Goal: Task Accomplishment & Management: Manage account settings

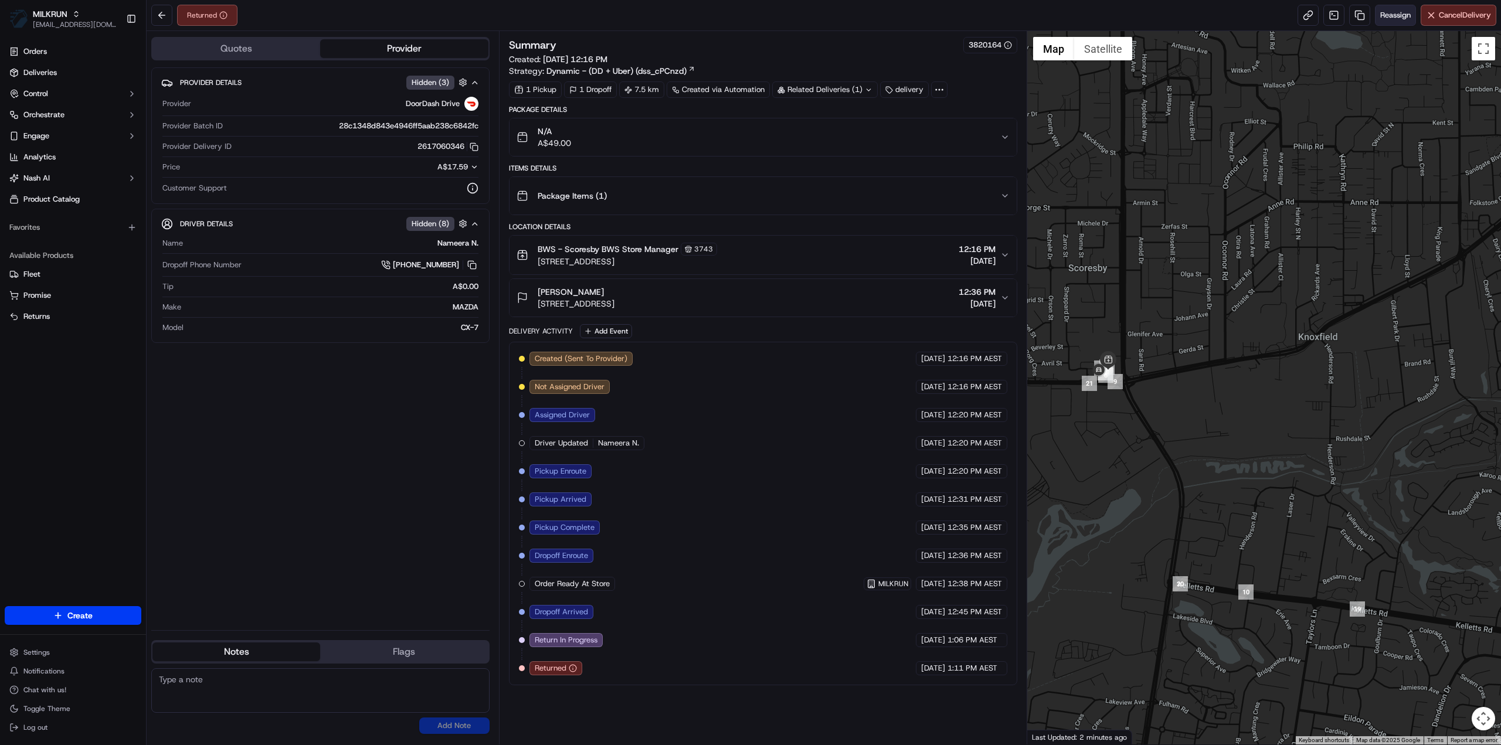
click at [1391, 18] on span "Reassign" at bounding box center [1395, 15] width 30 height 11
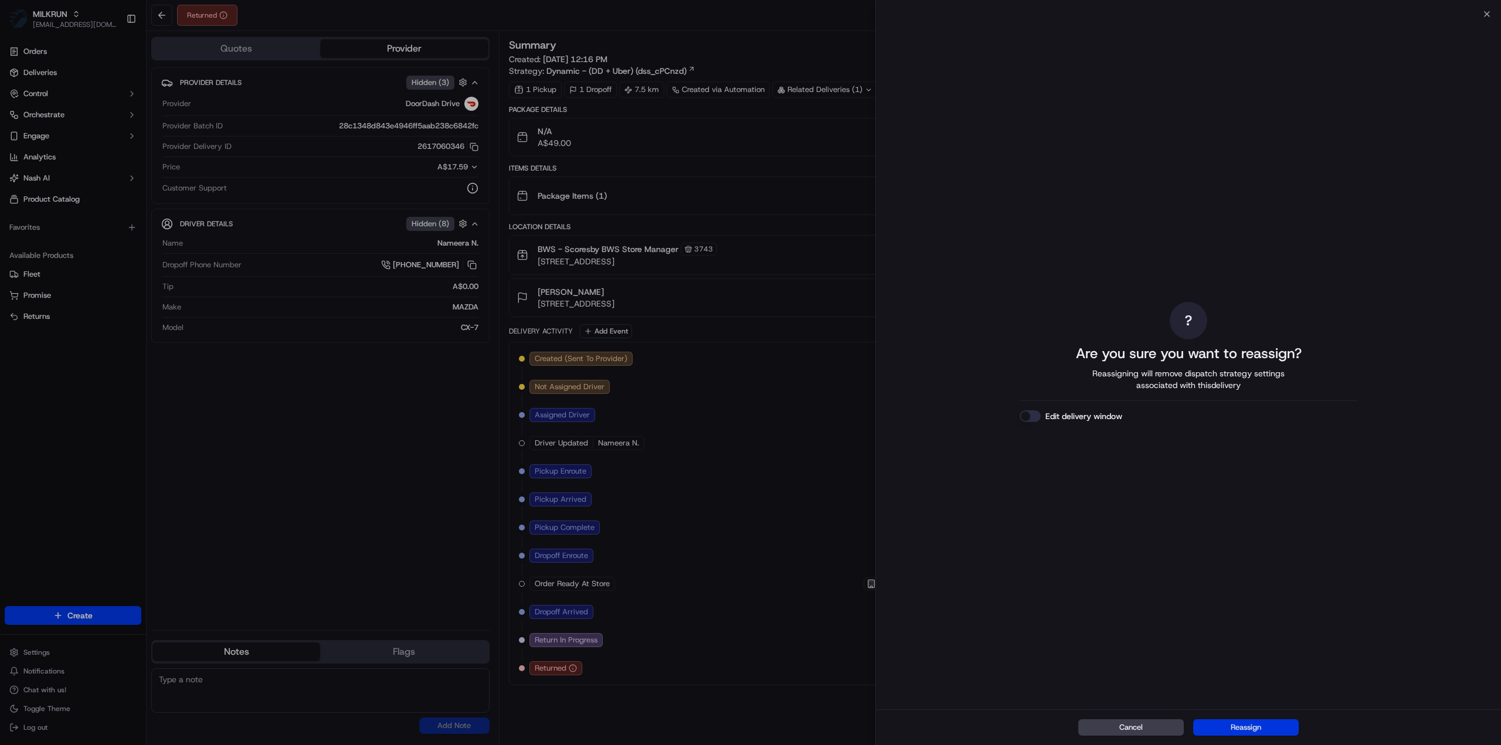
click at [1247, 732] on button "Reassign" at bounding box center [1246, 727] width 106 height 16
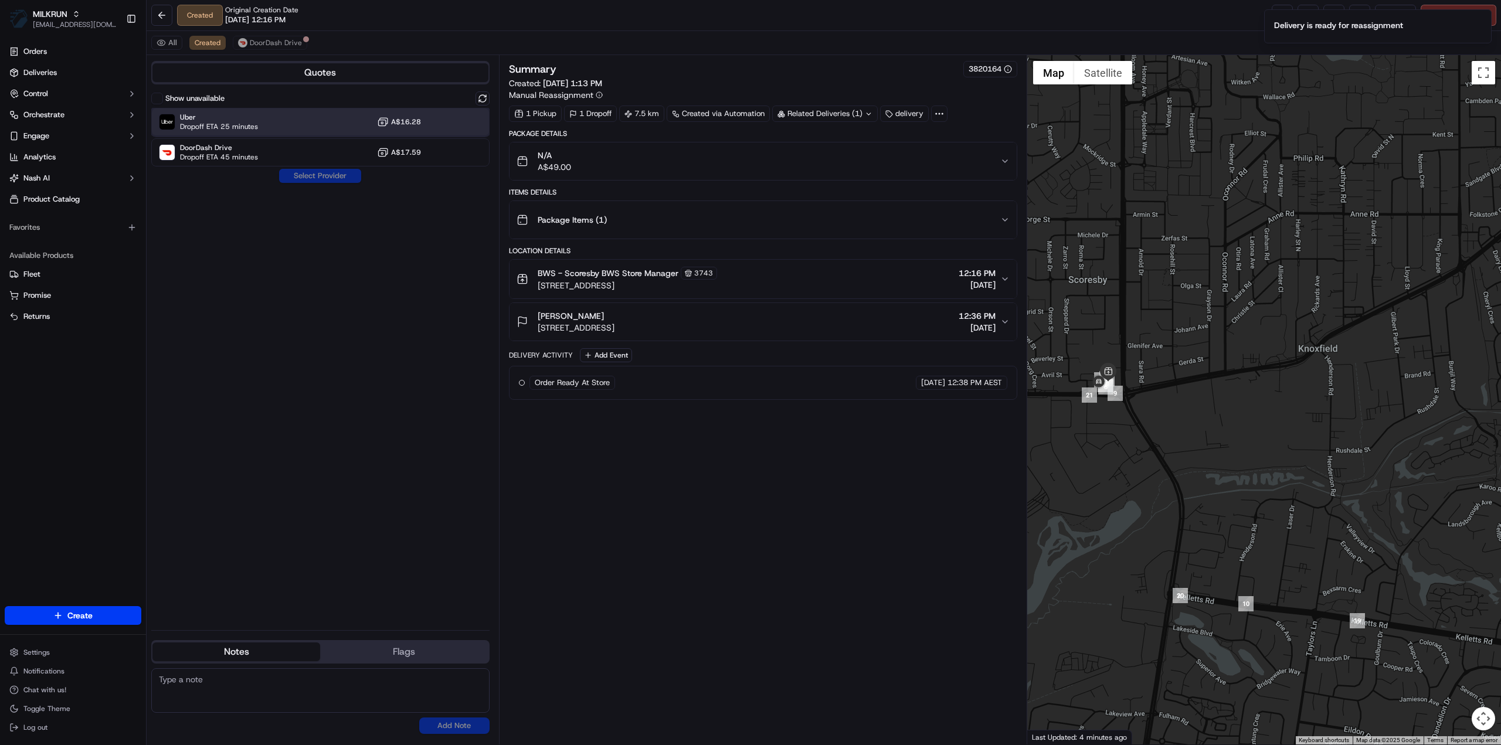
click at [322, 121] on div "Uber Dropoff ETA 25 minutes A$16.28" at bounding box center [320, 122] width 338 height 28
click at [331, 171] on button "Assign Provider" at bounding box center [319, 176] width 83 height 14
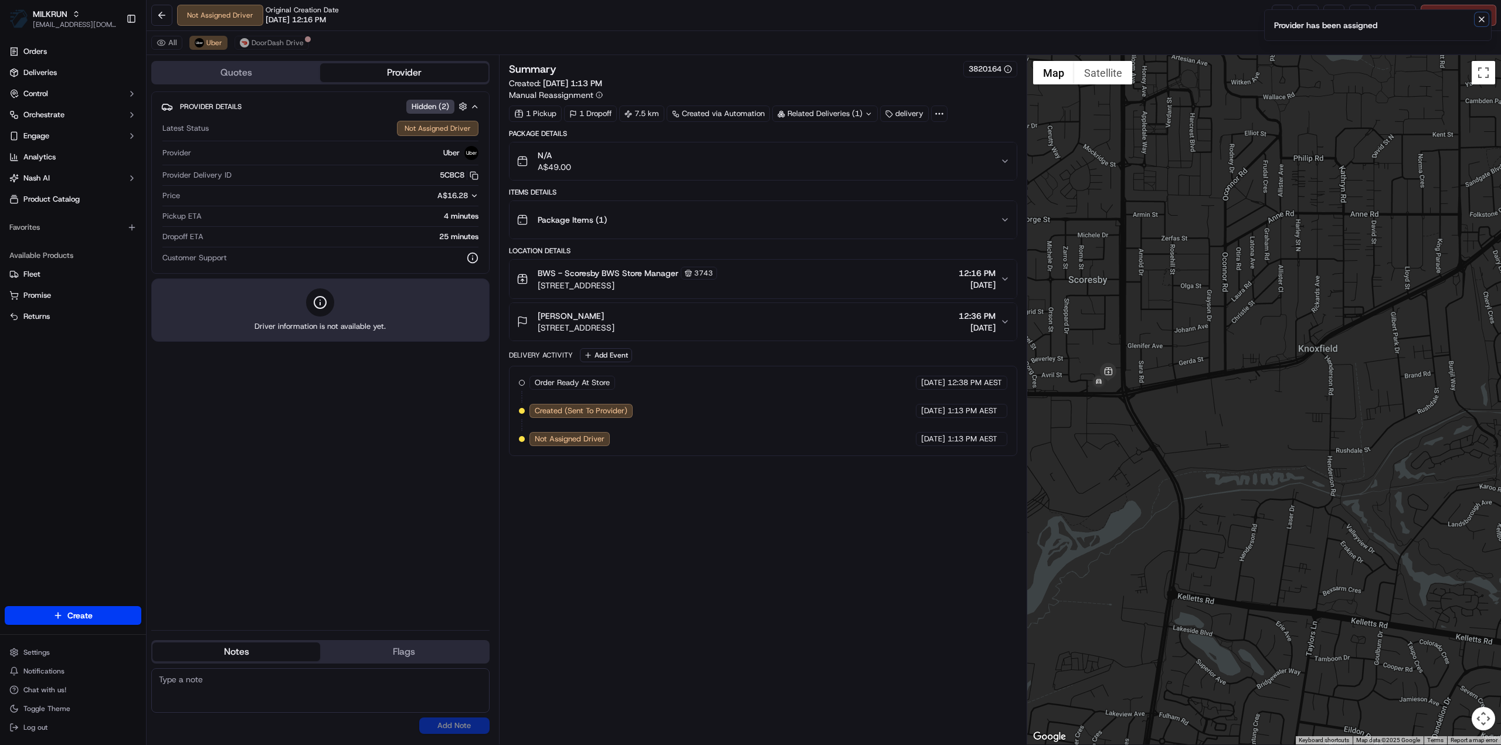
click at [1480, 19] on icon "Notifications (F8)" at bounding box center [1481, 19] width 9 height 9
click at [1283, 18] on link at bounding box center [1282, 15] width 21 height 21
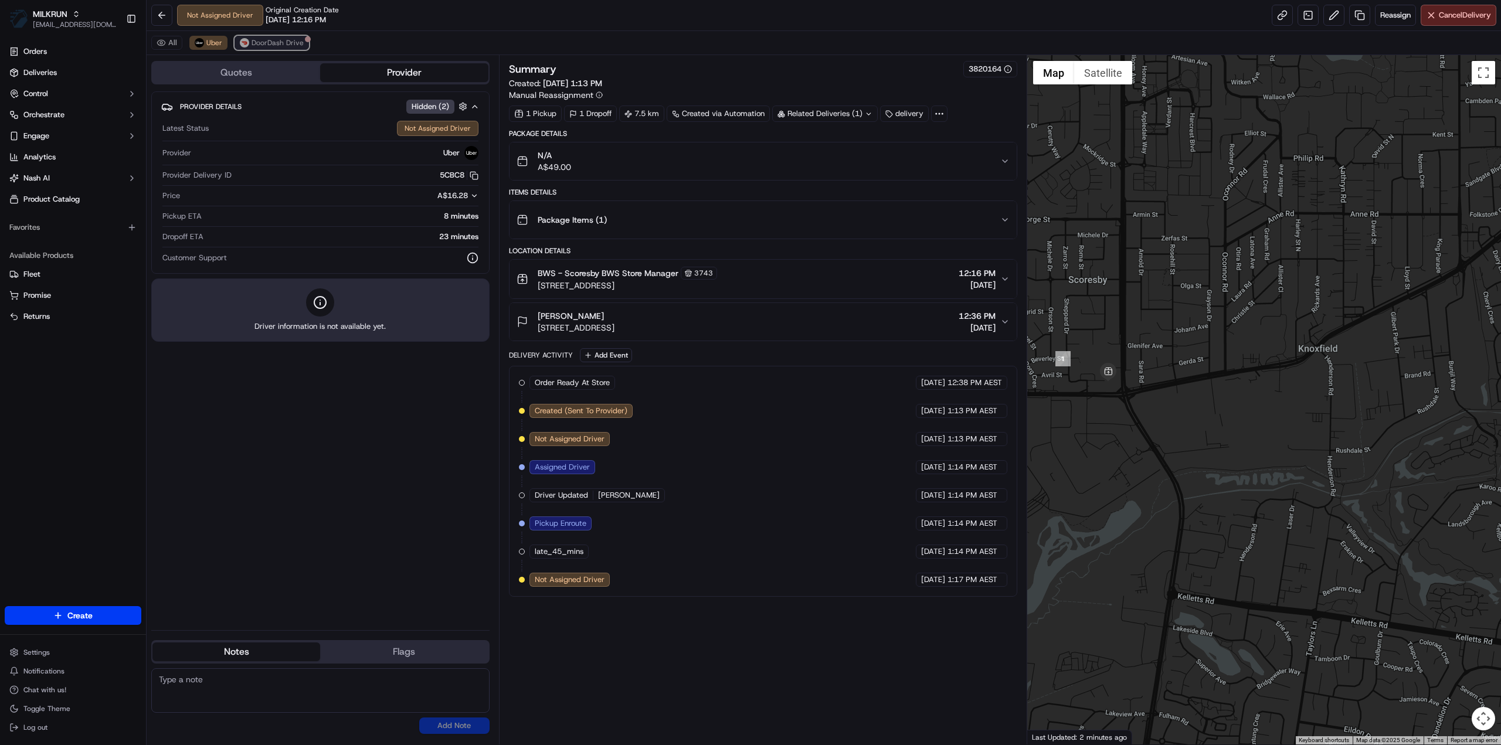
click at [295, 49] on button "DoorDash Drive" at bounding box center [272, 43] width 74 height 14
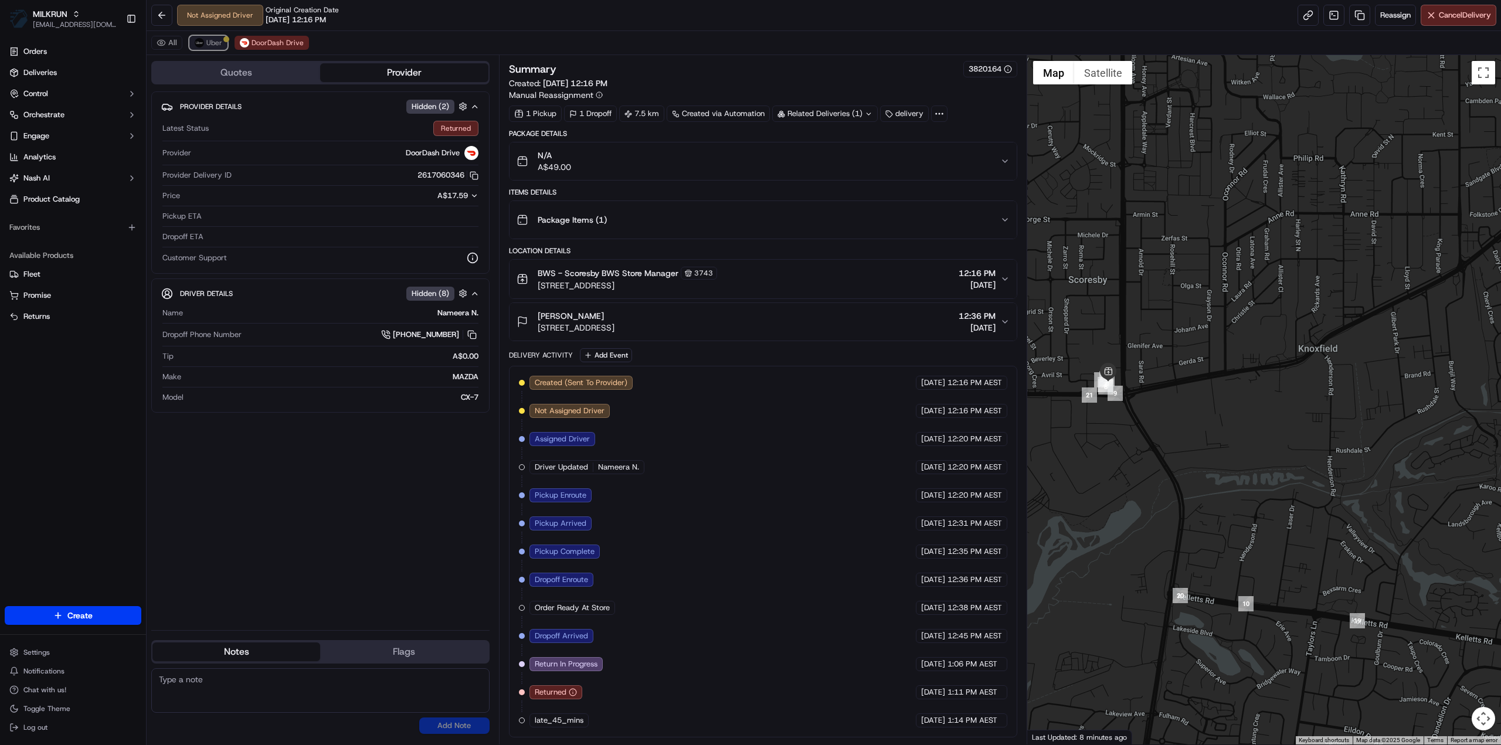
click at [213, 36] on button "Uber" at bounding box center [208, 43] width 38 height 14
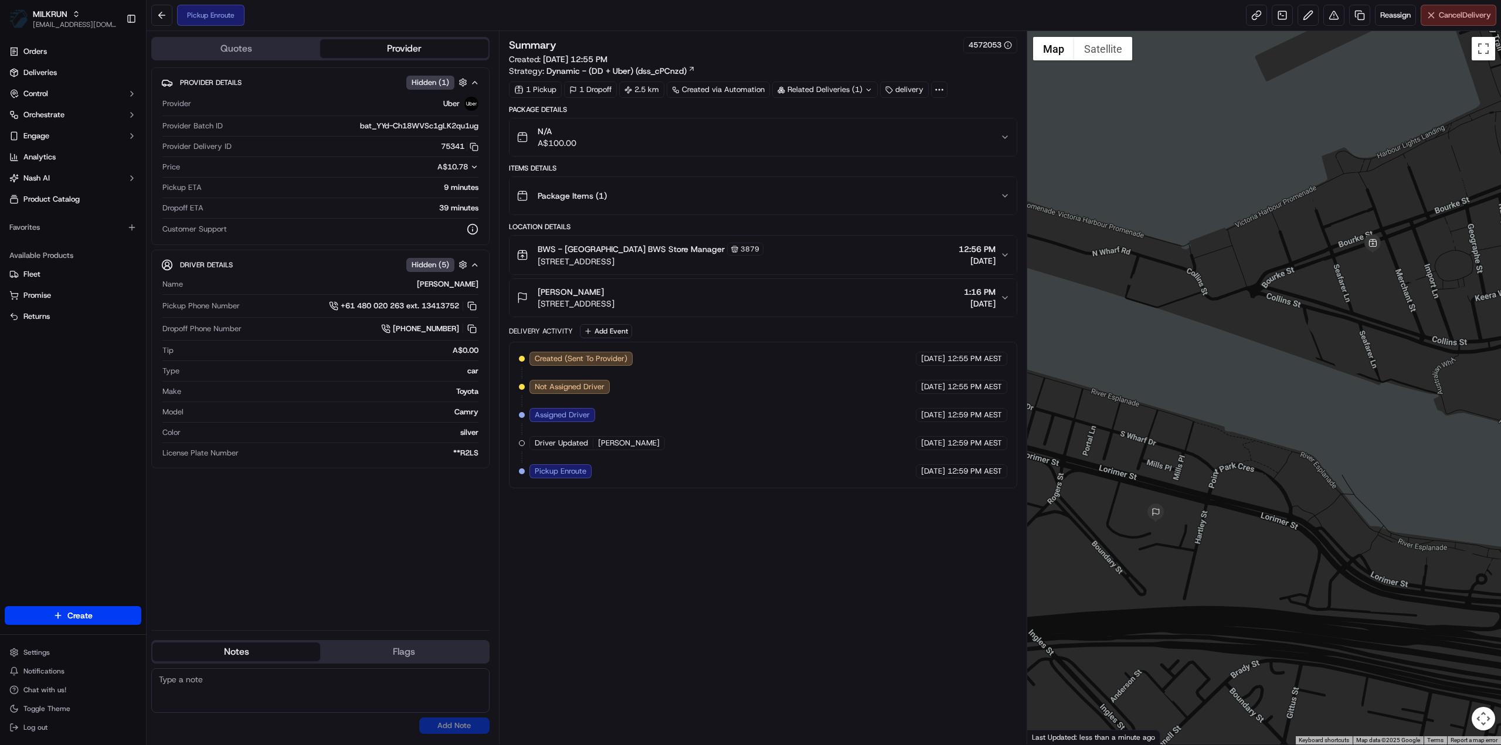
click at [1468, 17] on span "Cancel Delivery" at bounding box center [1465, 15] width 52 height 11
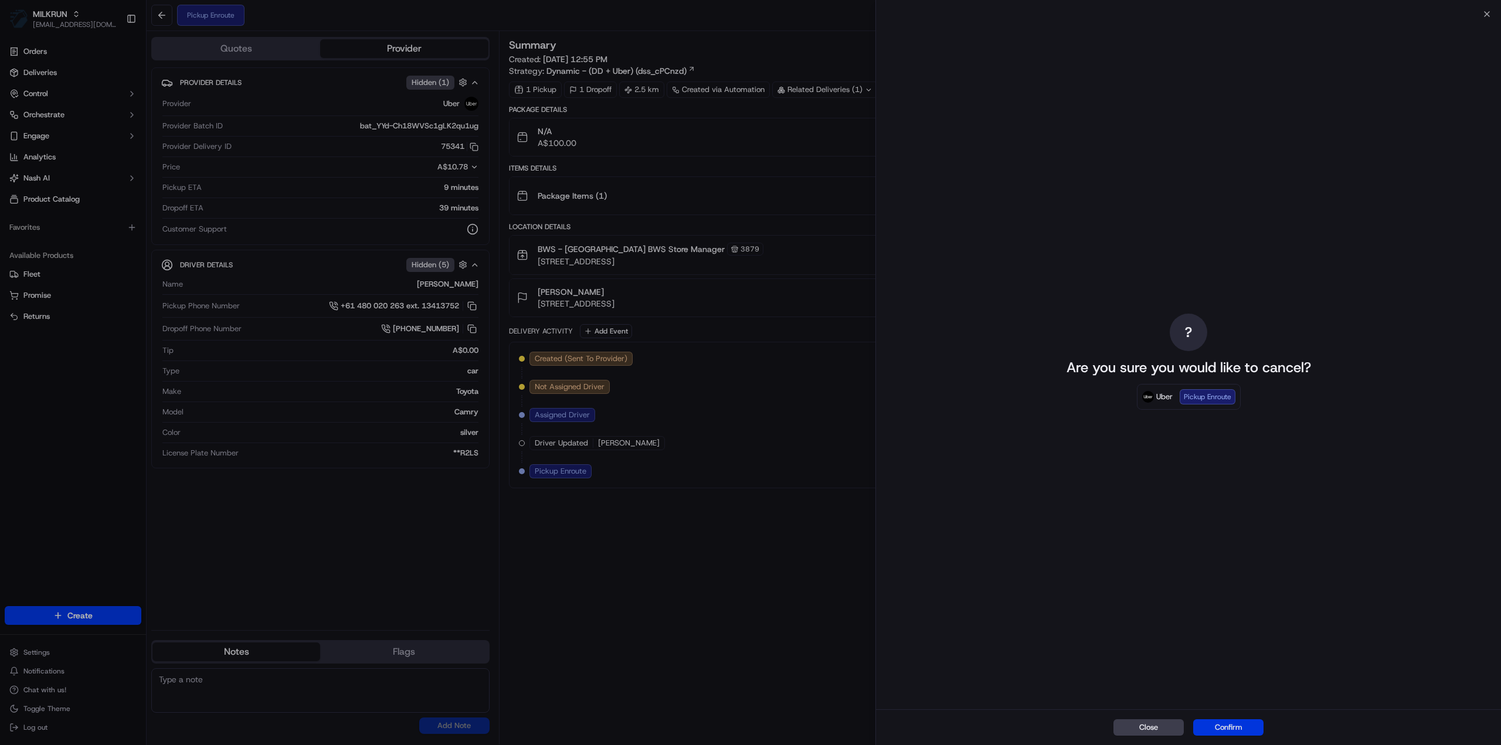
click at [1229, 727] on button "Confirm" at bounding box center [1228, 727] width 70 height 16
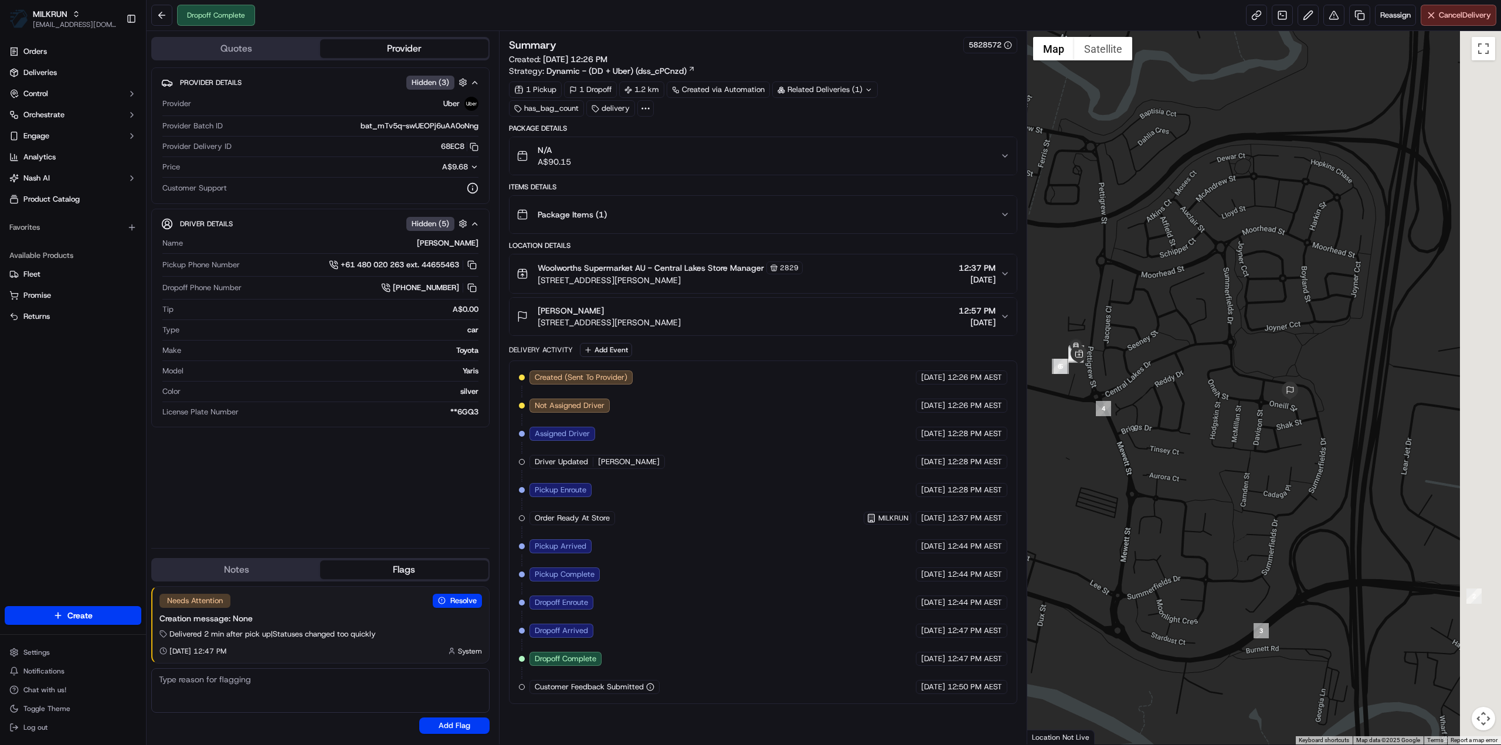
drag, startPoint x: 1391, startPoint y: 483, endPoint x: 1201, endPoint y: 466, distance: 191.4
click at [1201, 466] on div at bounding box center [1264, 388] width 474 height 714
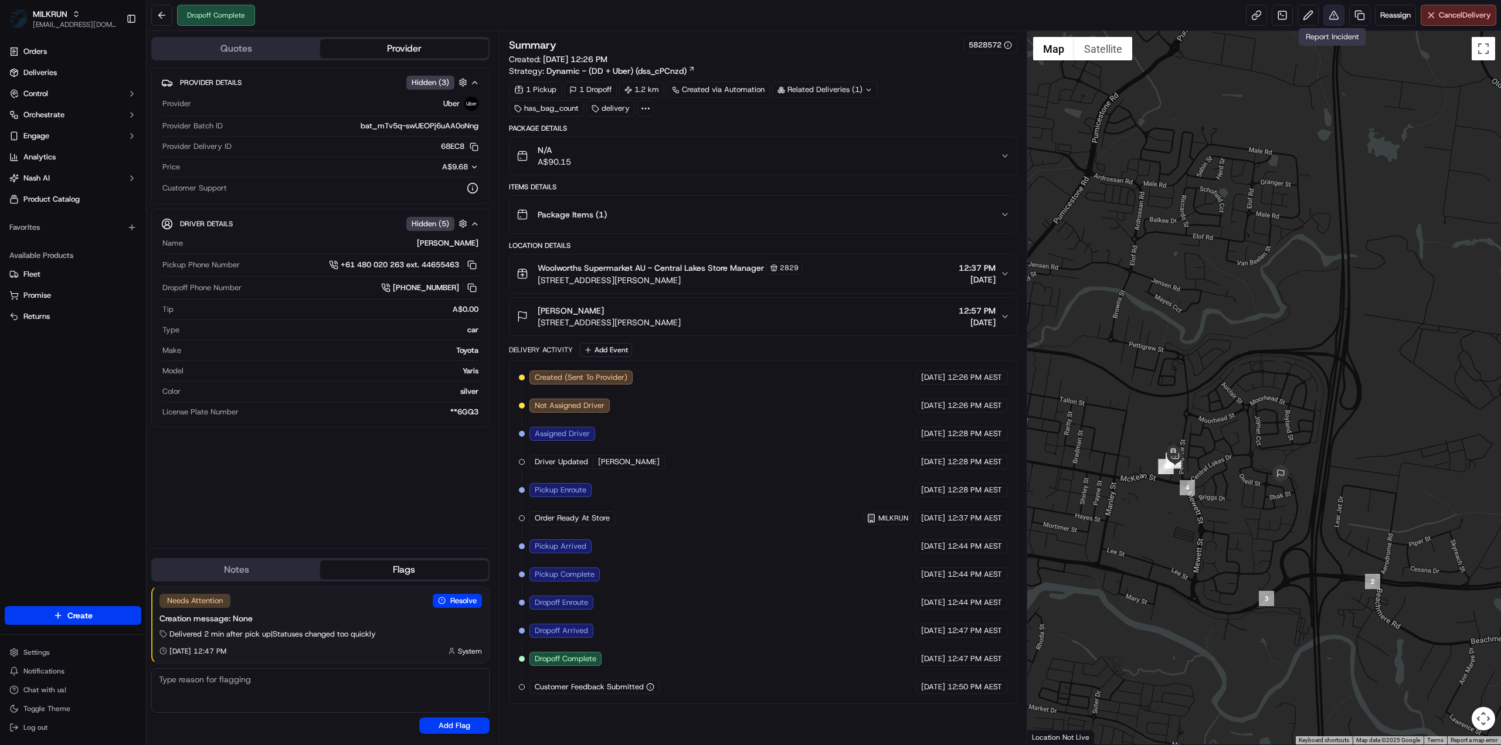
click at [1331, 16] on button at bounding box center [1333, 15] width 21 height 21
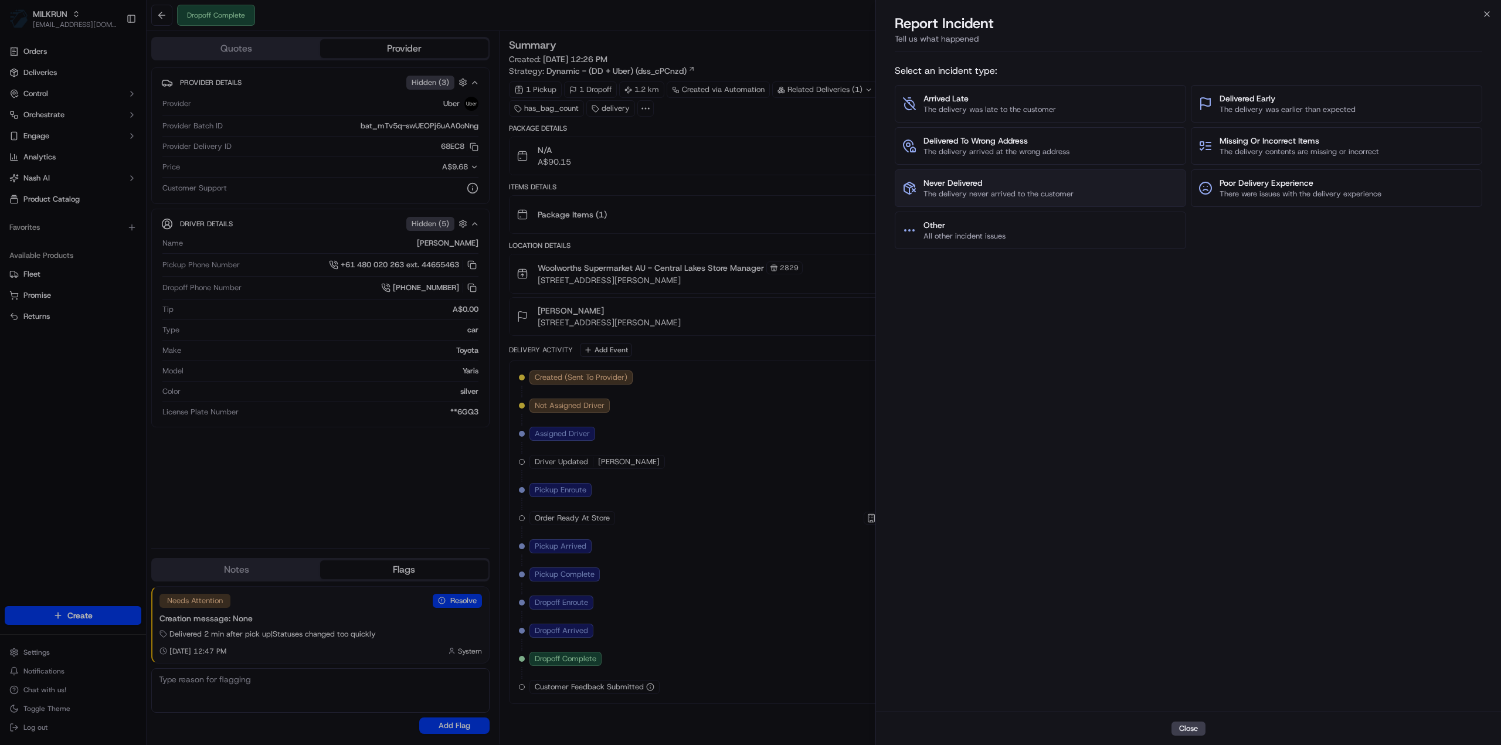
click at [998, 189] on span "The delivery never arrived to the customer" at bounding box center [998, 194] width 150 height 11
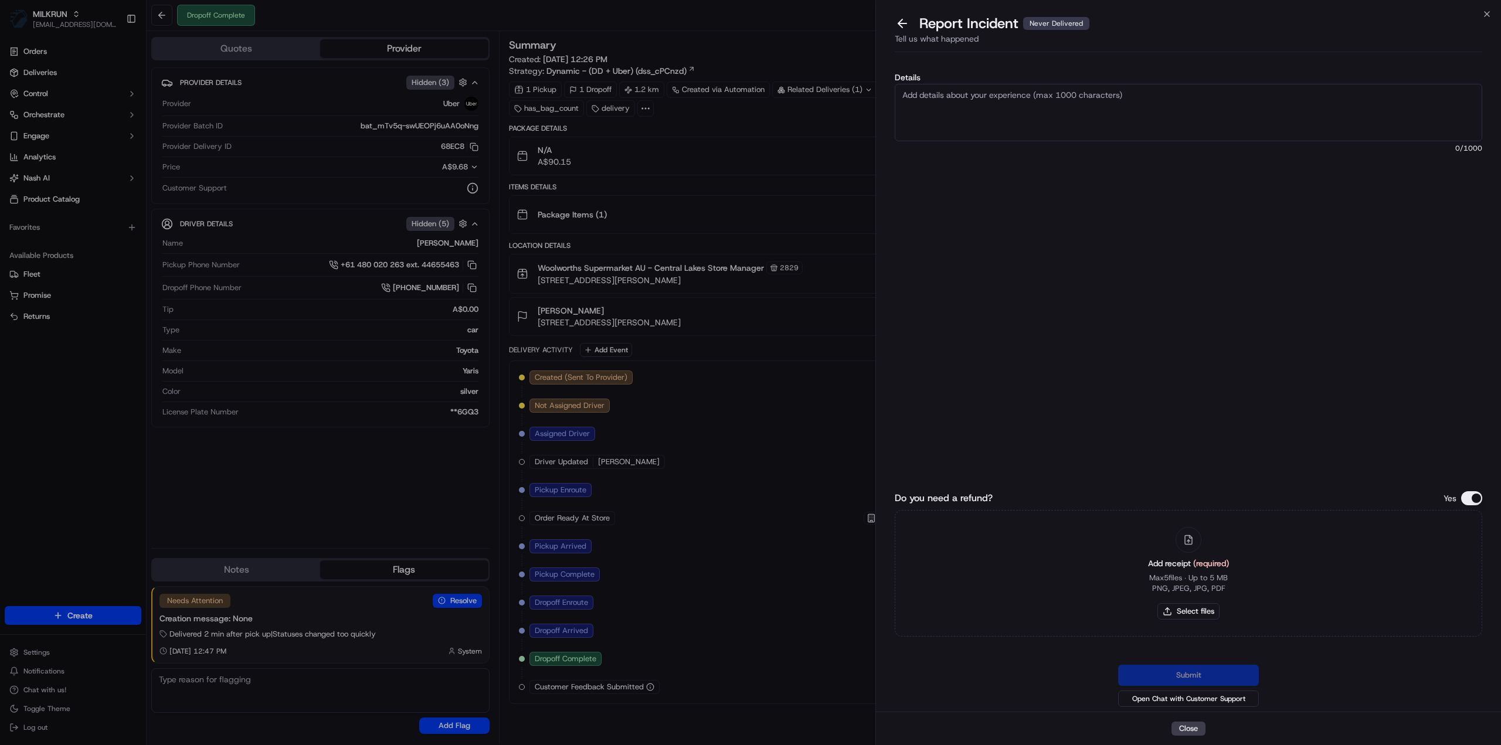
click at [936, 111] on textarea "Details" at bounding box center [1188, 112] width 587 height 57
type textarea "Order not delivered to customer - Order has left the store. Refund $90.15 + 9.68"
click at [1192, 607] on button "Select files" at bounding box center [1188, 611] width 62 height 16
type input "C:\fakepath\Michelle - Invoice.pdf"
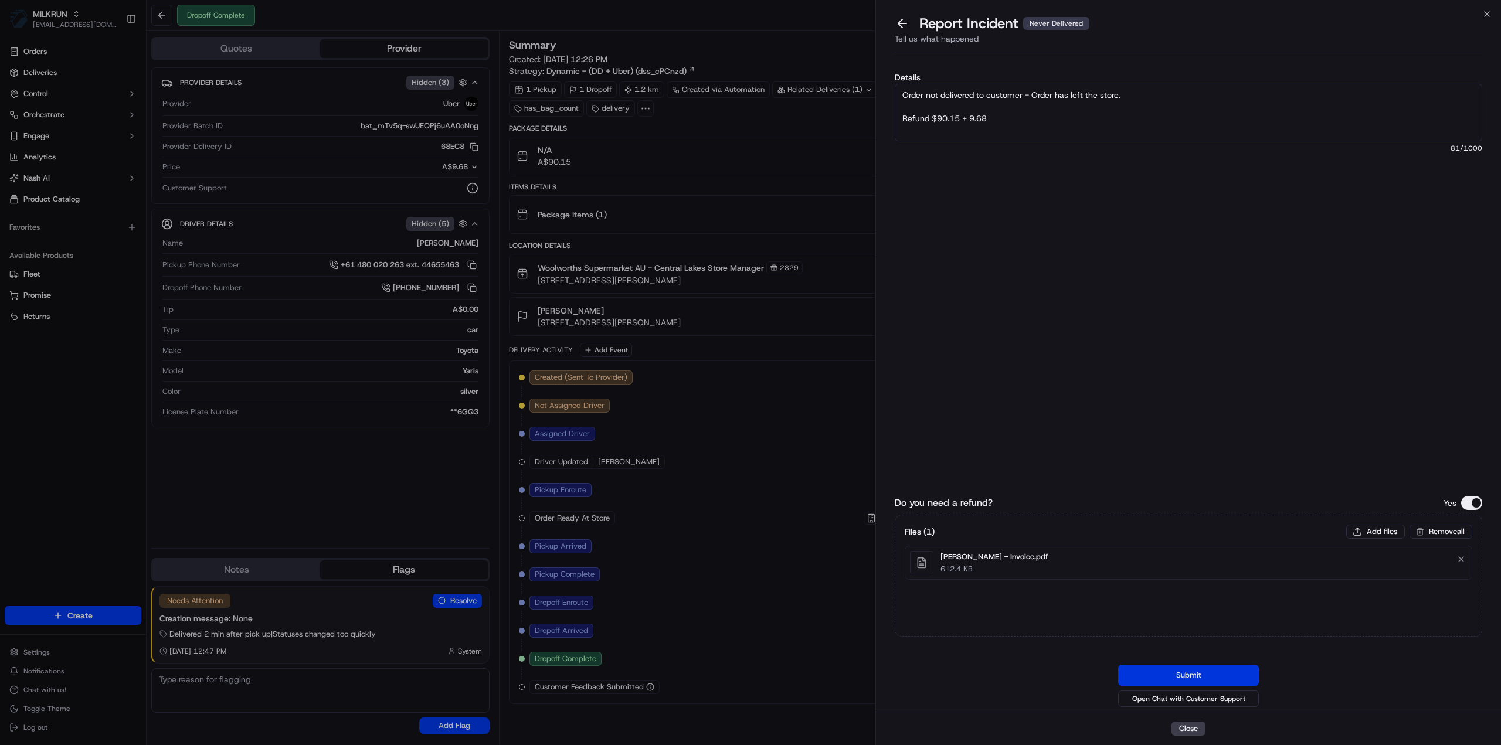
click at [1167, 670] on button "Submit" at bounding box center [1188, 675] width 141 height 21
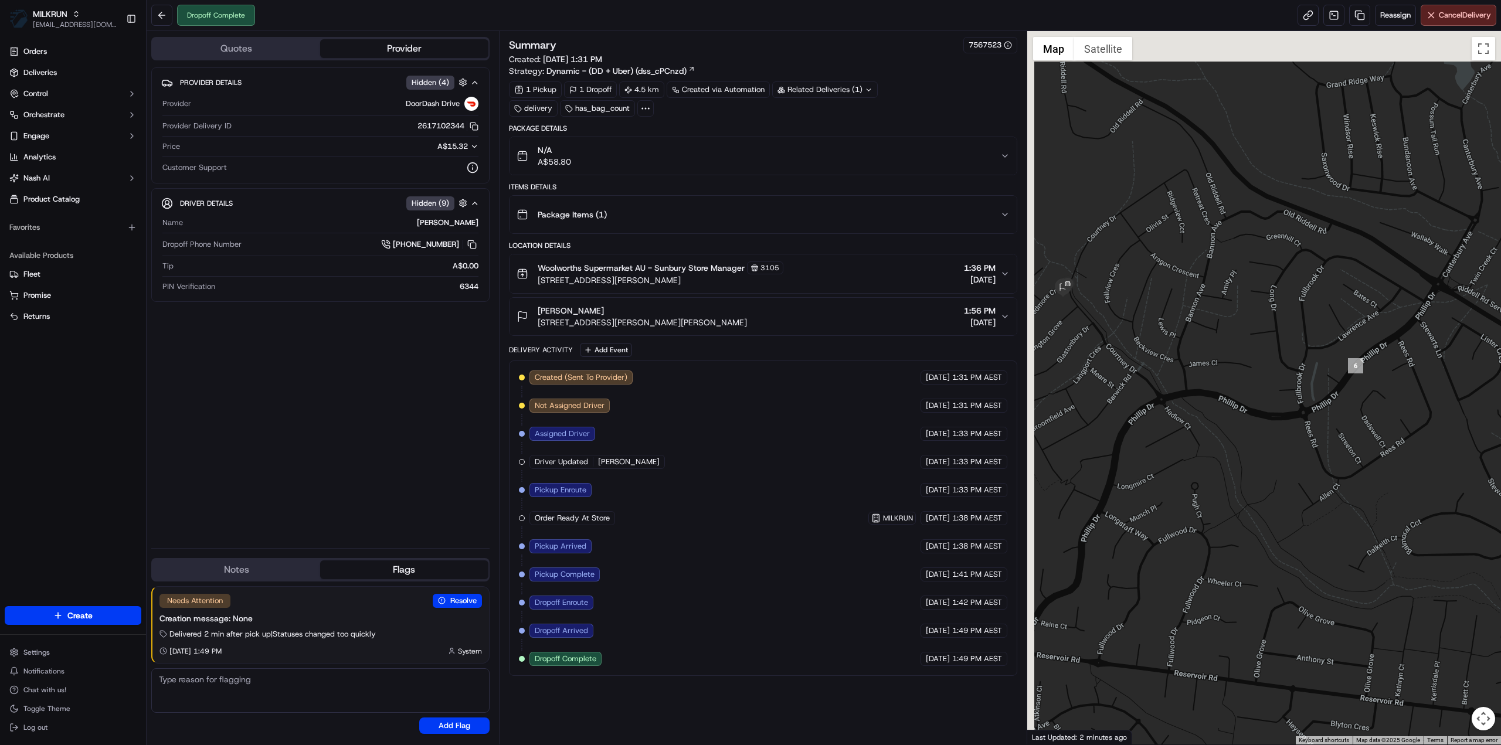
drag, startPoint x: 1096, startPoint y: 288, endPoint x: 1312, endPoint y: 481, distance: 289.8
click at [1312, 481] on div at bounding box center [1264, 388] width 474 height 714
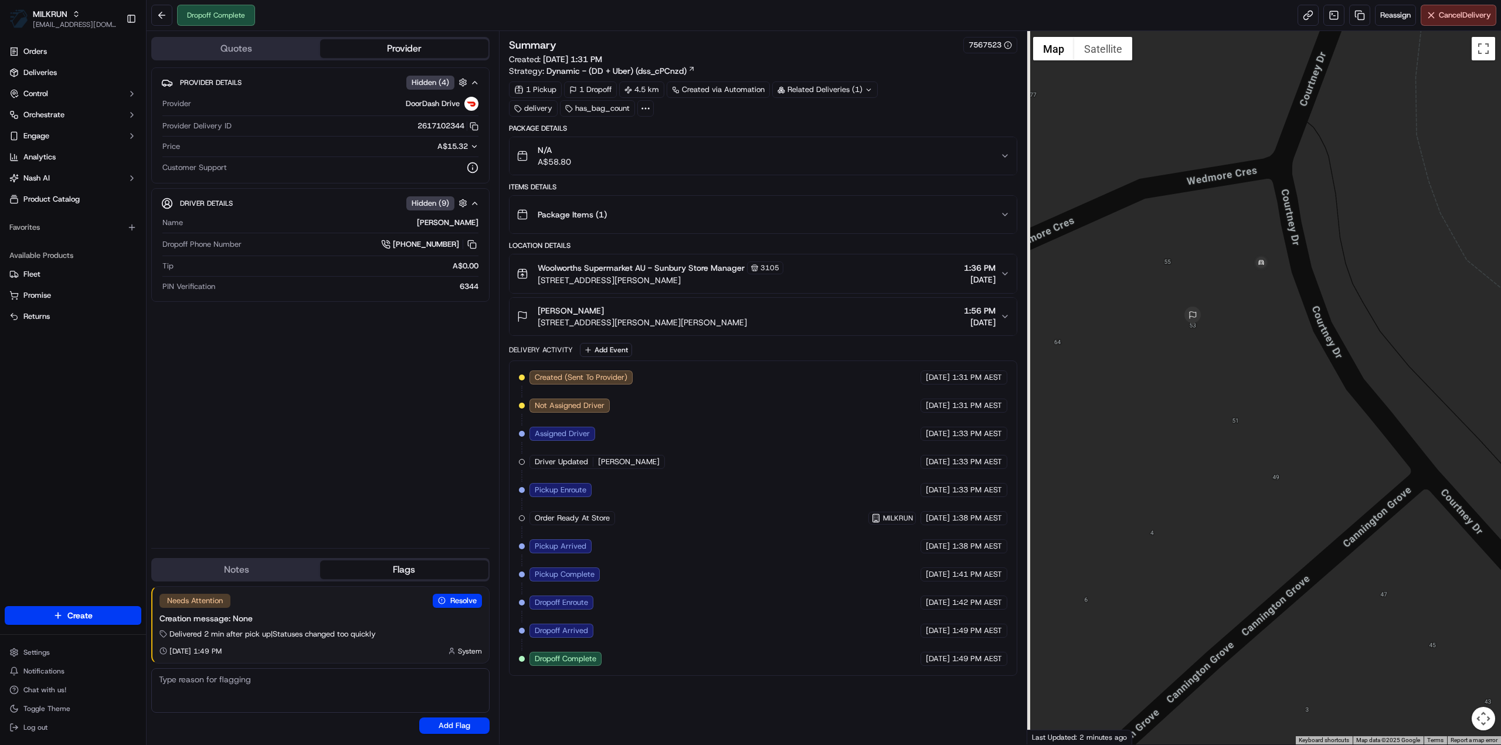
drag, startPoint x: 1211, startPoint y: 350, endPoint x: 1260, endPoint y: 399, distance: 68.8
click at [1260, 399] on div at bounding box center [1264, 388] width 474 height 714
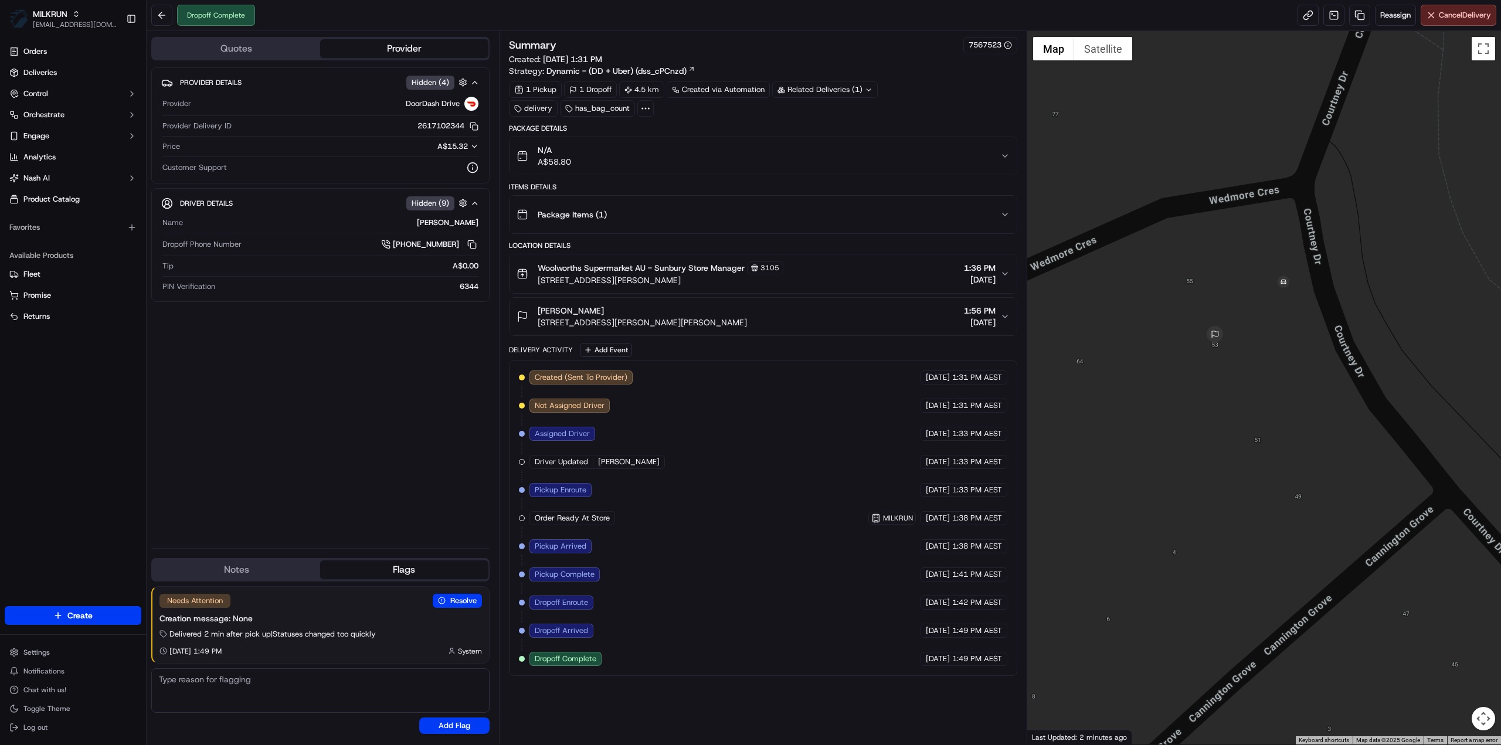
click at [760, 151] on div "N/A A$58.80" at bounding box center [759, 155] width 484 height 23
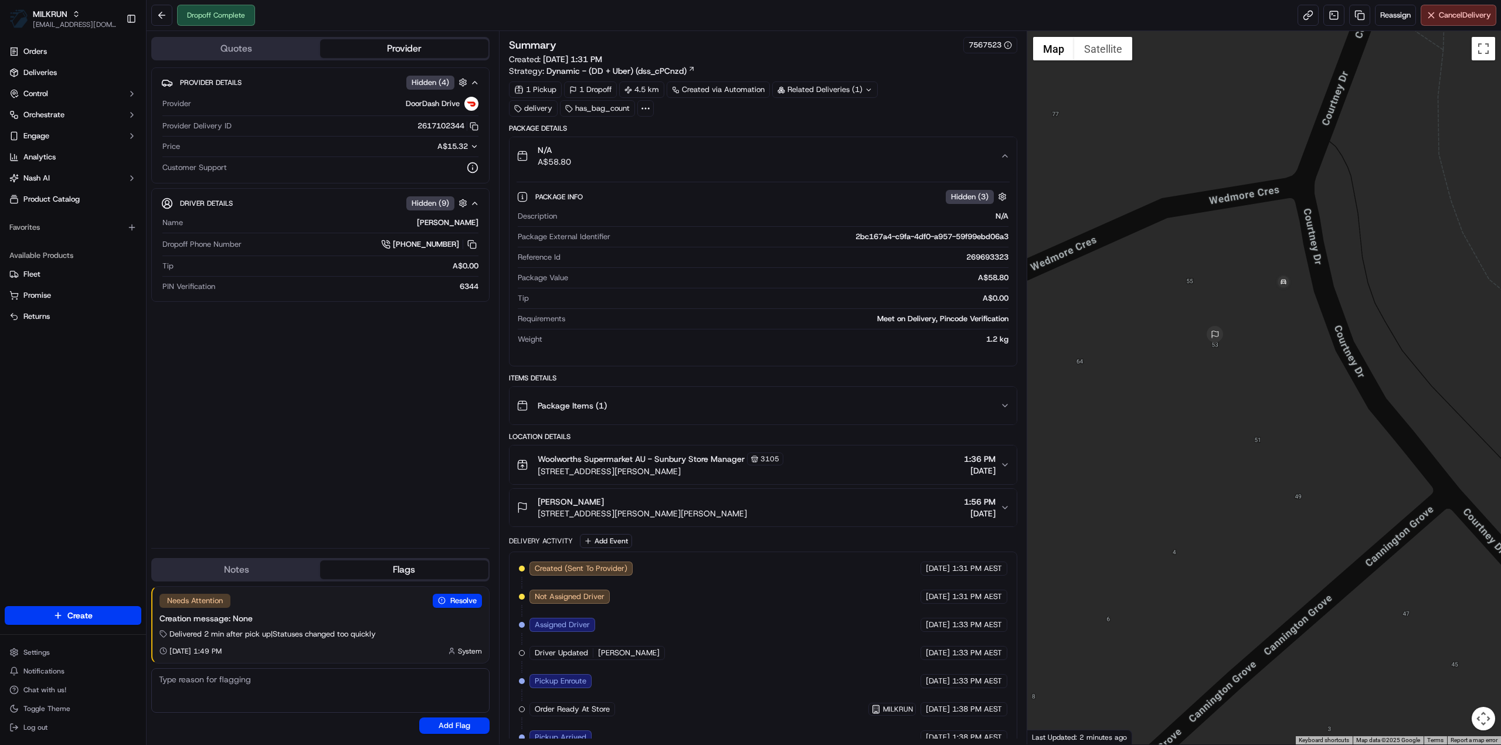
click at [994, 151] on div "N/A A$58.80" at bounding box center [759, 155] width 484 height 23
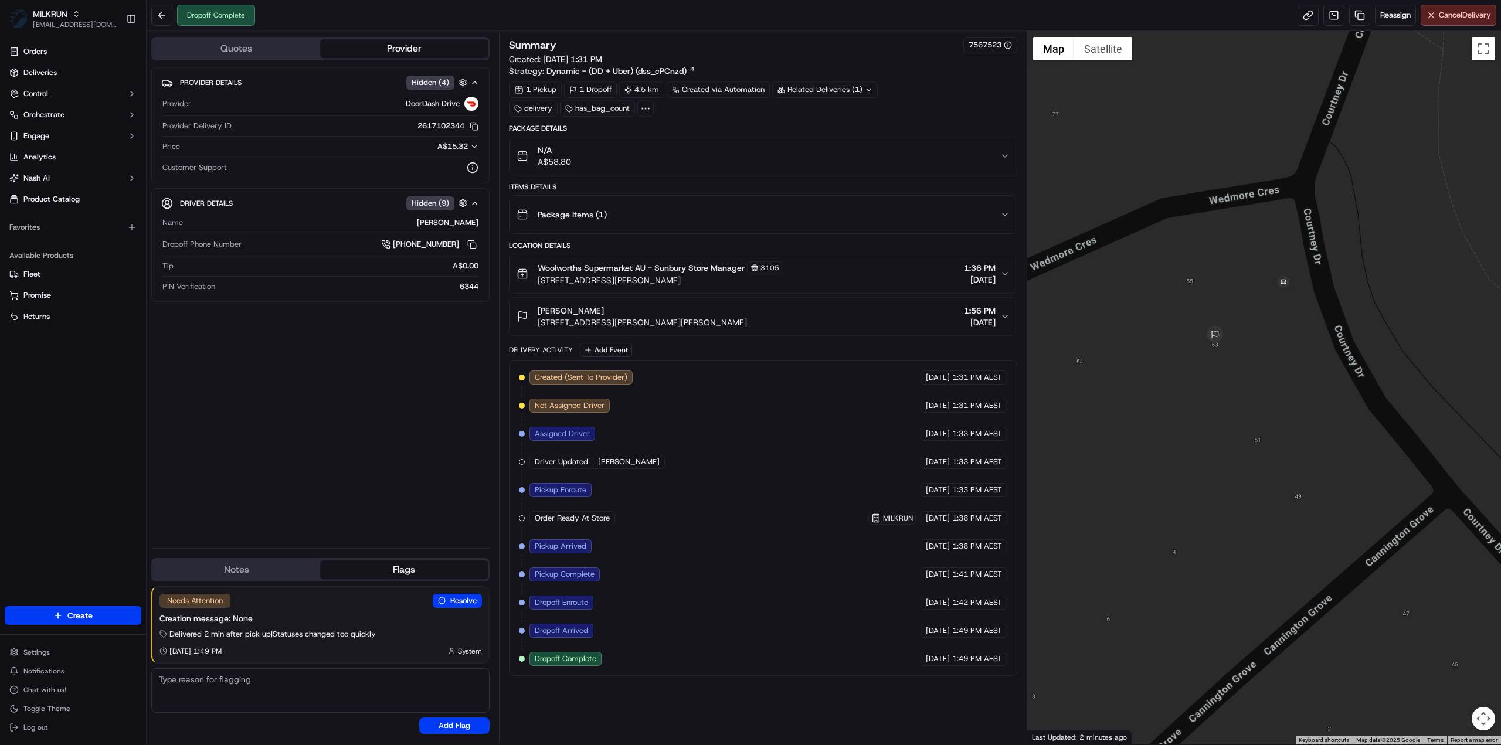
click at [820, 137] on button "N/A A$58.80" at bounding box center [762, 156] width 507 height 38
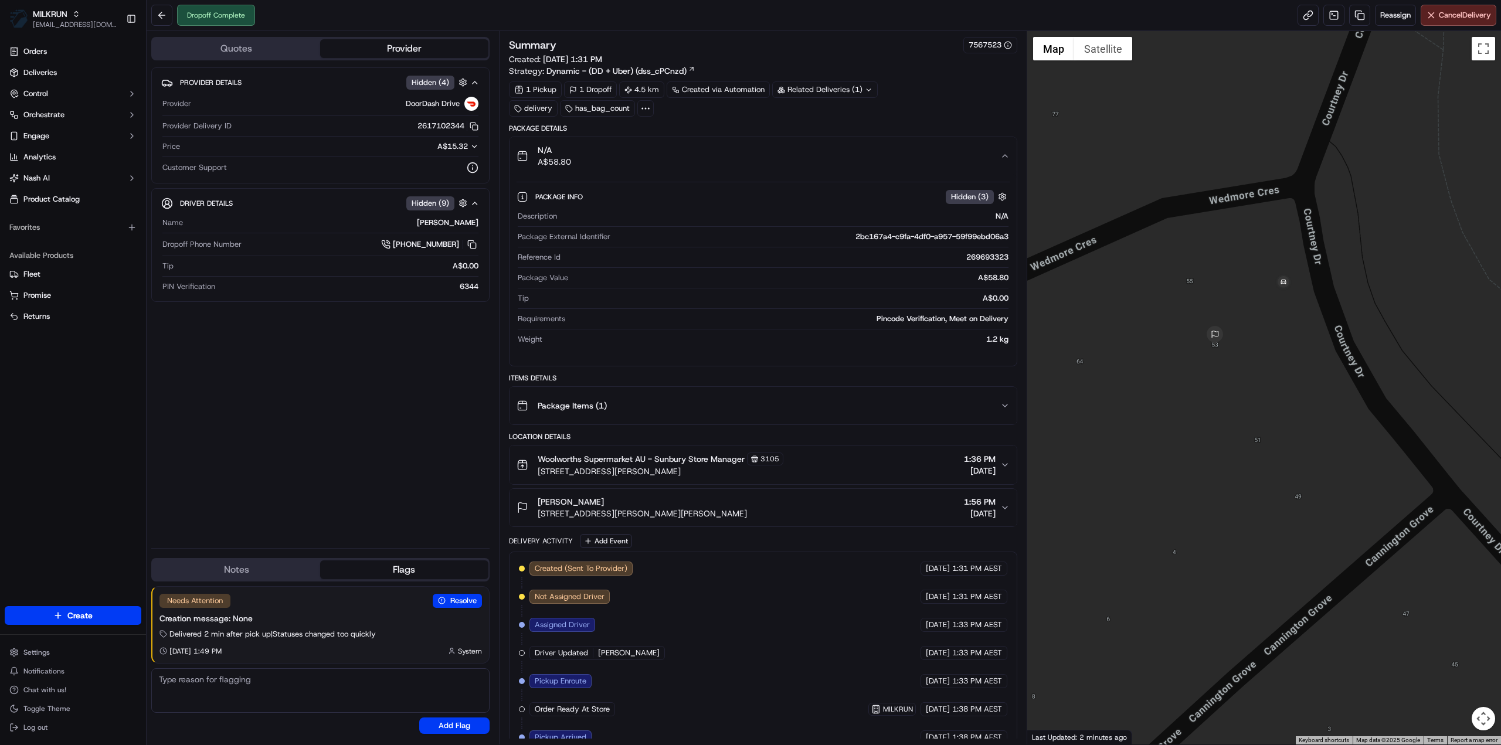
click at [905, 405] on div "Package Items ( 1 )" at bounding box center [759, 405] width 484 height 23
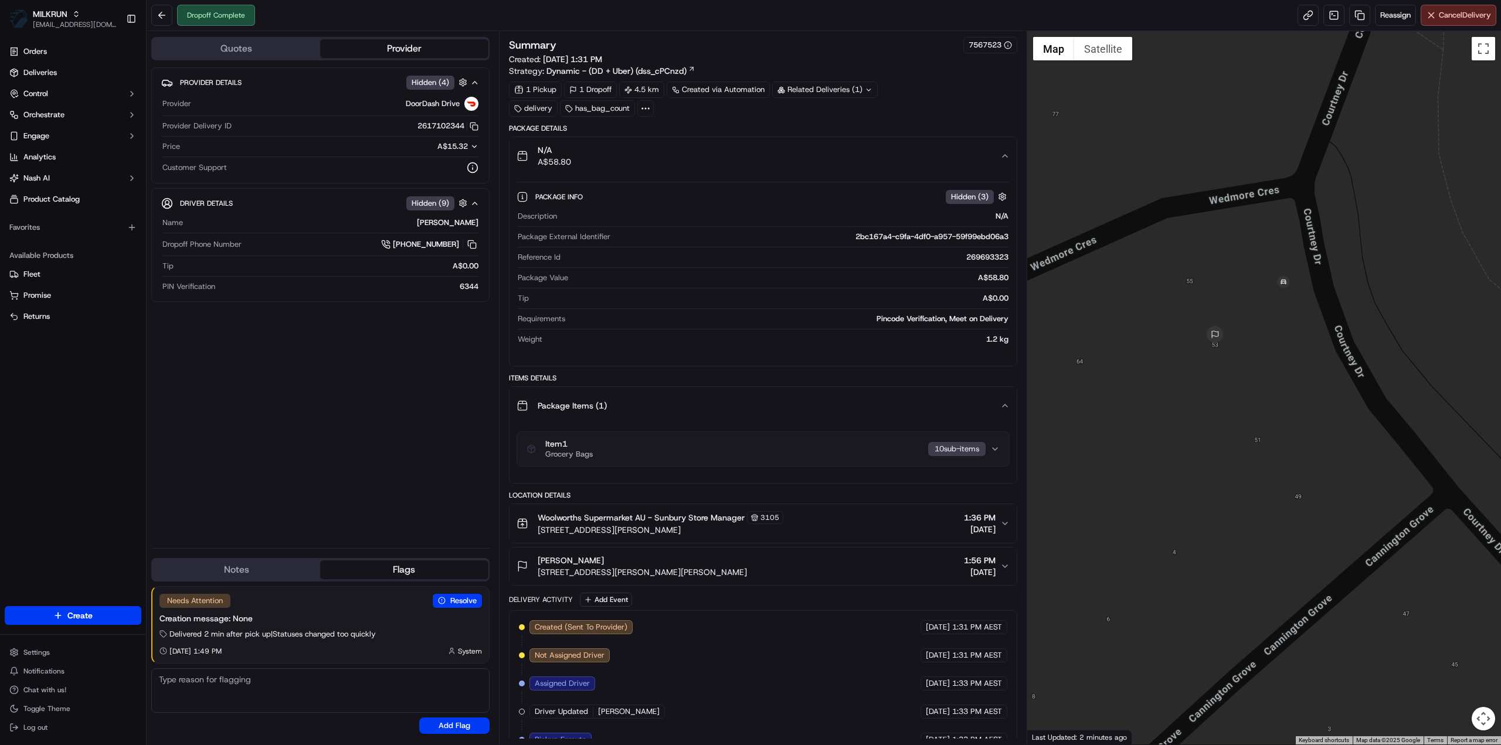
click at [905, 405] on div "Package Items ( 1 )" at bounding box center [759, 405] width 484 height 23
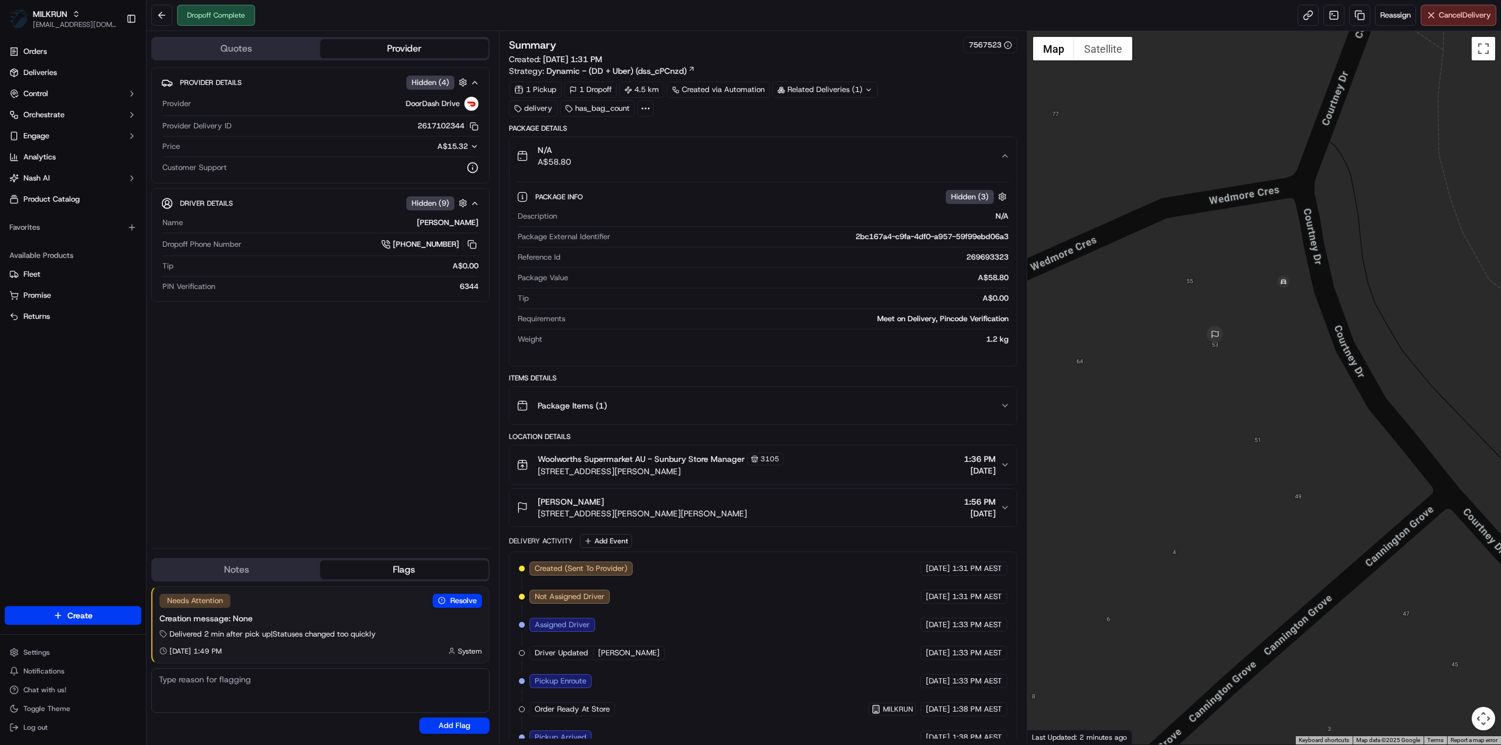
click at [1000, 405] on icon "button" at bounding box center [1004, 405] width 9 height 9
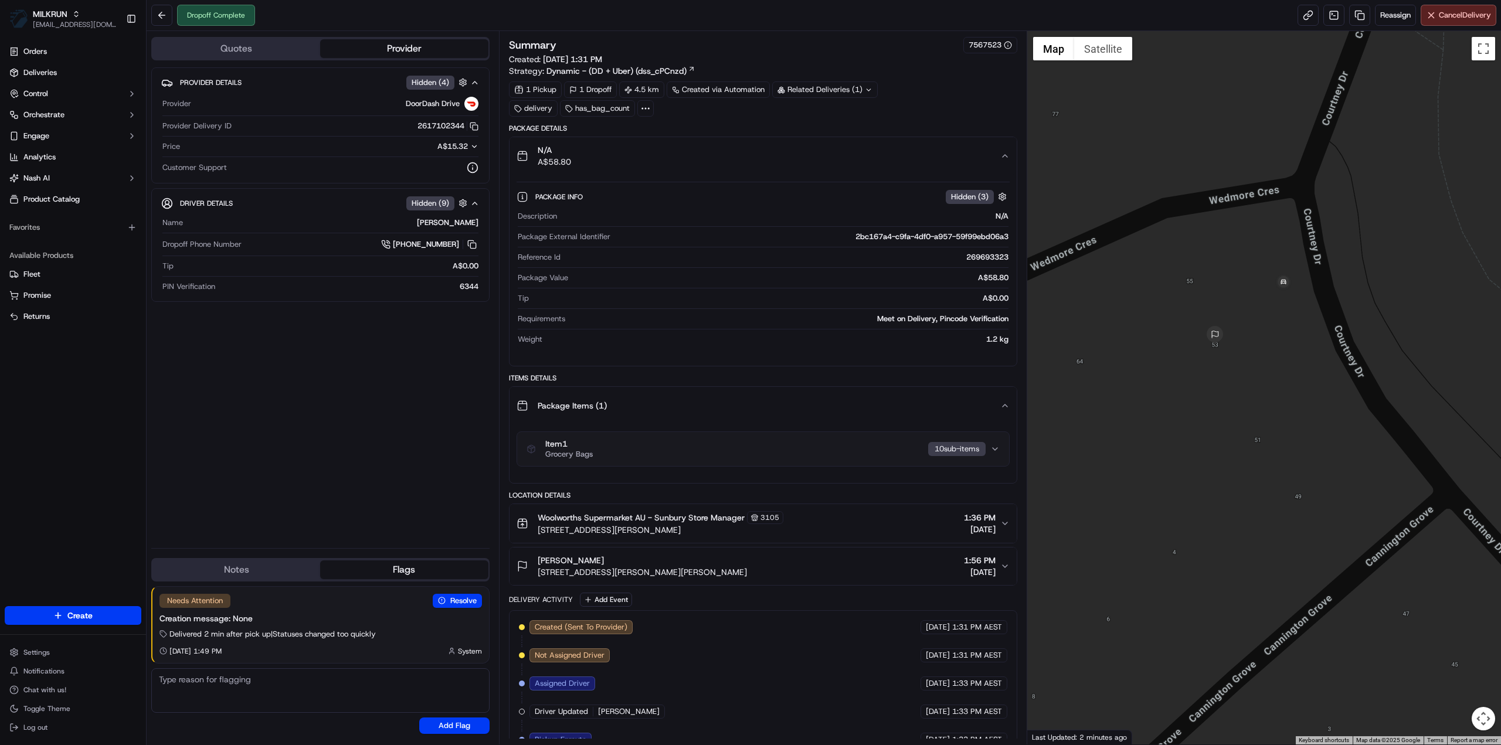
click at [991, 402] on div "Package Items ( 1 )" at bounding box center [759, 405] width 484 height 23
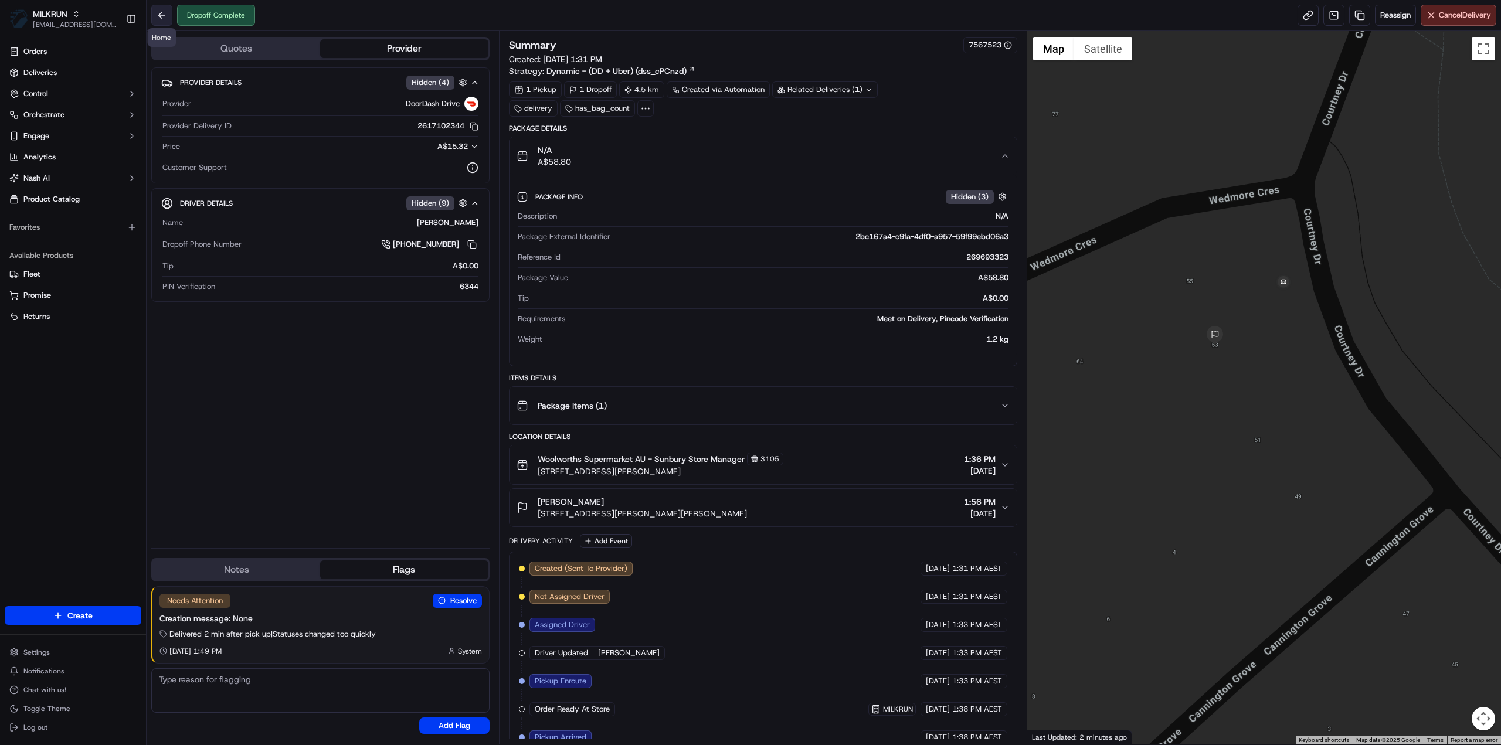
click at [170, 15] on button at bounding box center [161, 15] width 21 height 21
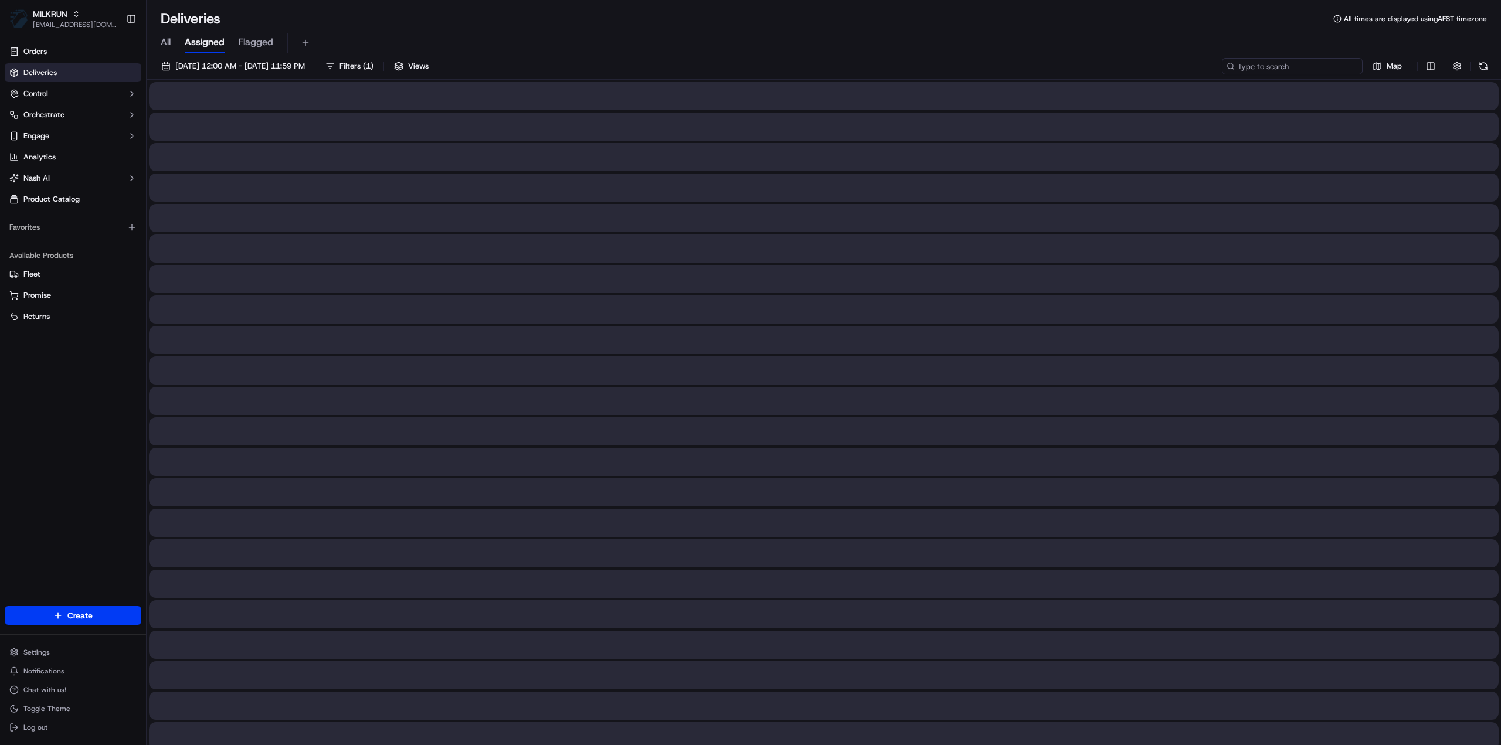
click at [1286, 69] on input at bounding box center [1292, 66] width 141 height 16
paste input "e94e8450-96dc-42de-9ec2-3d3b67ebecc5"
type input "e94e8450-96dc-42de-9ec2-3d3b67ebecc5"
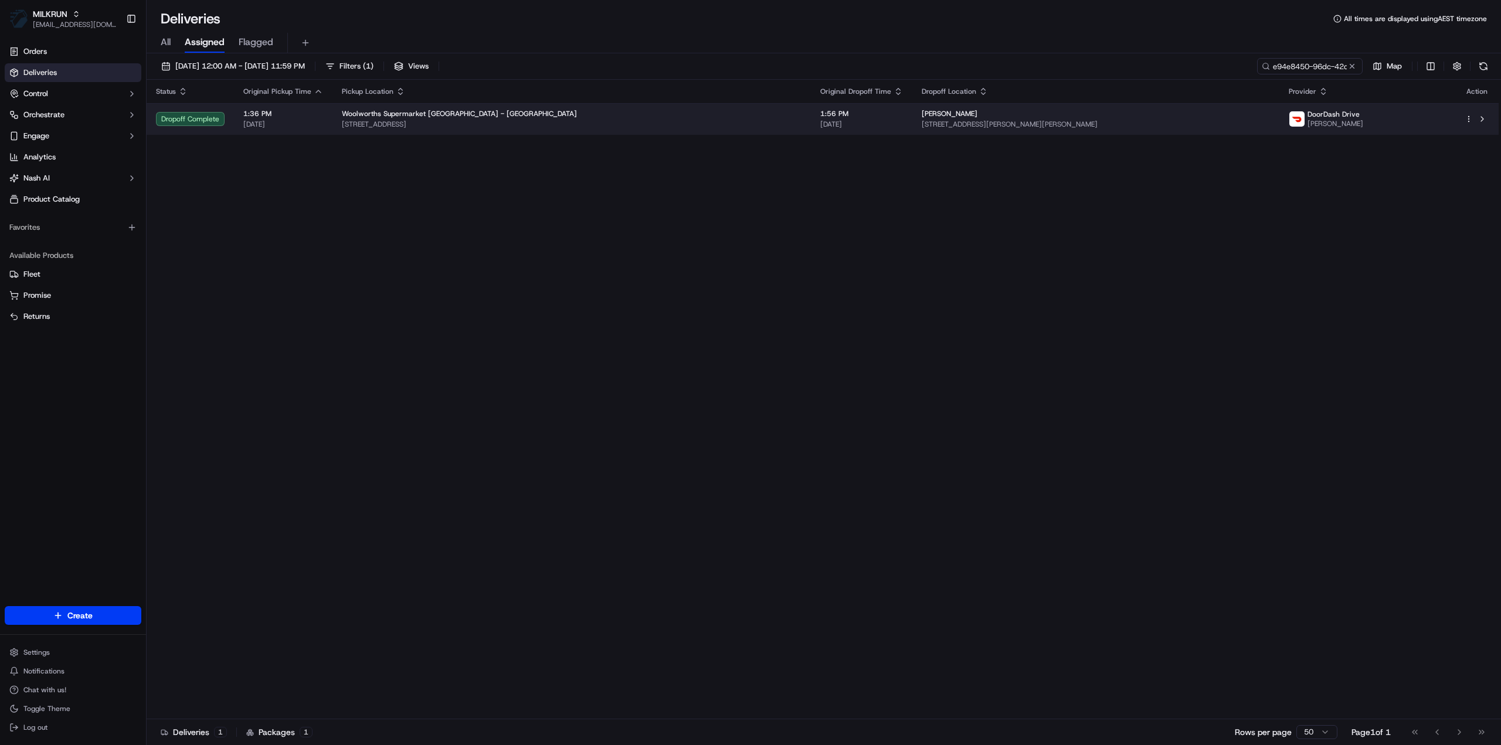
click at [1062, 109] on div "[PERSON_NAME]" at bounding box center [1096, 113] width 348 height 9
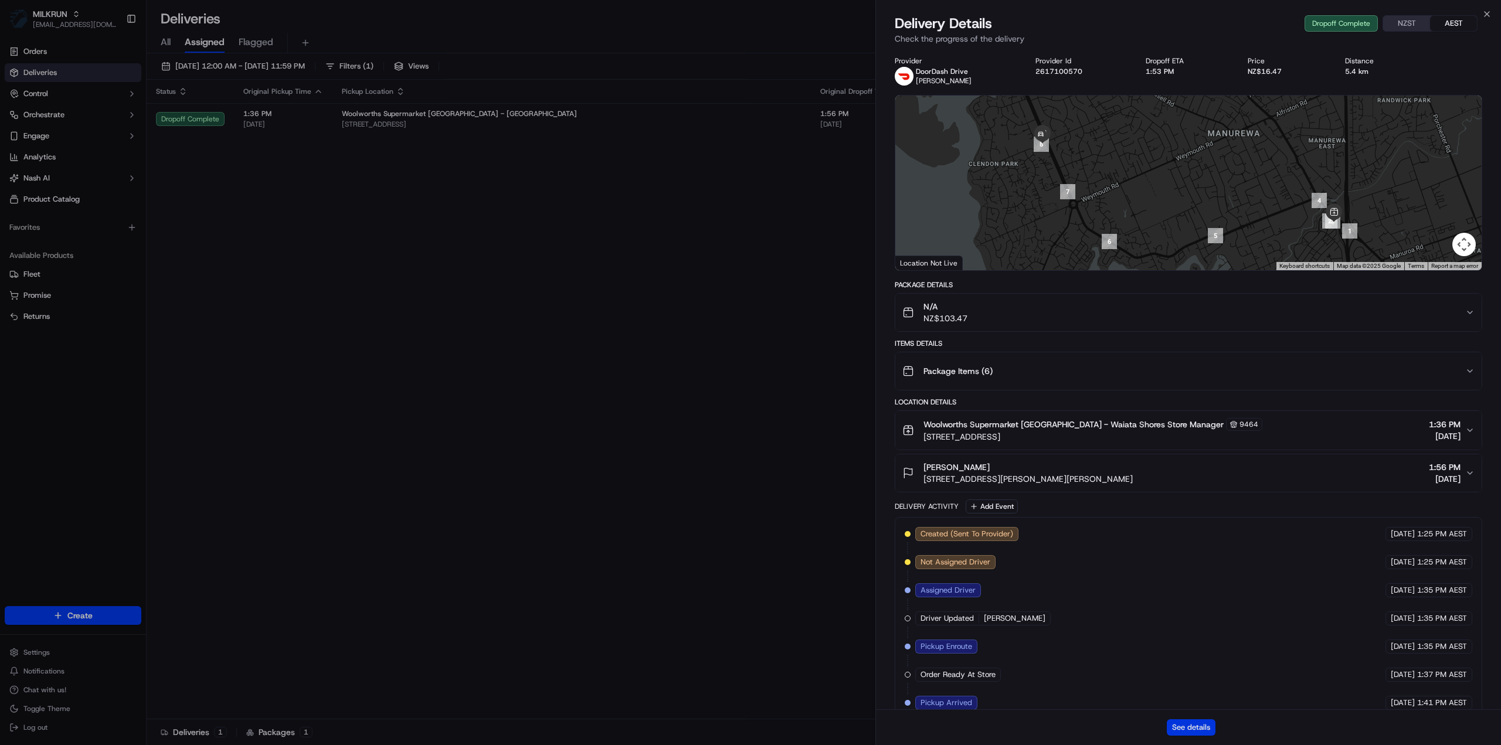
click at [1183, 728] on button "See details" at bounding box center [1191, 727] width 49 height 16
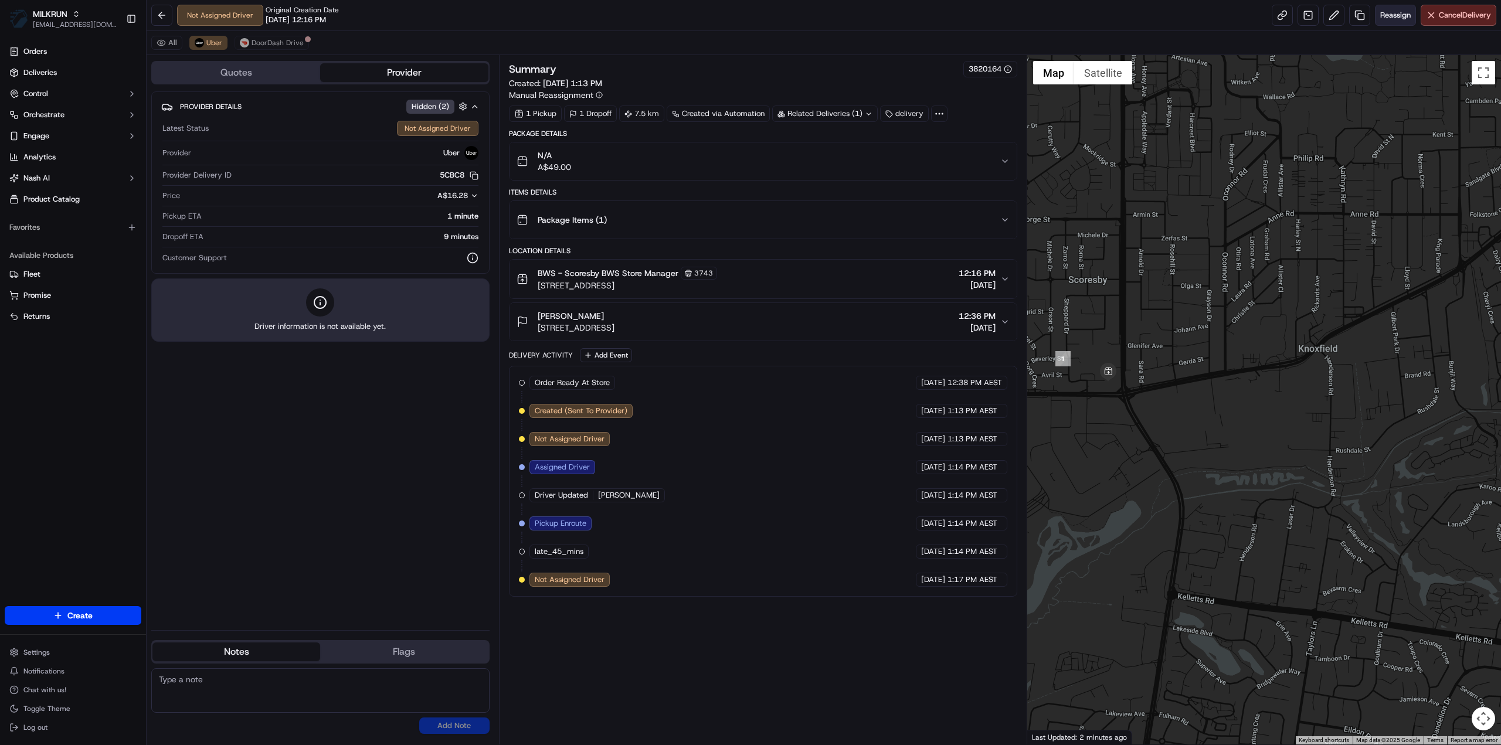
click at [1392, 17] on span "Reassign" at bounding box center [1395, 15] width 30 height 11
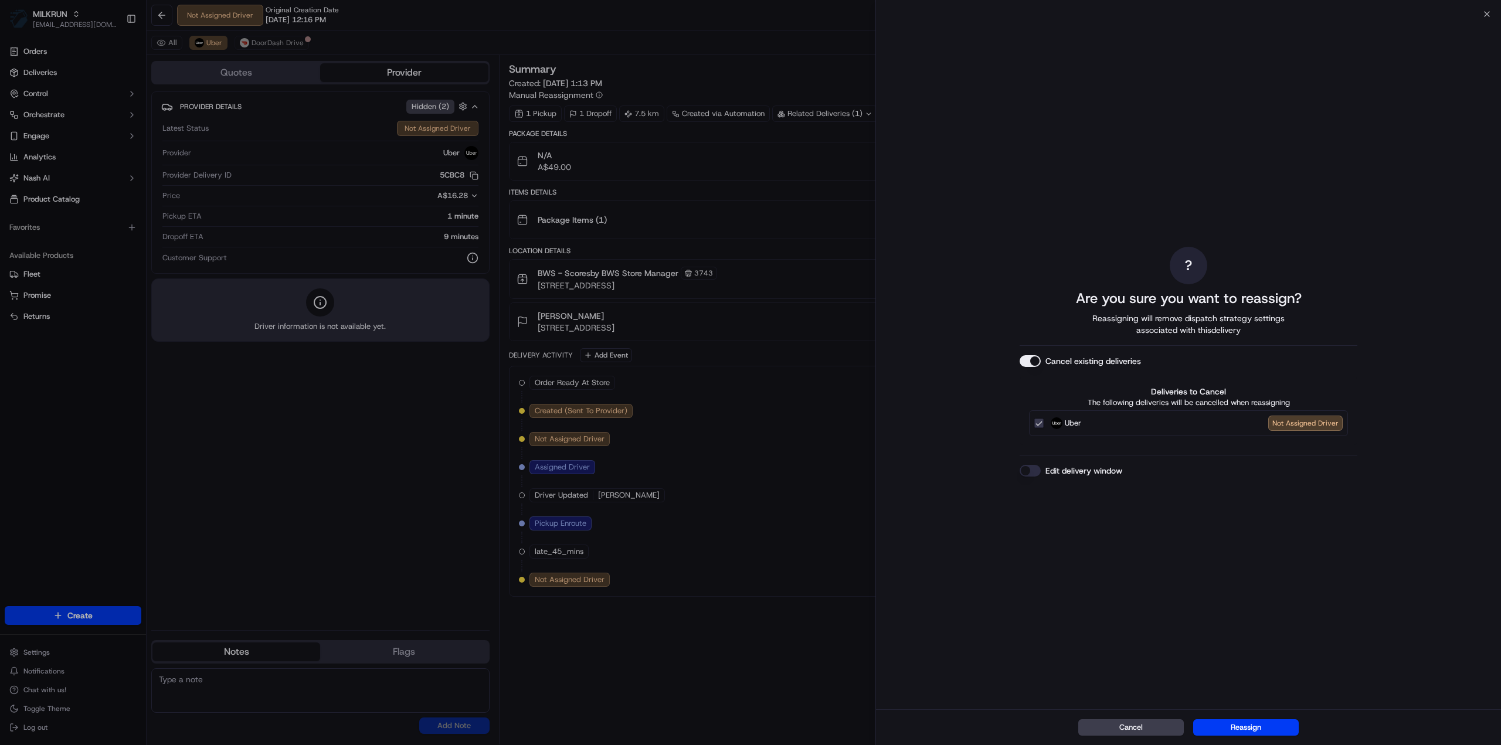
click at [1039, 361] on button "Cancel existing deliveries" at bounding box center [1030, 361] width 21 height 12
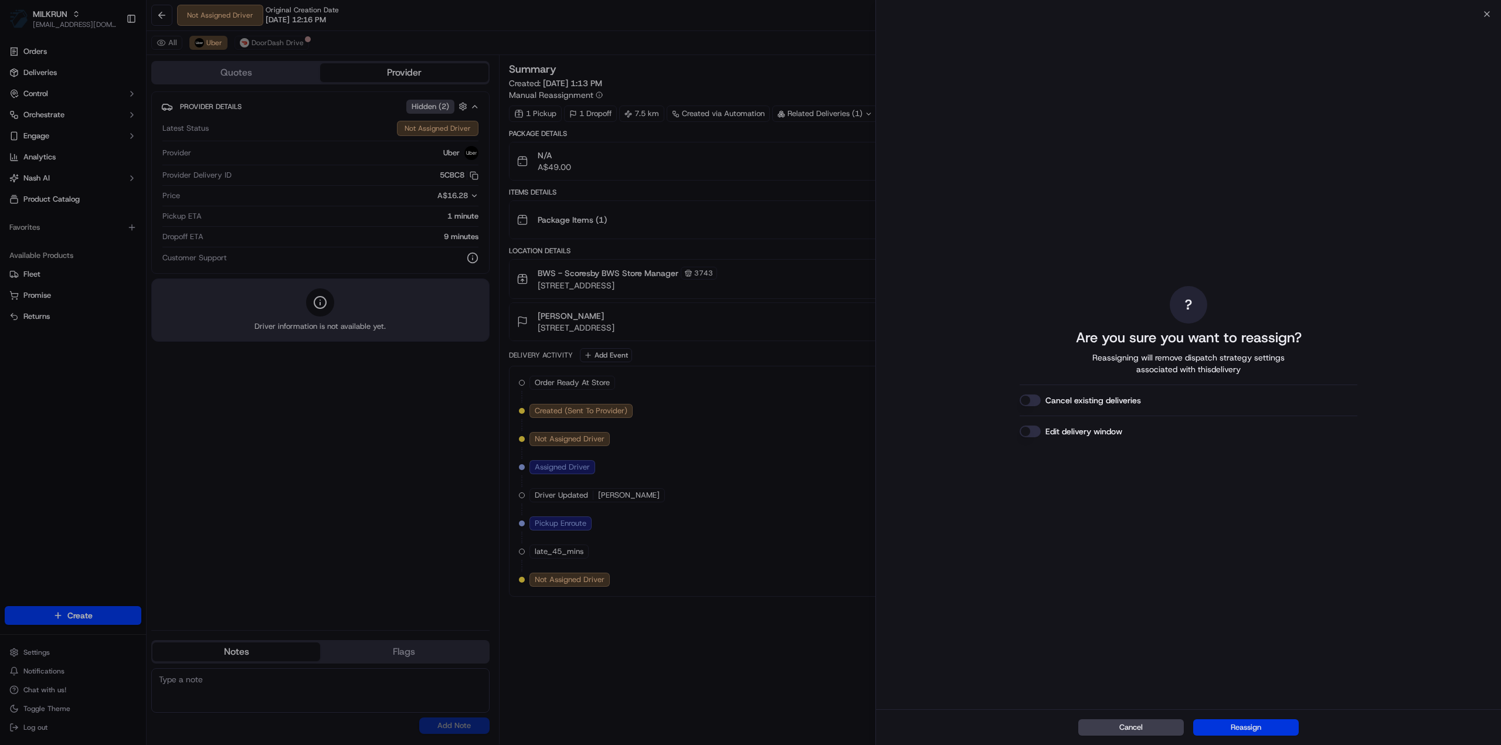
click at [1287, 726] on button "Reassign" at bounding box center [1246, 727] width 106 height 16
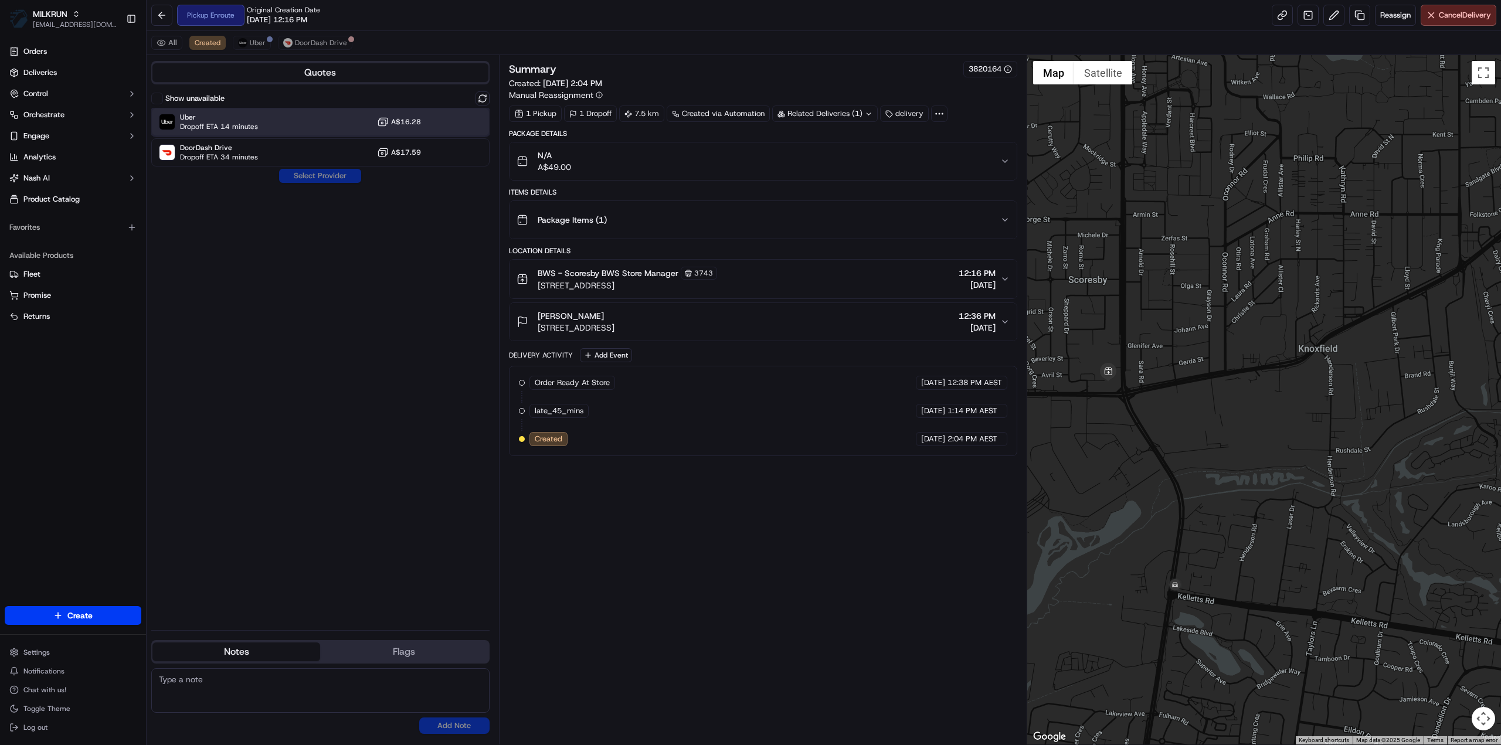
click at [211, 116] on span "Uber" at bounding box center [219, 117] width 78 height 9
click at [1460, 15] on span "Cancel Delivery" at bounding box center [1465, 15] width 52 height 11
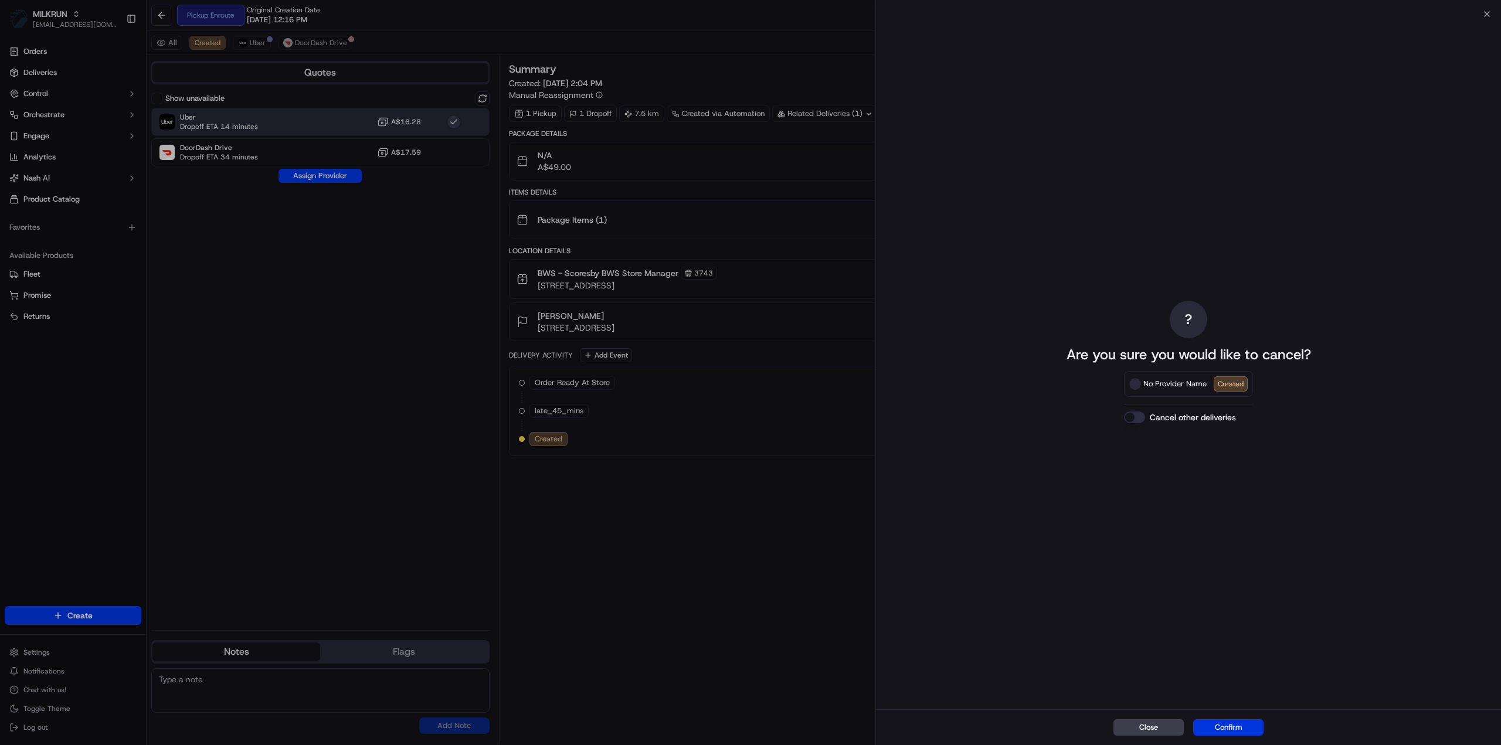
click at [1230, 734] on button "Confirm" at bounding box center [1228, 727] width 70 height 16
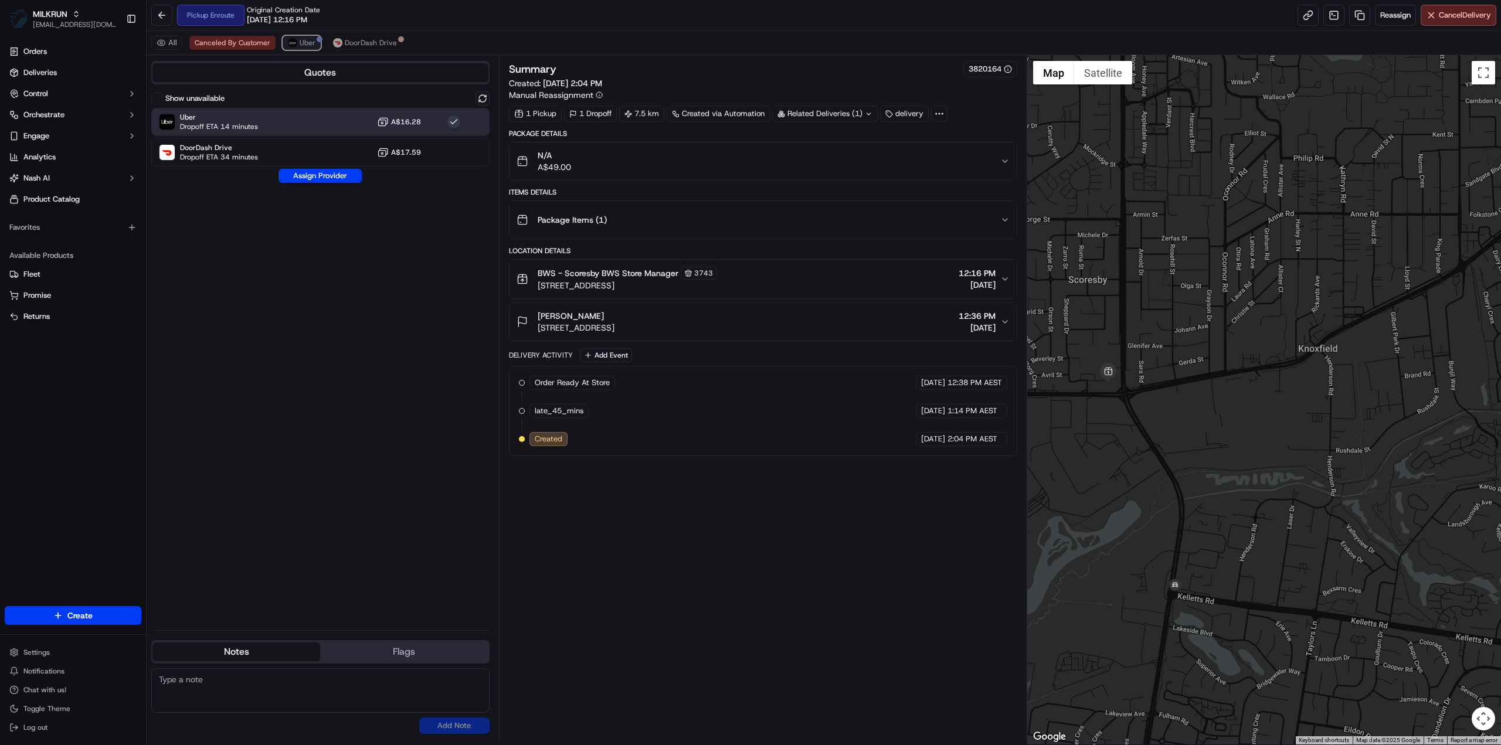
click at [304, 38] on span "Uber" at bounding box center [308, 42] width 16 height 9
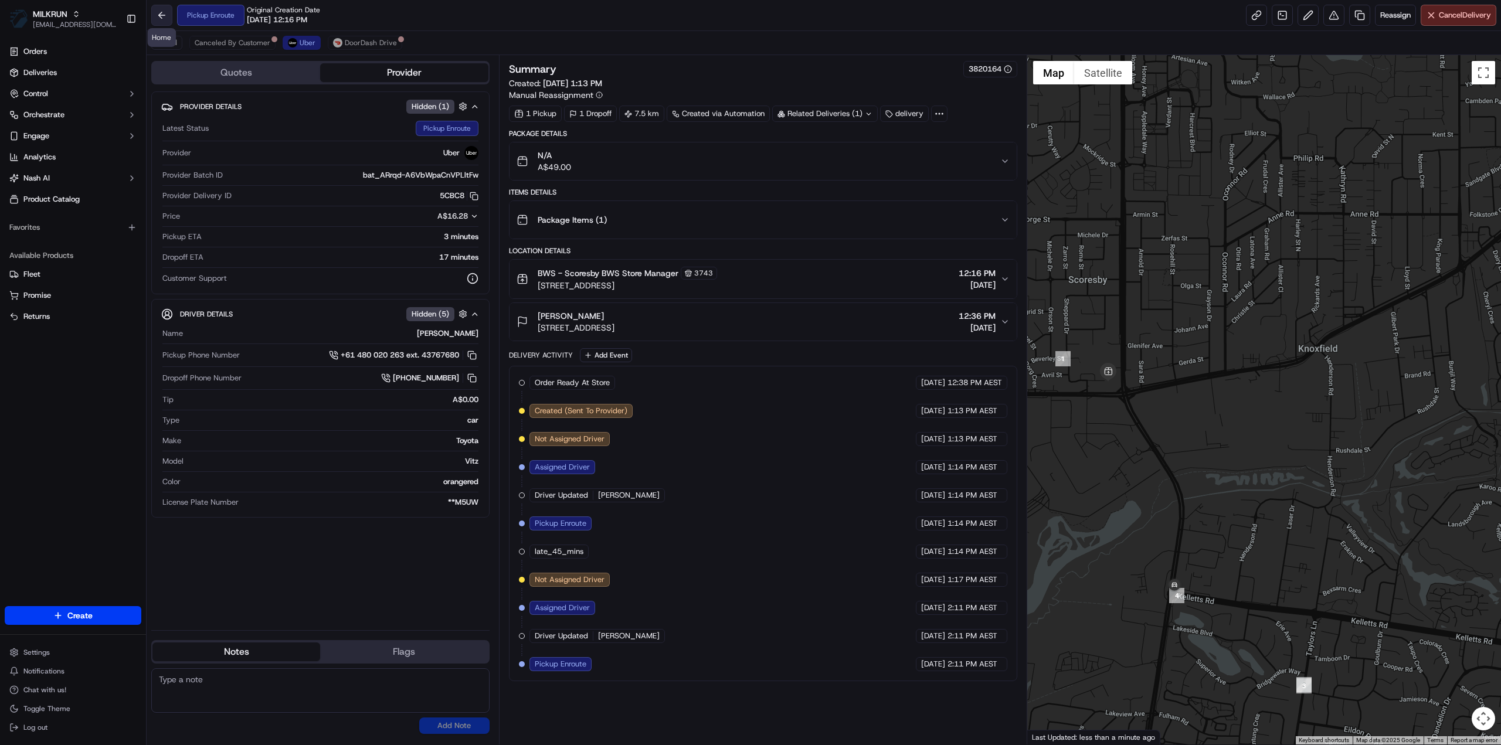
click at [161, 16] on button at bounding box center [161, 15] width 21 height 21
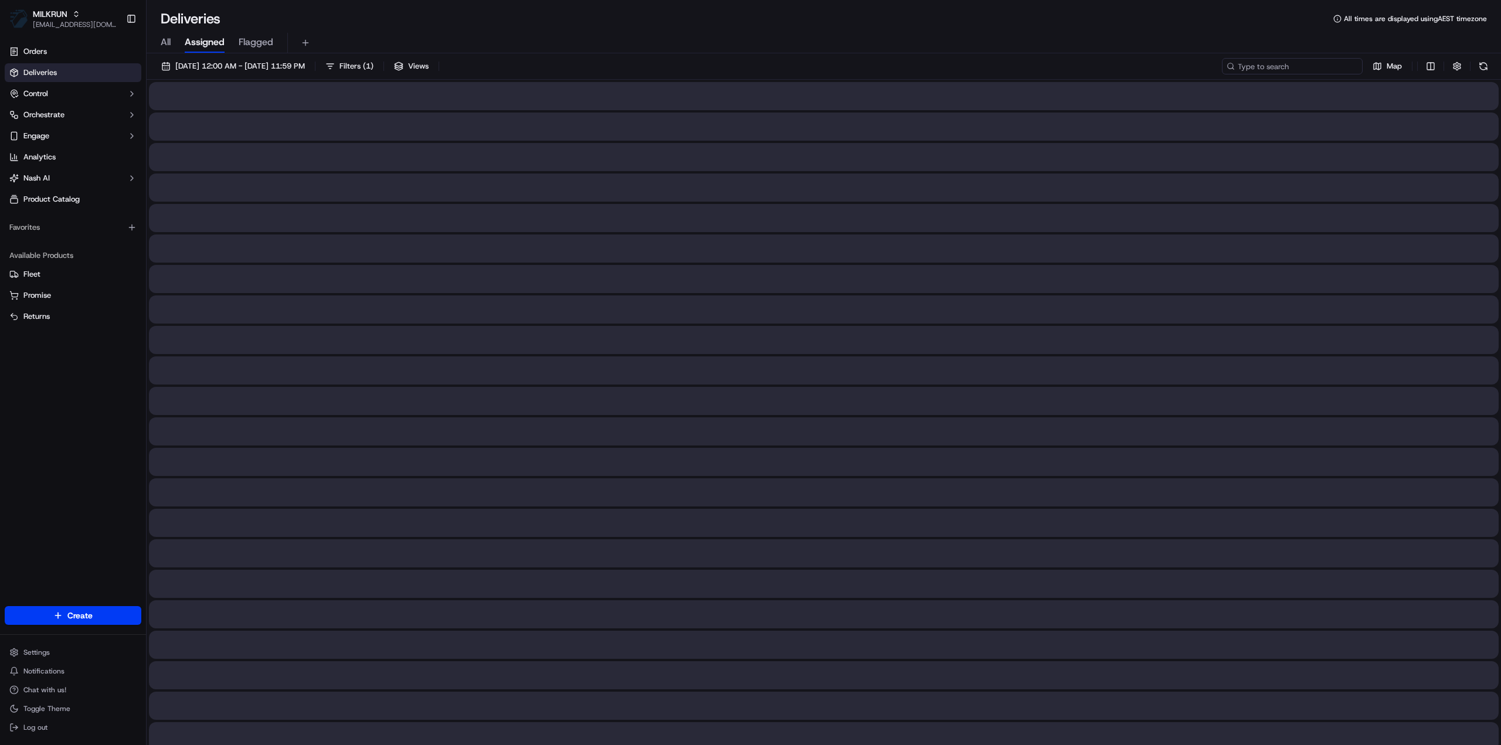
click at [1291, 64] on input at bounding box center [1292, 66] width 141 height 16
paste input "f23c1c28-ea16-4d0b-8db4-797bd0428022/"
type input "f23c1c28-ea16-4d0b-8db4-797bd0428022"
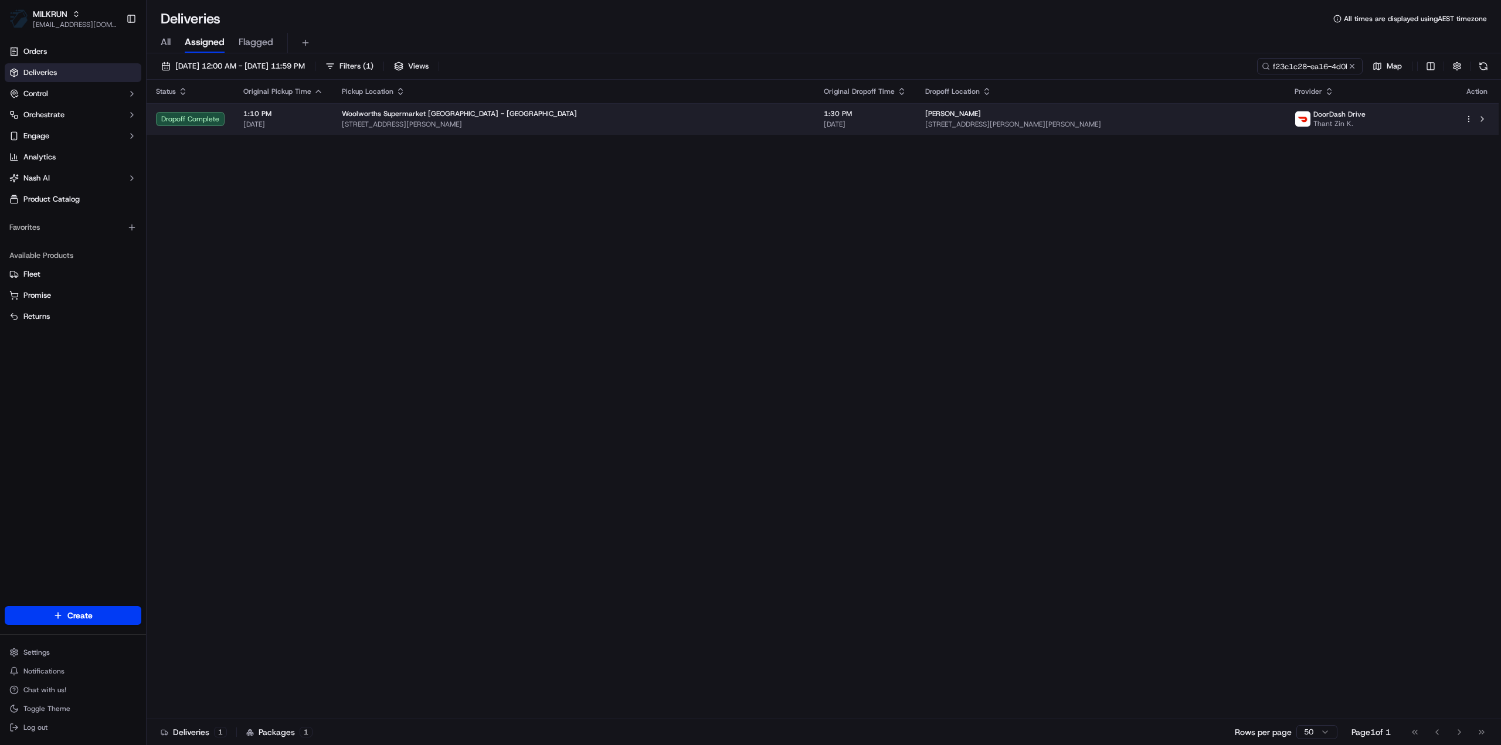
click at [916, 130] on td "Izabella Filo 27 O'Donnell Avenue, Wesley, Auckland 1041, NZ" at bounding box center [1100, 119] width 369 height 32
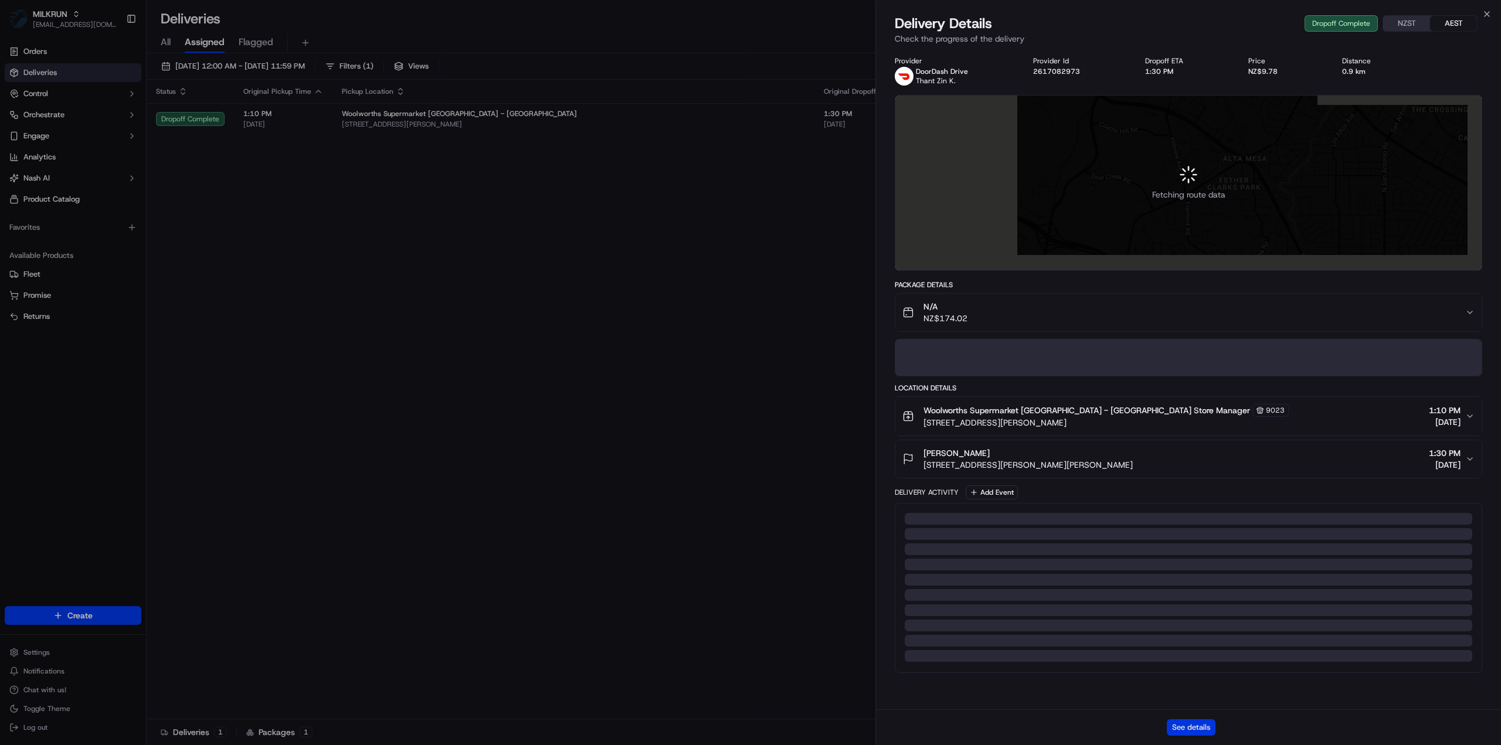
click at [1204, 723] on button "See details" at bounding box center [1191, 727] width 49 height 16
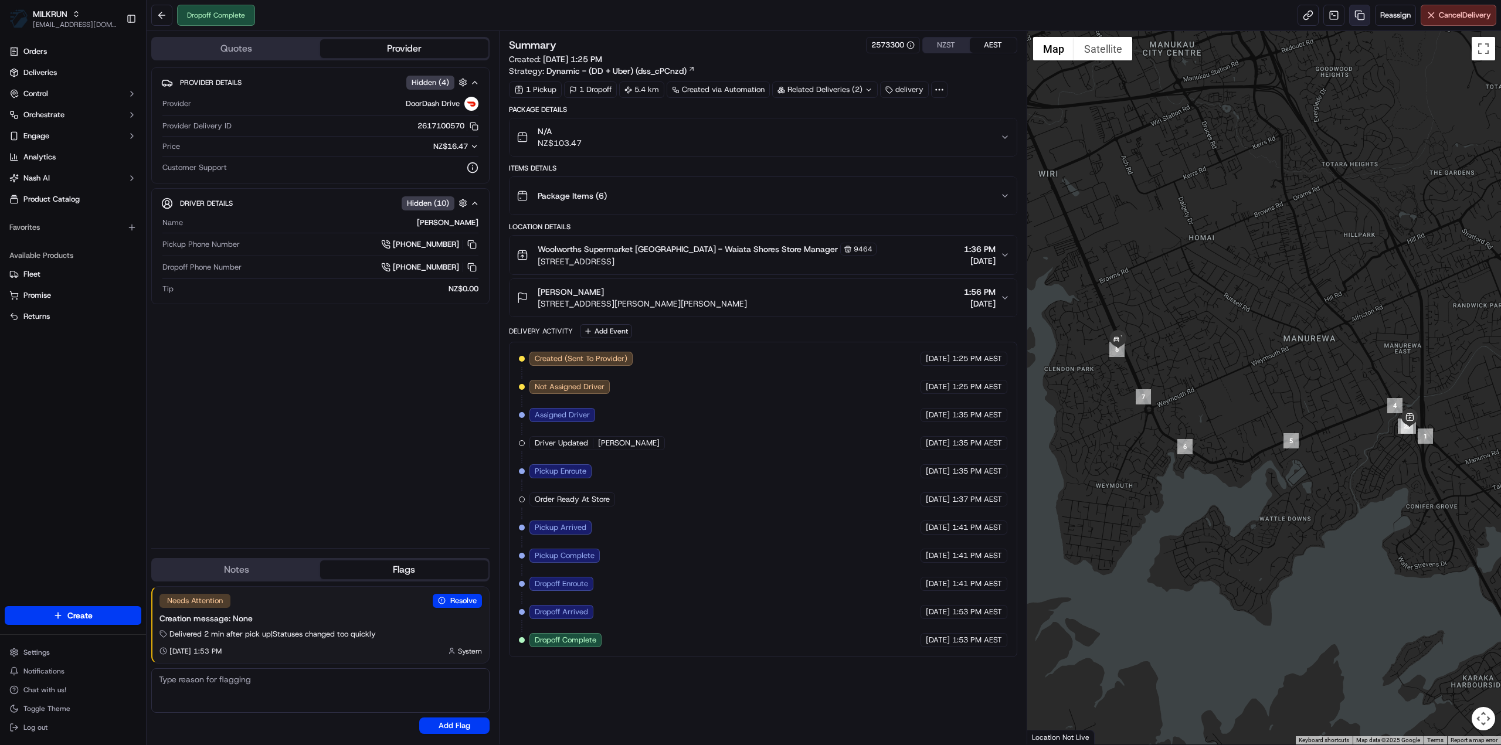
click at [1359, 25] on link at bounding box center [1359, 15] width 21 height 21
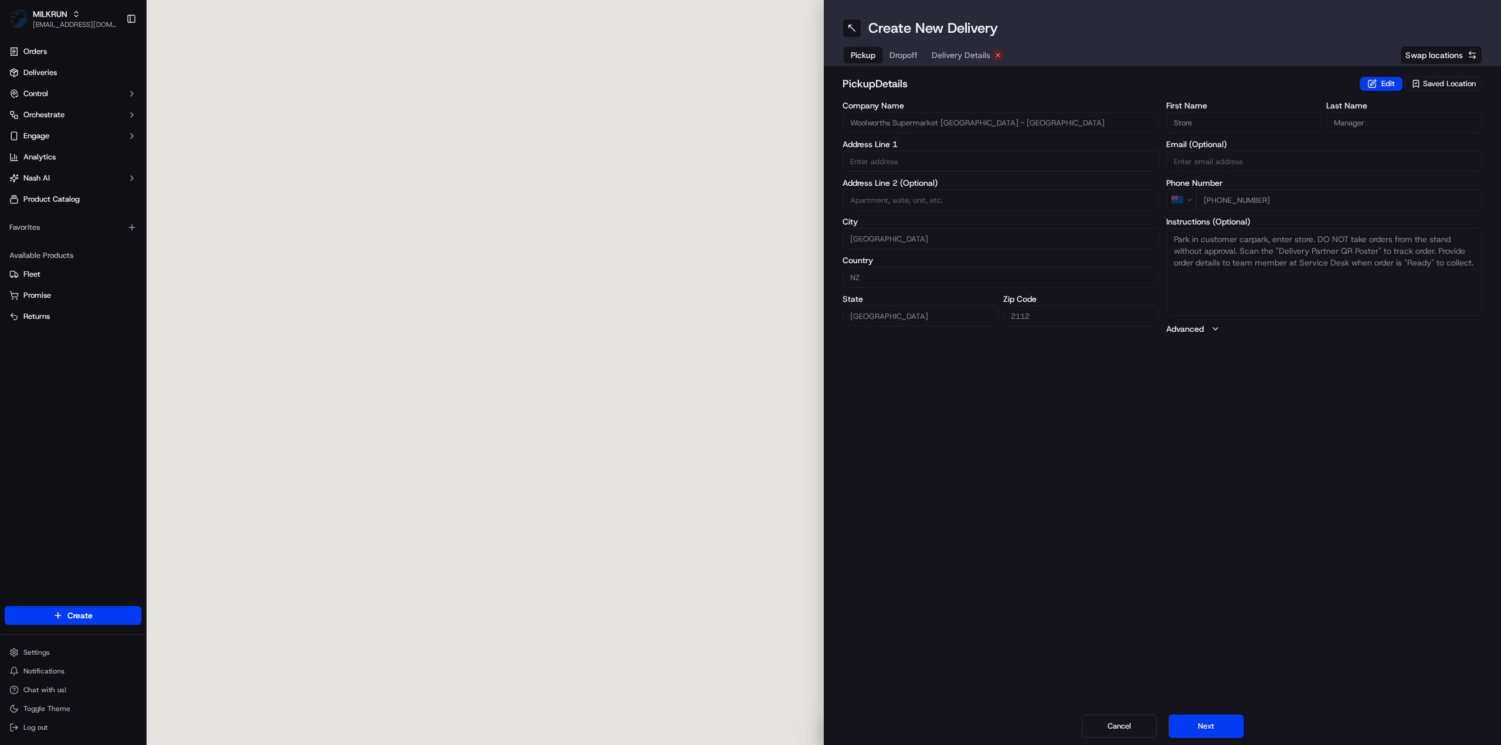
type input "[STREET_ADDRESS]"
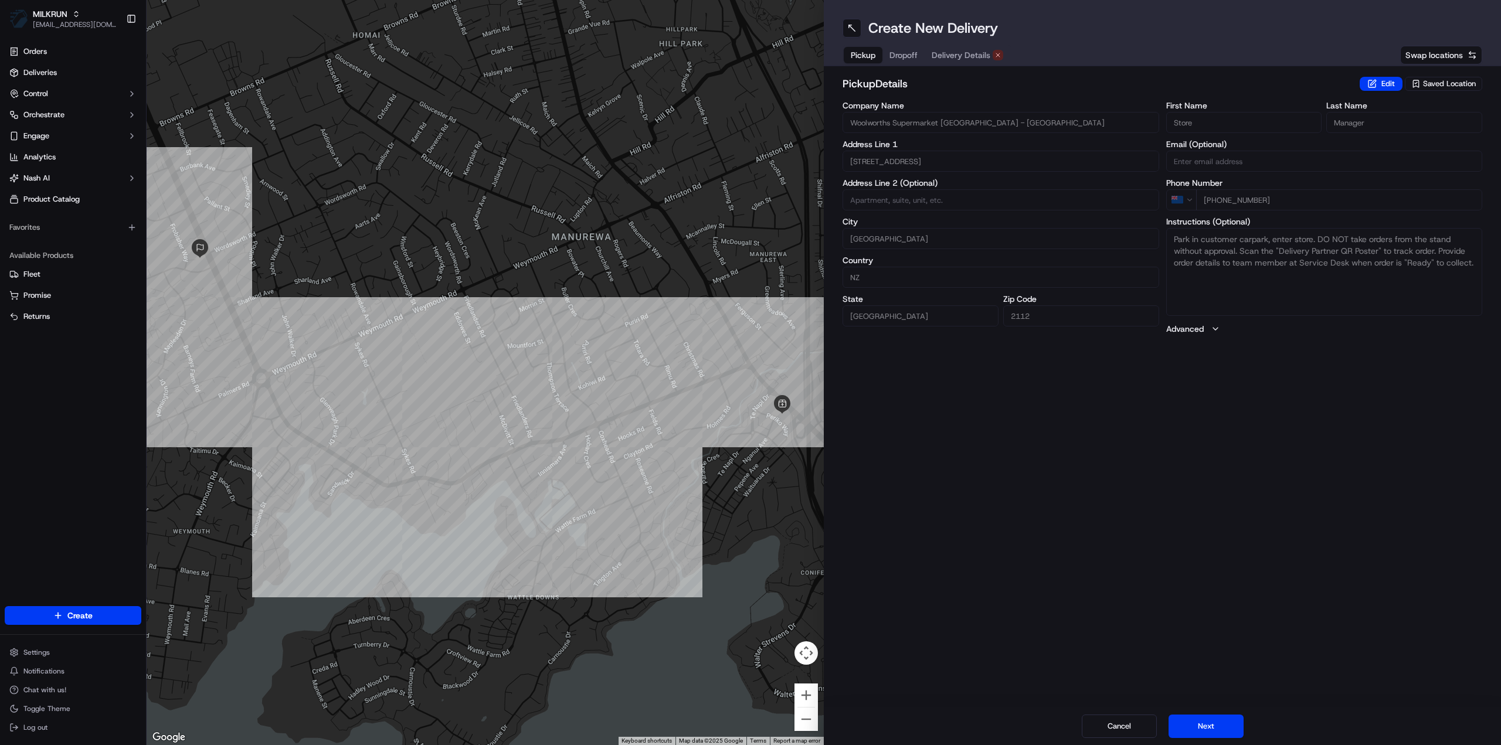
click at [971, 58] on span "Delivery Details" at bounding box center [961, 55] width 59 height 12
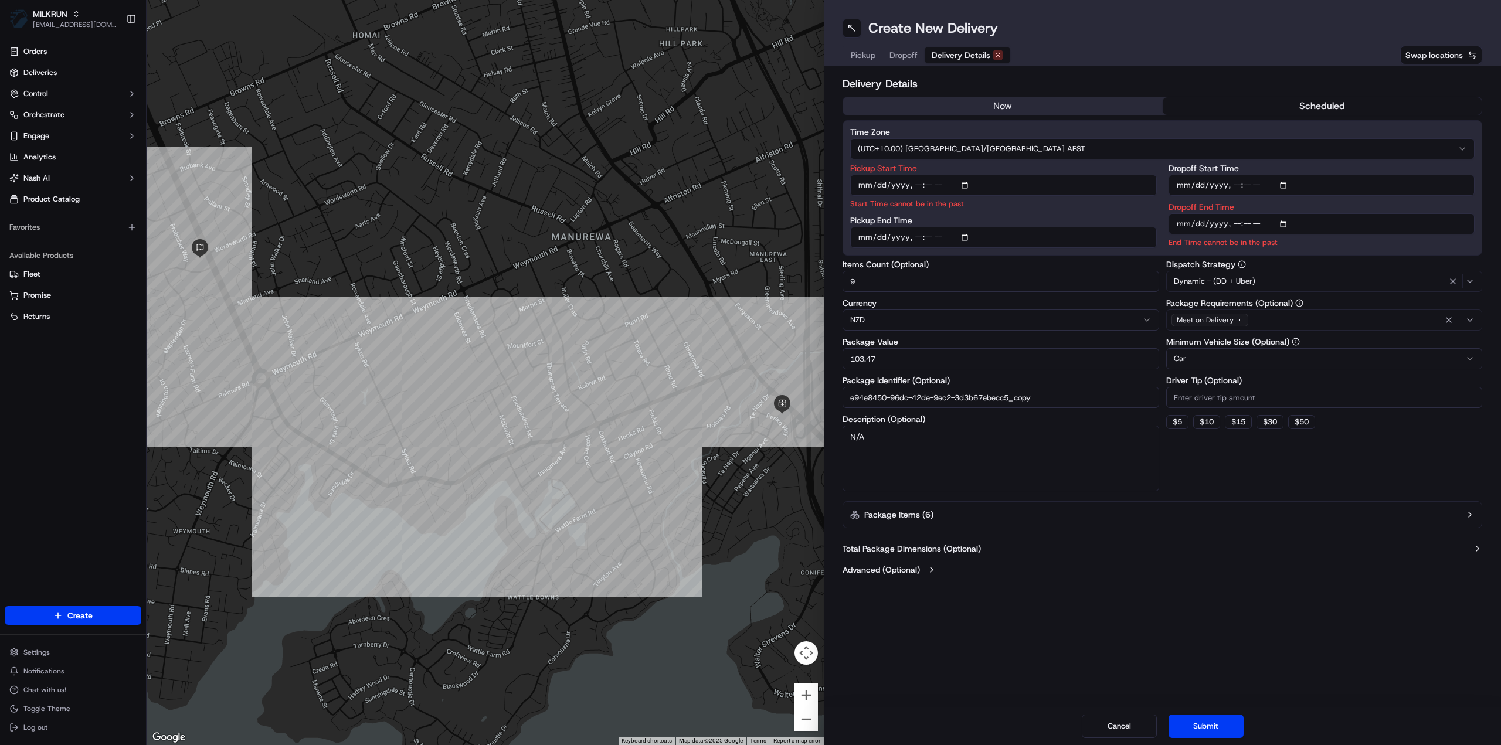
click at [1055, 400] on input "e94e8450-96dc-42de-9ec2-3d3b67ebecc5_copy" at bounding box center [1001, 397] width 317 height 21
type input "e94e8450-96dc-42de-9ec2-3d3b67ebecc5_2"
click at [1021, 100] on button "now" at bounding box center [1003, 106] width 320 height 18
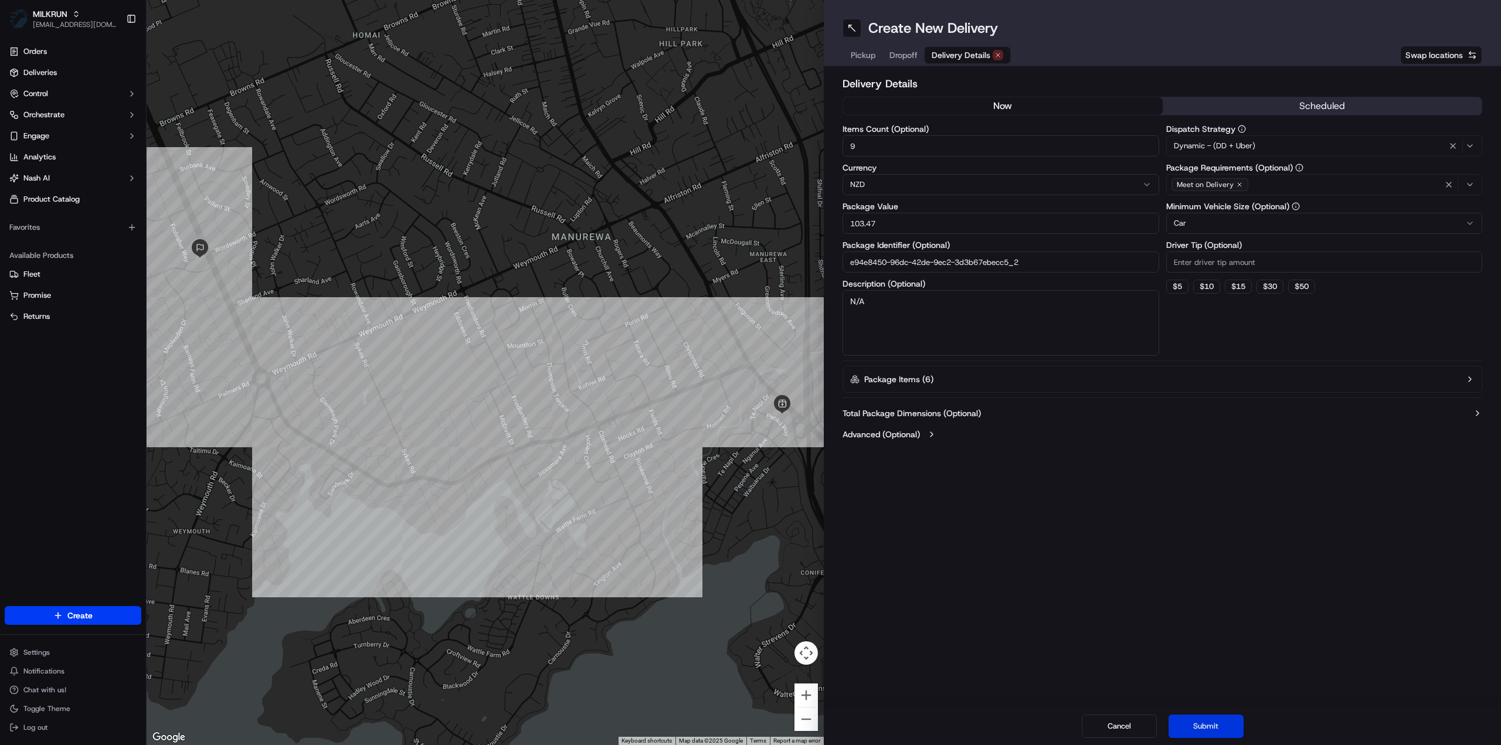
click at [1205, 727] on button "Submit" at bounding box center [1205, 726] width 75 height 23
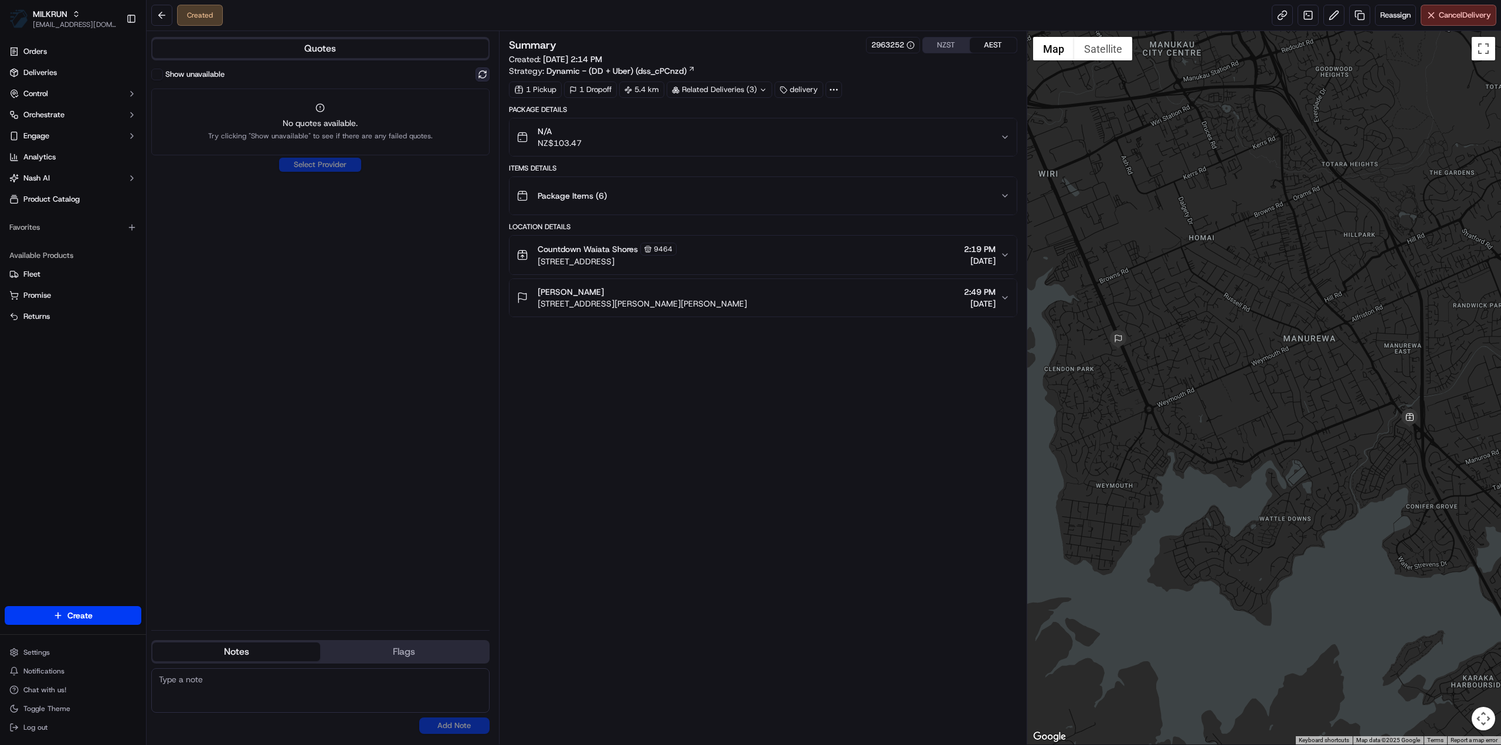
click at [478, 74] on button at bounding box center [482, 74] width 14 height 14
click at [1402, 8] on button "Reassign" at bounding box center [1395, 15] width 41 height 21
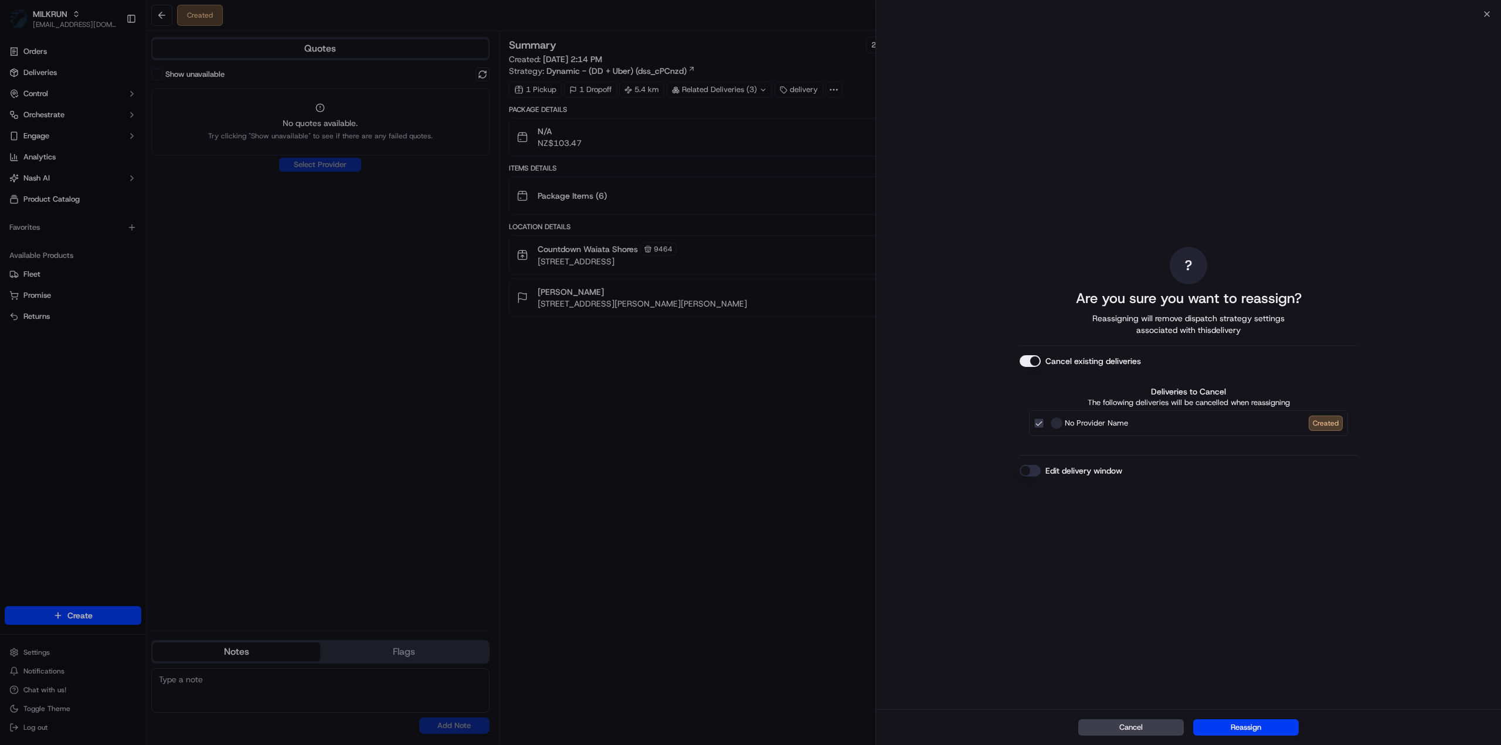
click at [1246, 718] on div "Cancel Reassign" at bounding box center [1188, 727] width 625 height 36
click at [1246, 726] on button "Reassign" at bounding box center [1246, 727] width 106 height 16
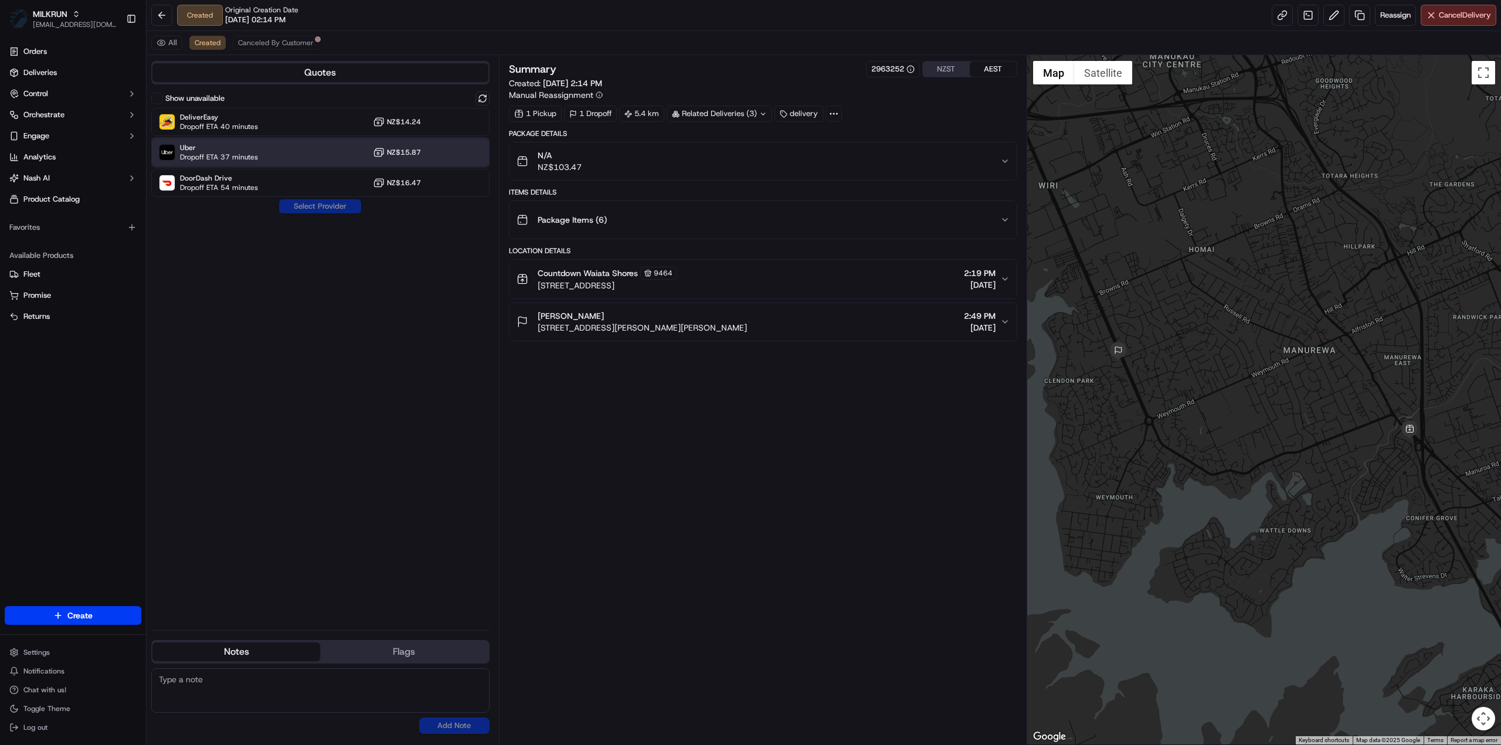
click at [250, 154] on span "Dropoff ETA 37 minutes" at bounding box center [219, 156] width 78 height 9
click at [332, 208] on button "Assign Provider" at bounding box center [319, 206] width 83 height 14
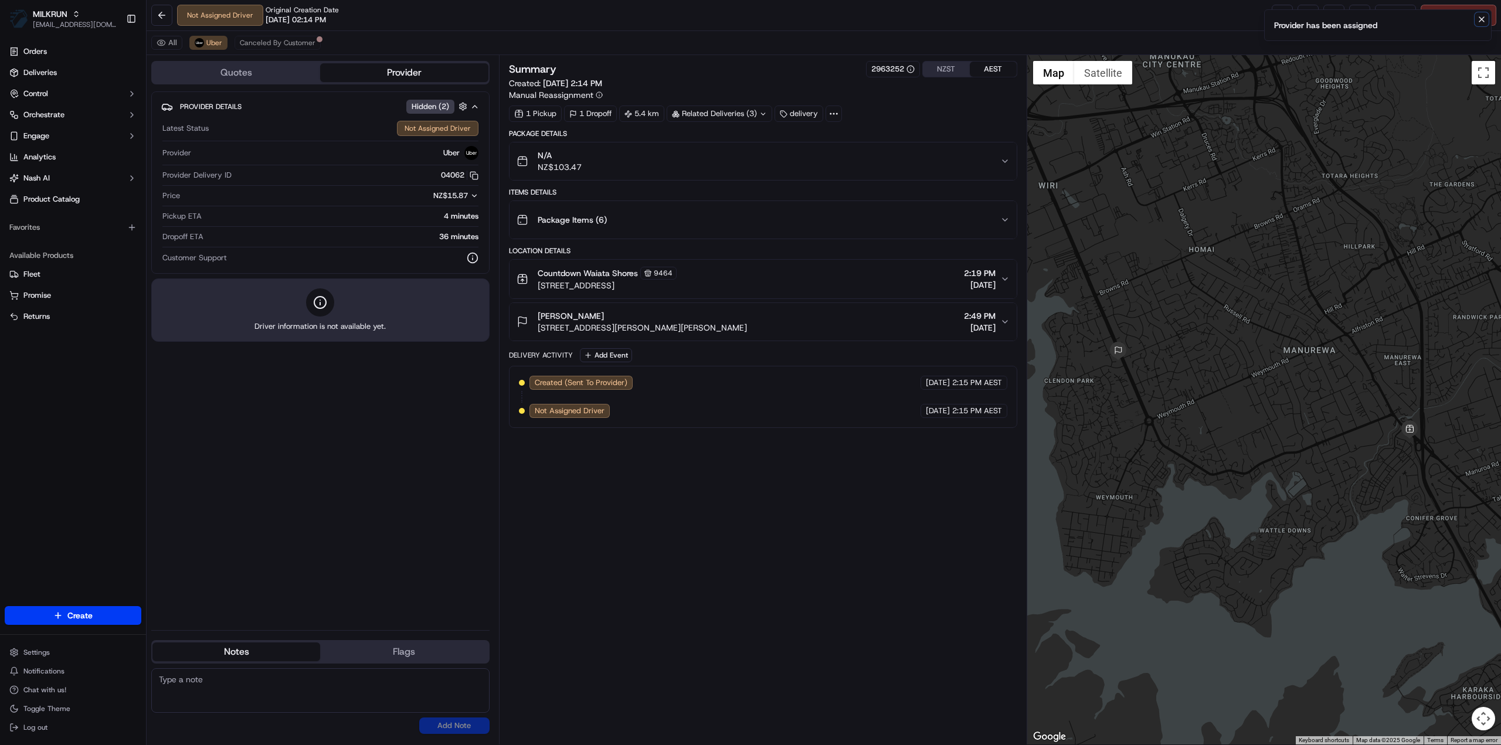
click at [1480, 21] on icon "Notifications (F8)" at bounding box center [1481, 19] width 5 height 5
click at [1278, 15] on link at bounding box center [1282, 15] width 21 height 21
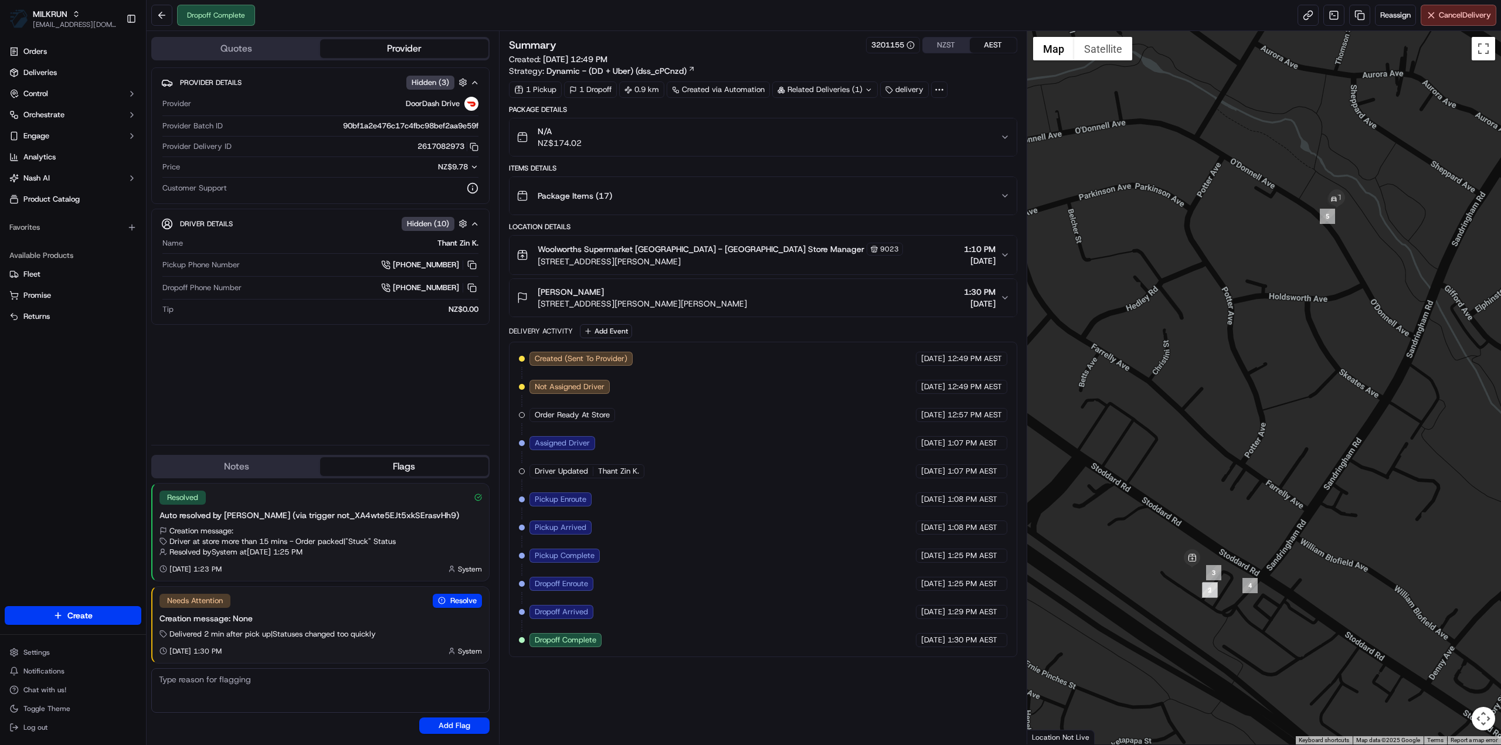
click at [812, 90] on div "Related Deliveries (1)" at bounding box center [825, 89] width 106 height 16
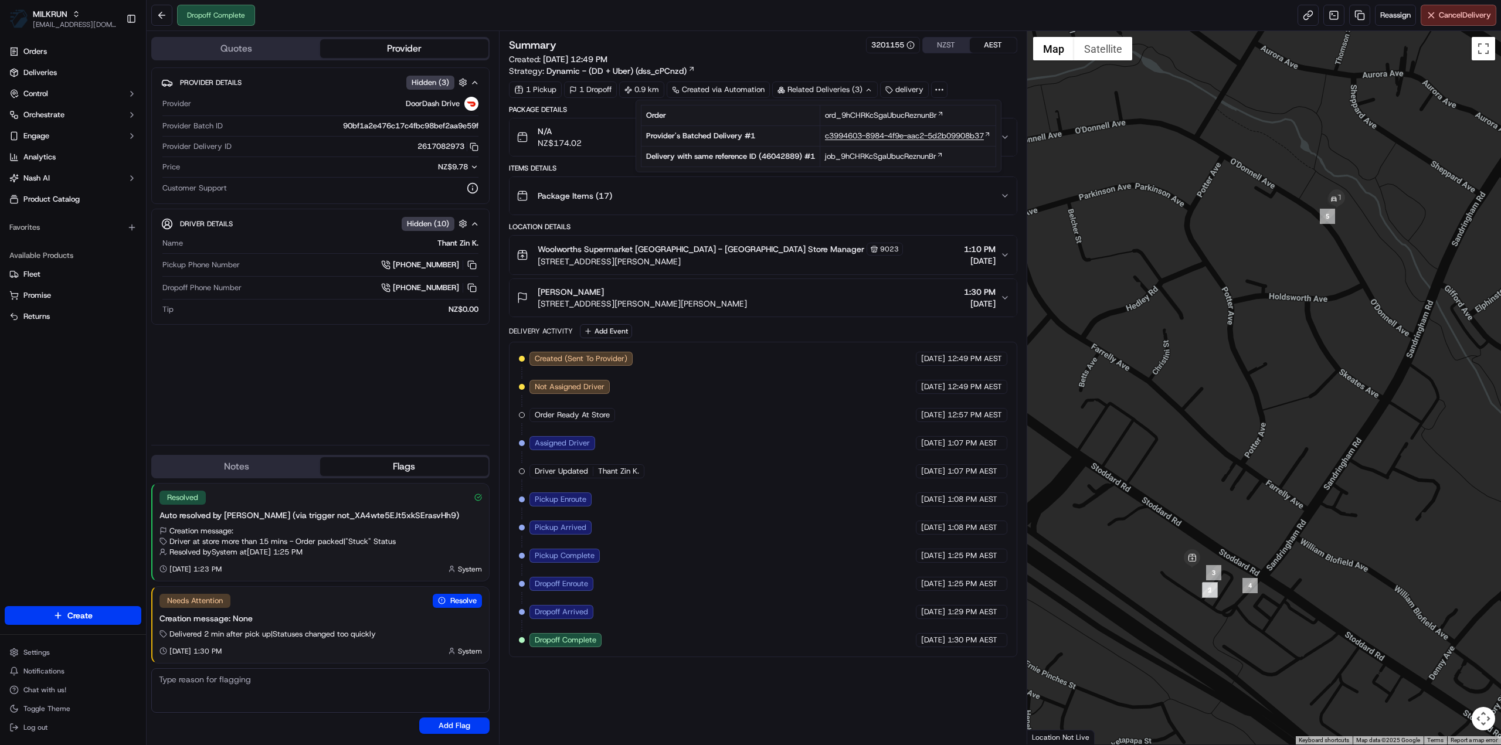
click at [874, 135] on span "c3994603-8984-4f9e-aac2-5d2b09908b37" at bounding box center [904, 136] width 159 height 11
click at [834, 184] on div "Package Items ( 17 )" at bounding box center [759, 195] width 484 height 23
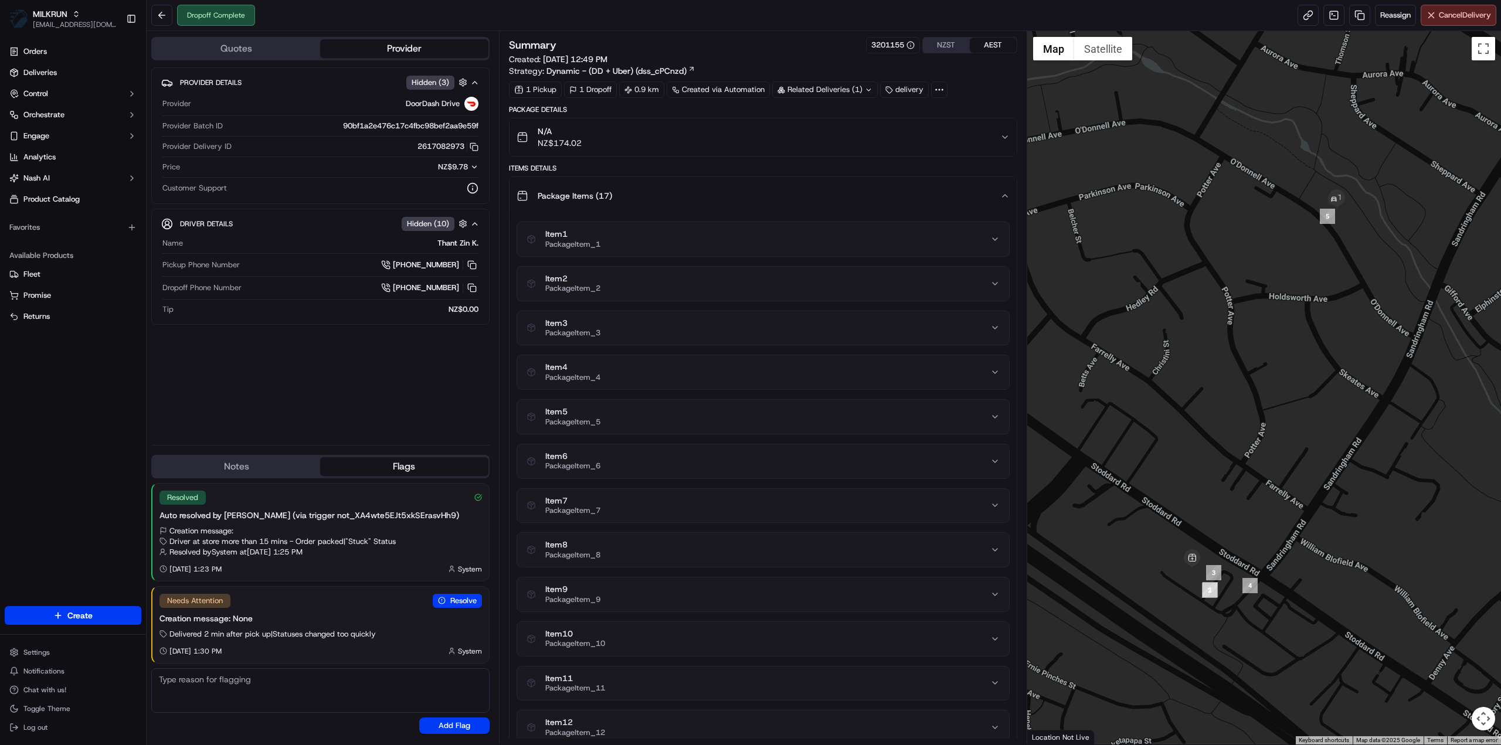
click at [1006, 200] on button "Package Items ( 17 )" at bounding box center [762, 196] width 507 height 38
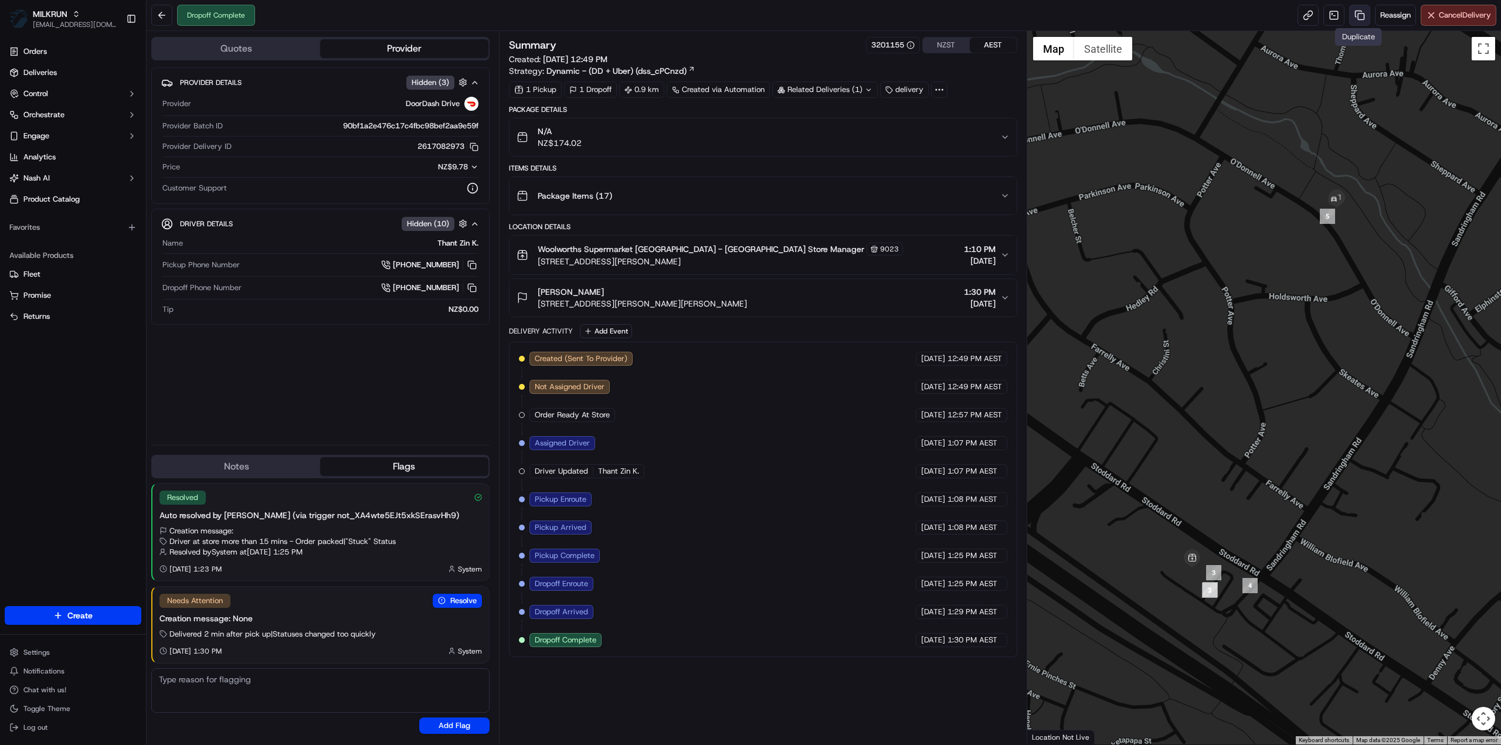
click at [1356, 16] on link at bounding box center [1359, 15] width 21 height 21
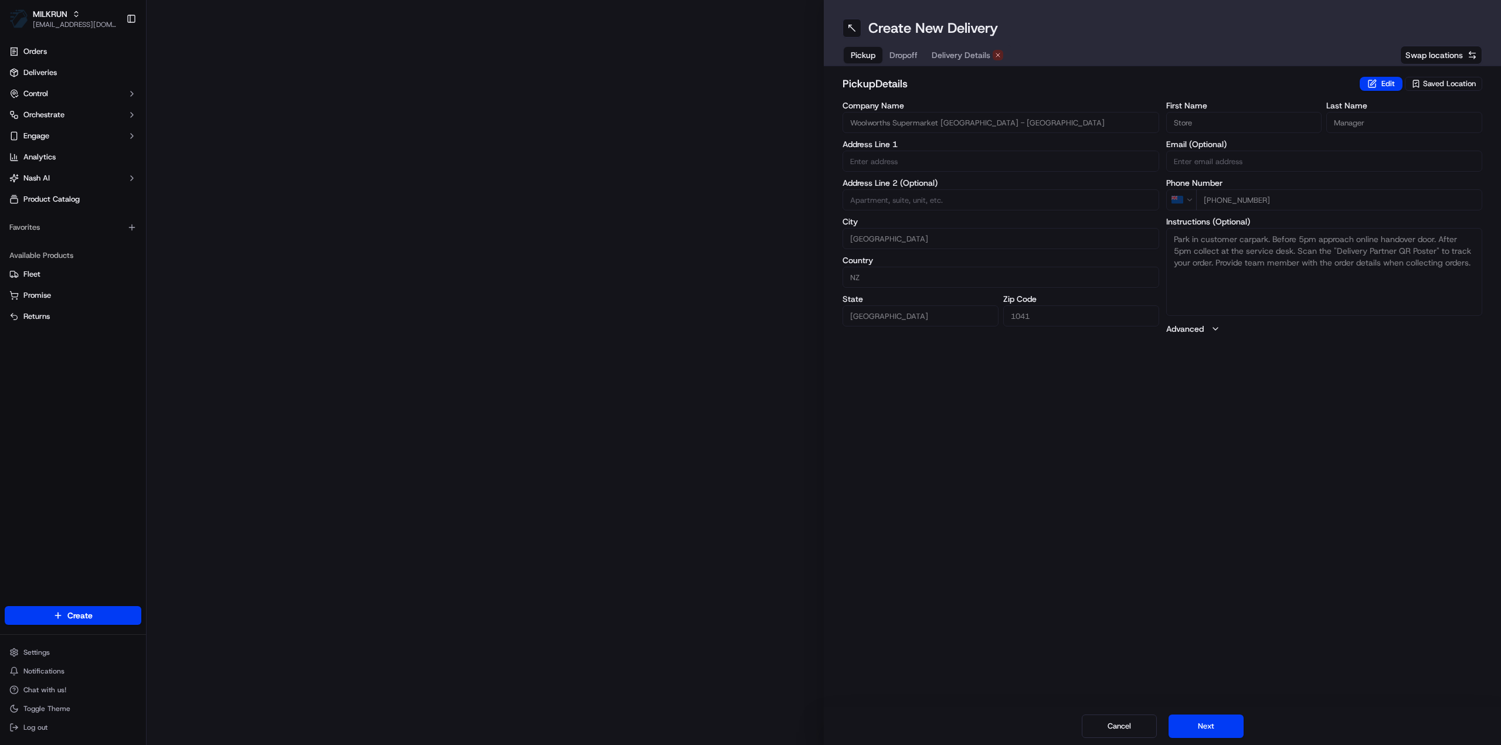
type input "112 Stoddard Rd"
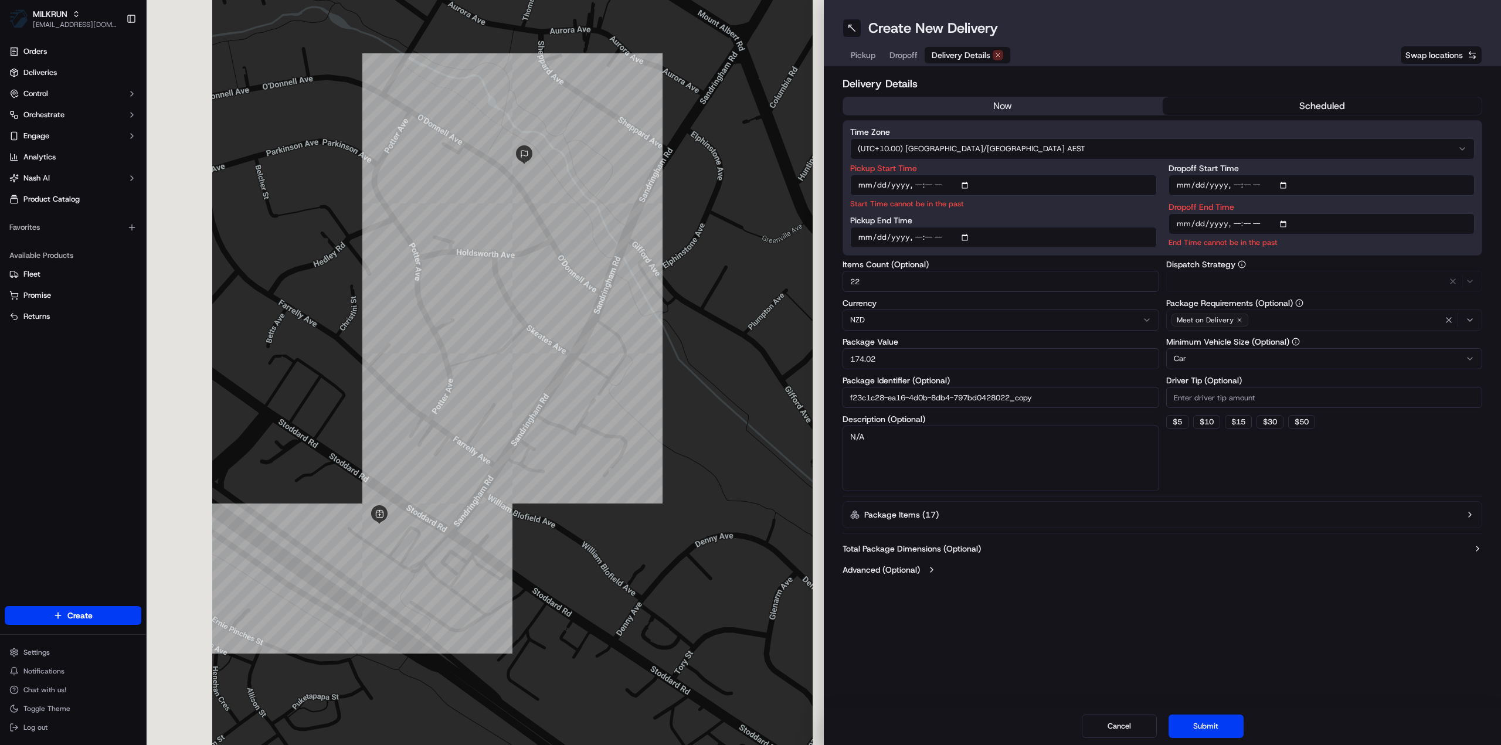
click at [963, 59] on span "Delivery Details" at bounding box center [961, 55] width 59 height 12
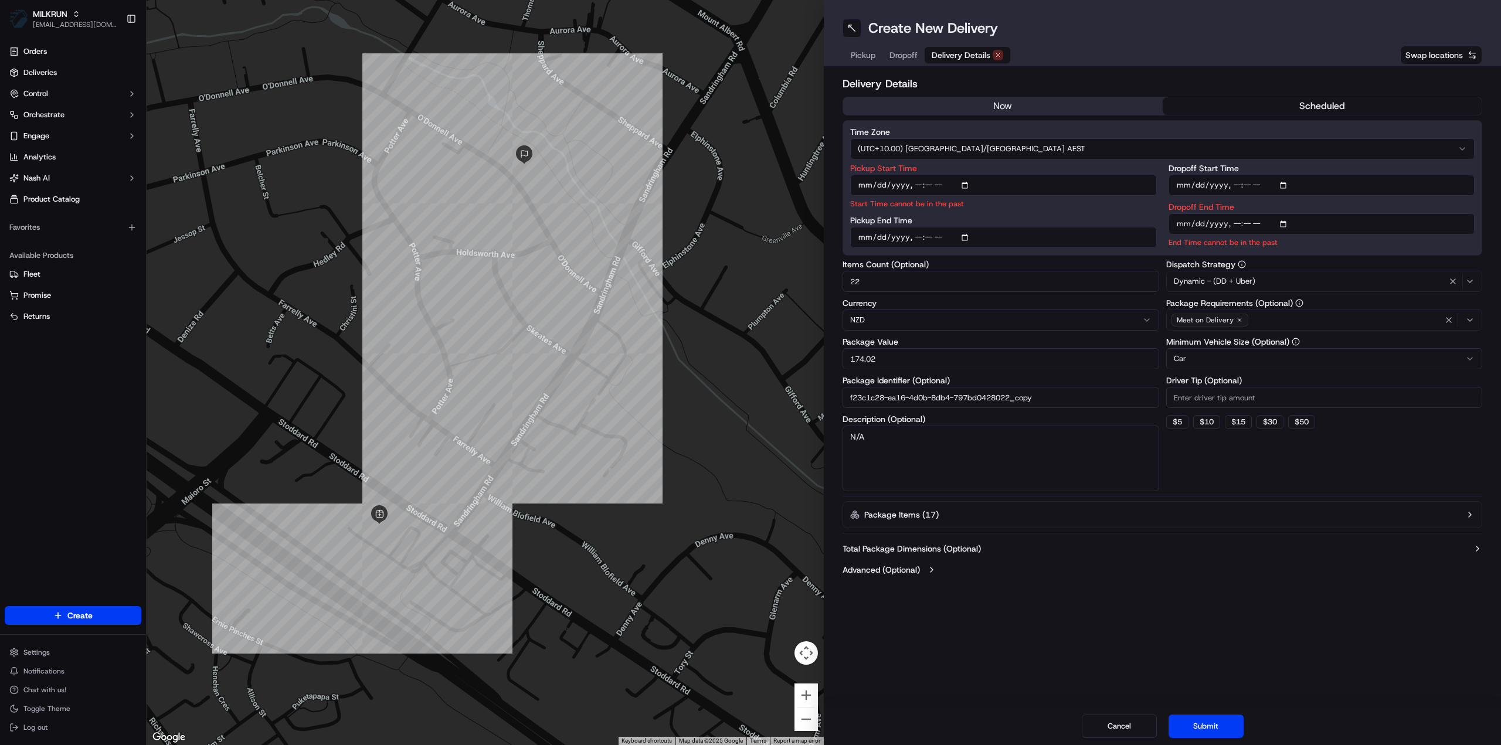
click at [1054, 402] on input "f23c1c28-ea16-4d0b-8db4-797bd0428022_copy" at bounding box center [1001, 397] width 317 height 21
type input "f23c1c28-ea16-4d0b-8db4-797bd0428022_2"
click at [1059, 112] on button "now" at bounding box center [1003, 106] width 320 height 18
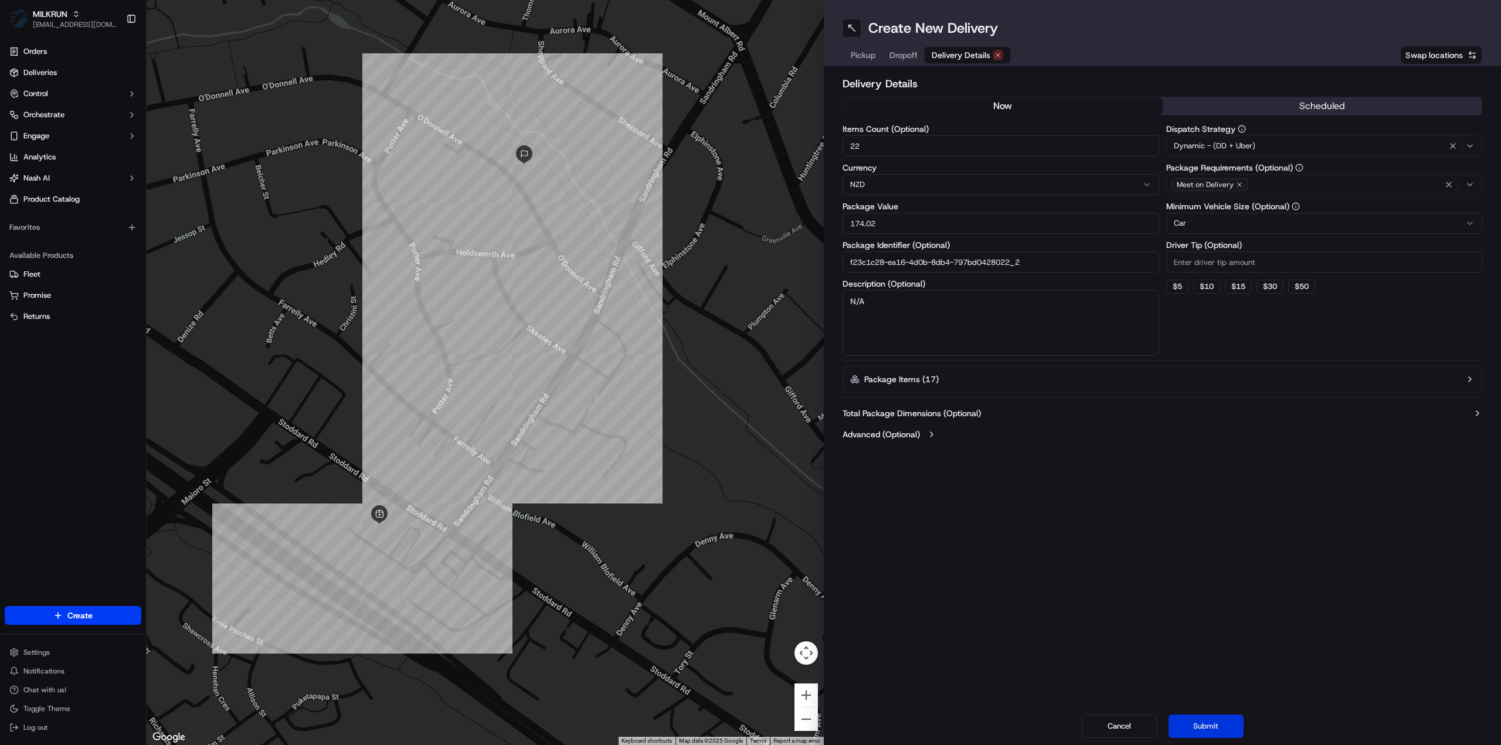
click at [1219, 728] on button "Submit" at bounding box center [1205, 726] width 75 height 23
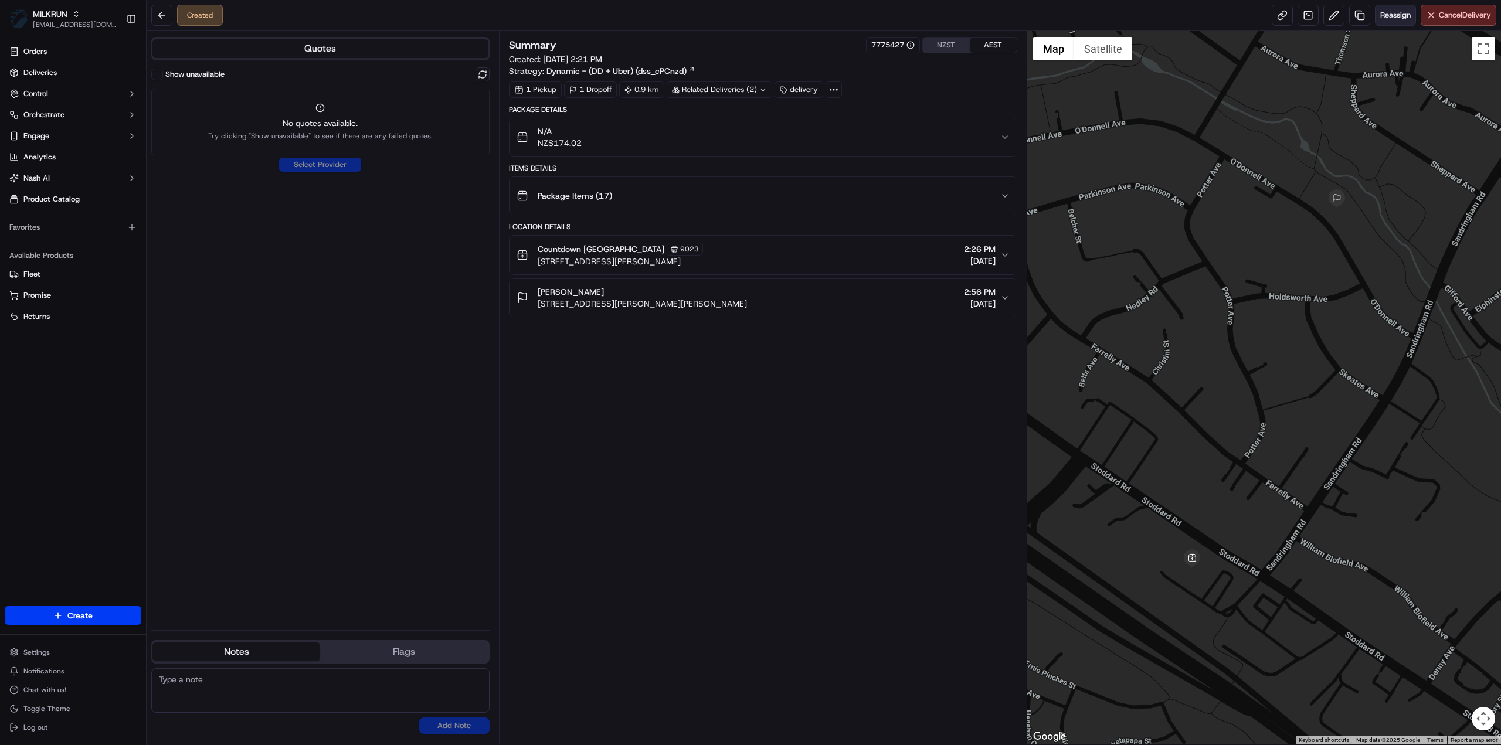
click at [1406, 24] on button "Reassign" at bounding box center [1395, 15] width 41 height 21
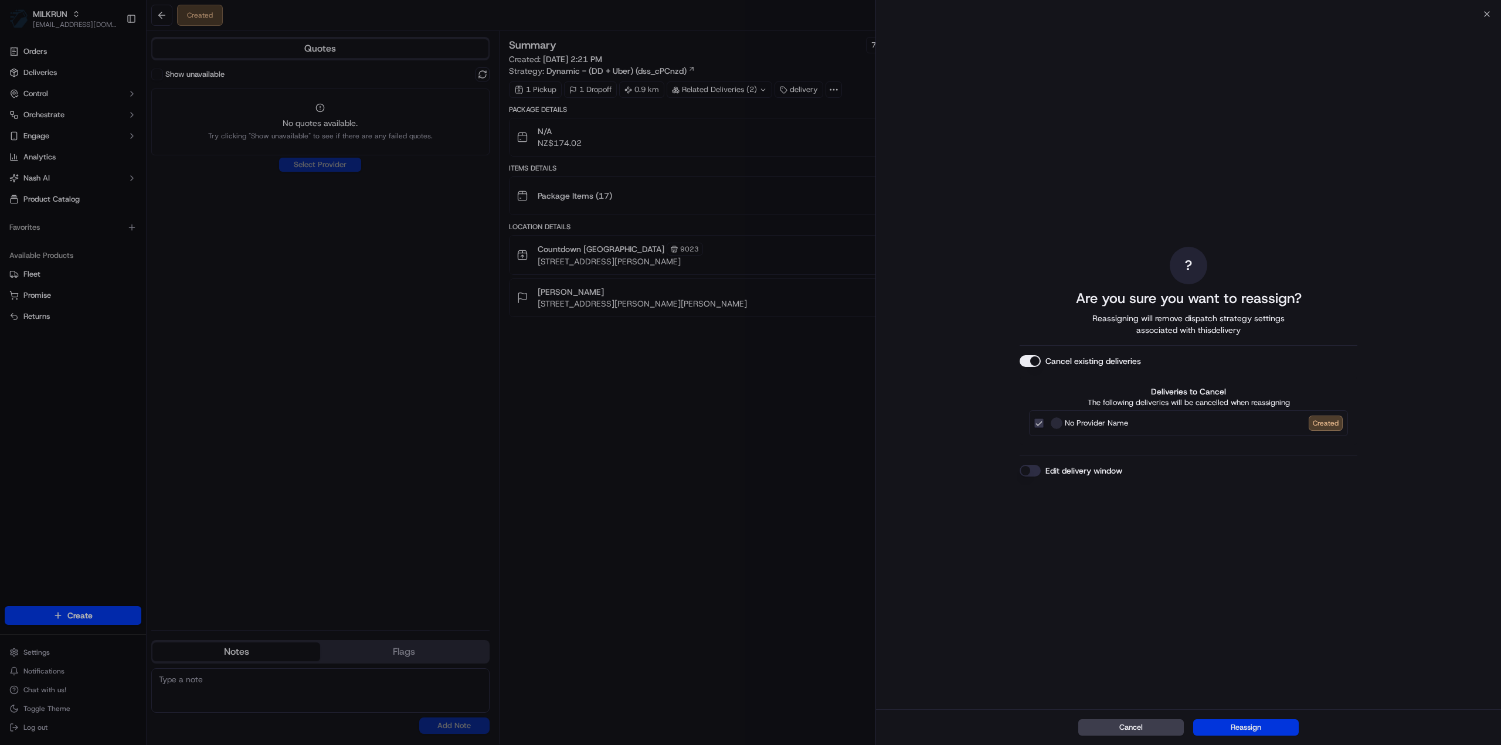
click at [1255, 734] on button "Reassign" at bounding box center [1246, 727] width 106 height 16
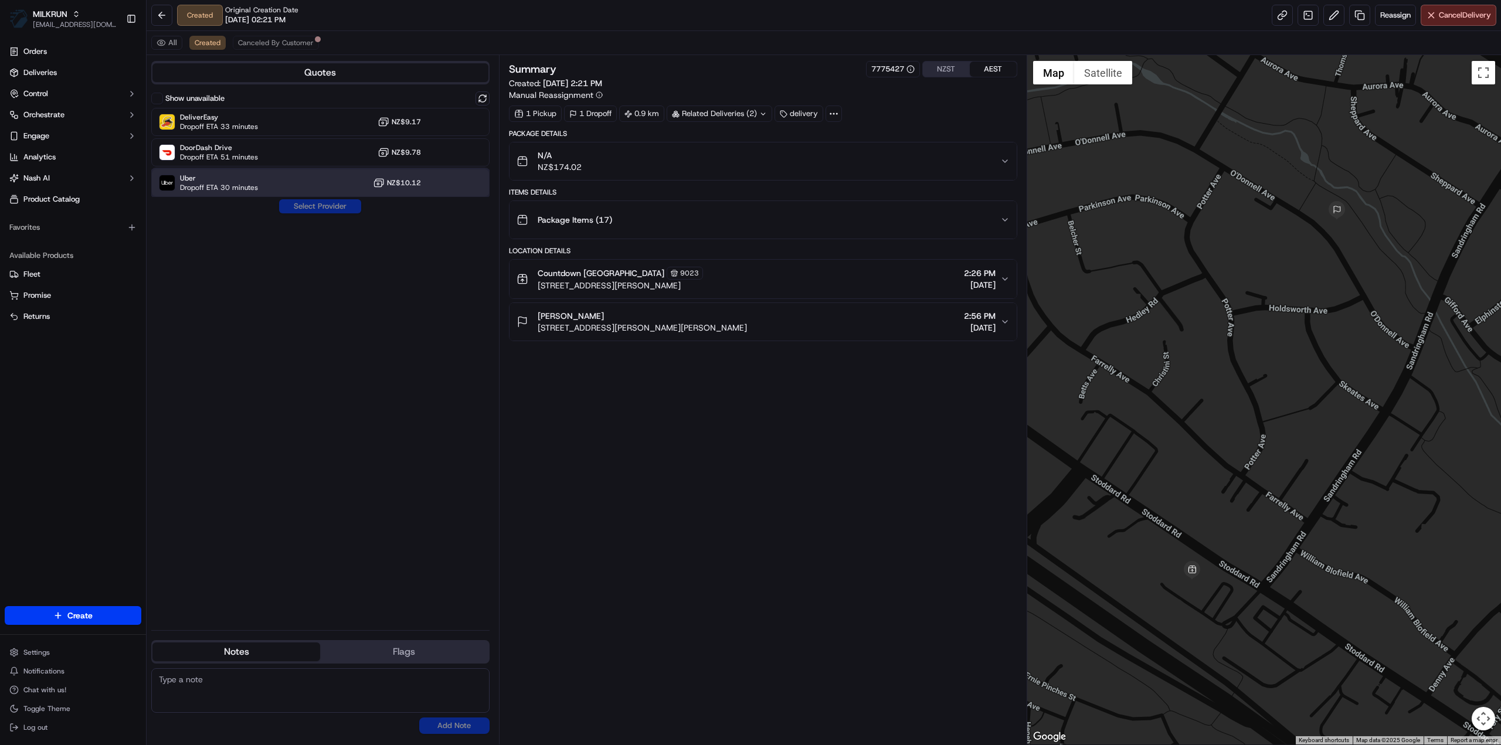
click at [245, 191] on span "Dropoff ETA 30 minutes" at bounding box center [219, 187] width 78 height 9
click at [295, 208] on button "Assign Provider" at bounding box center [319, 206] width 83 height 14
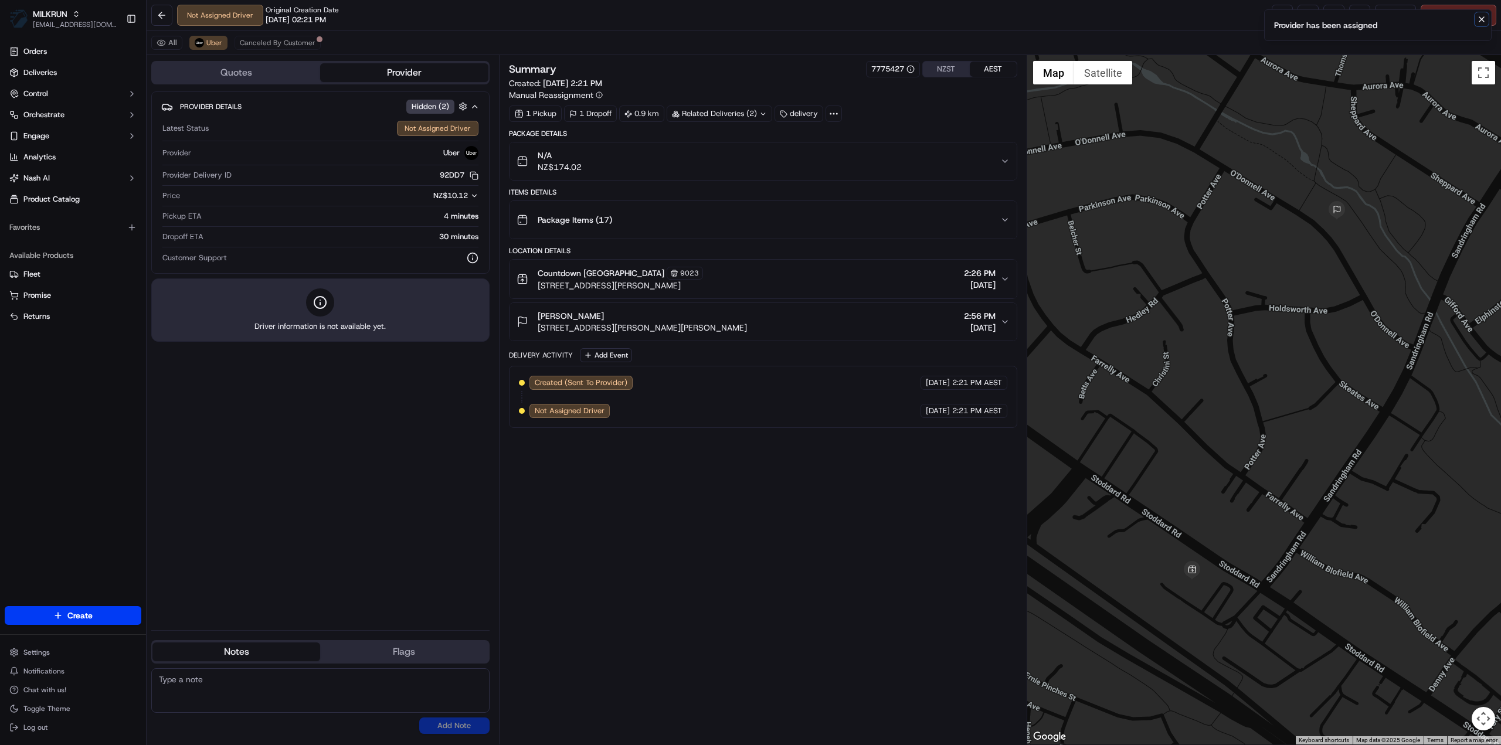
click at [1483, 22] on icon "Notifications (F8)" at bounding box center [1481, 19] width 9 height 9
click at [1282, 13] on link at bounding box center [1282, 15] width 21 height 21
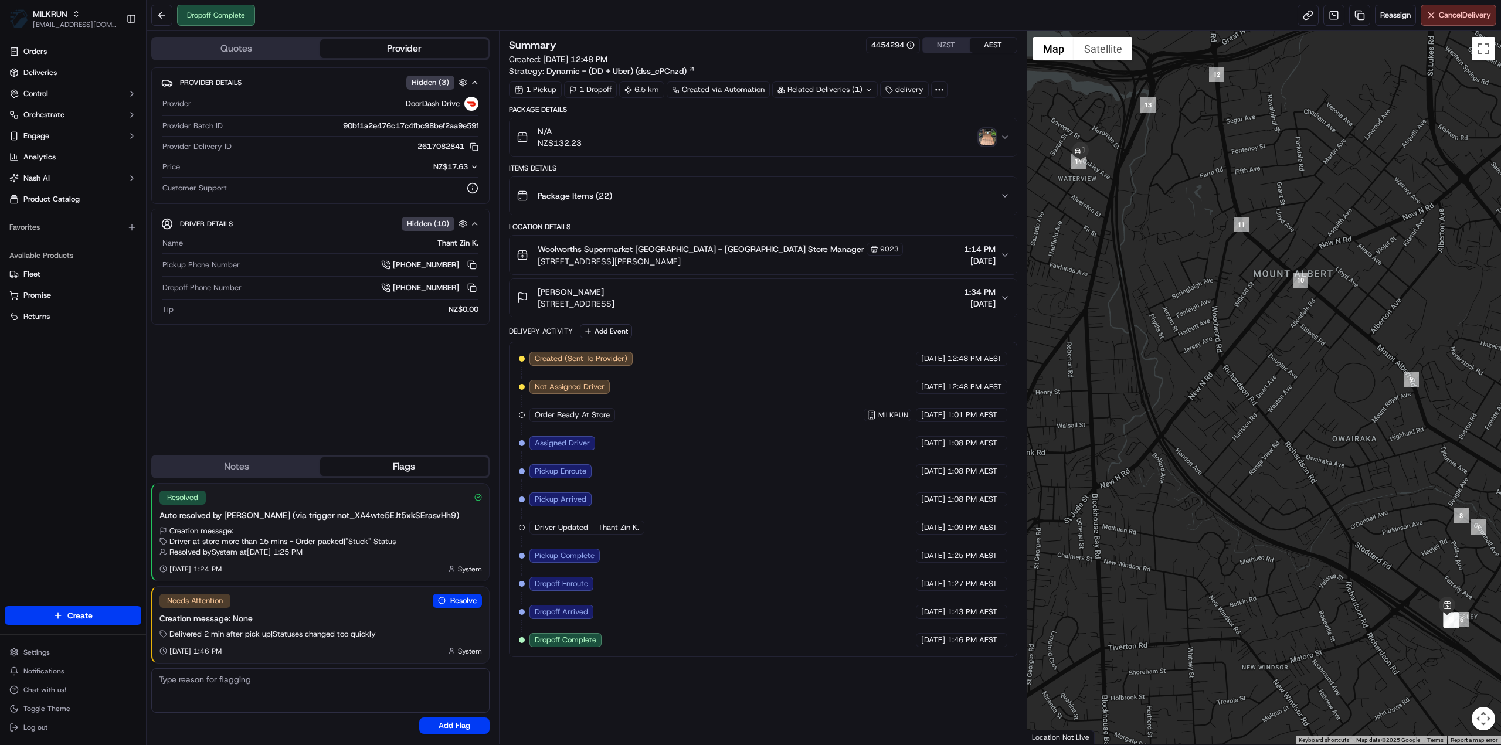
click at [992, 139] on img "button" at bounding box center [987, 137] width 16 height 16
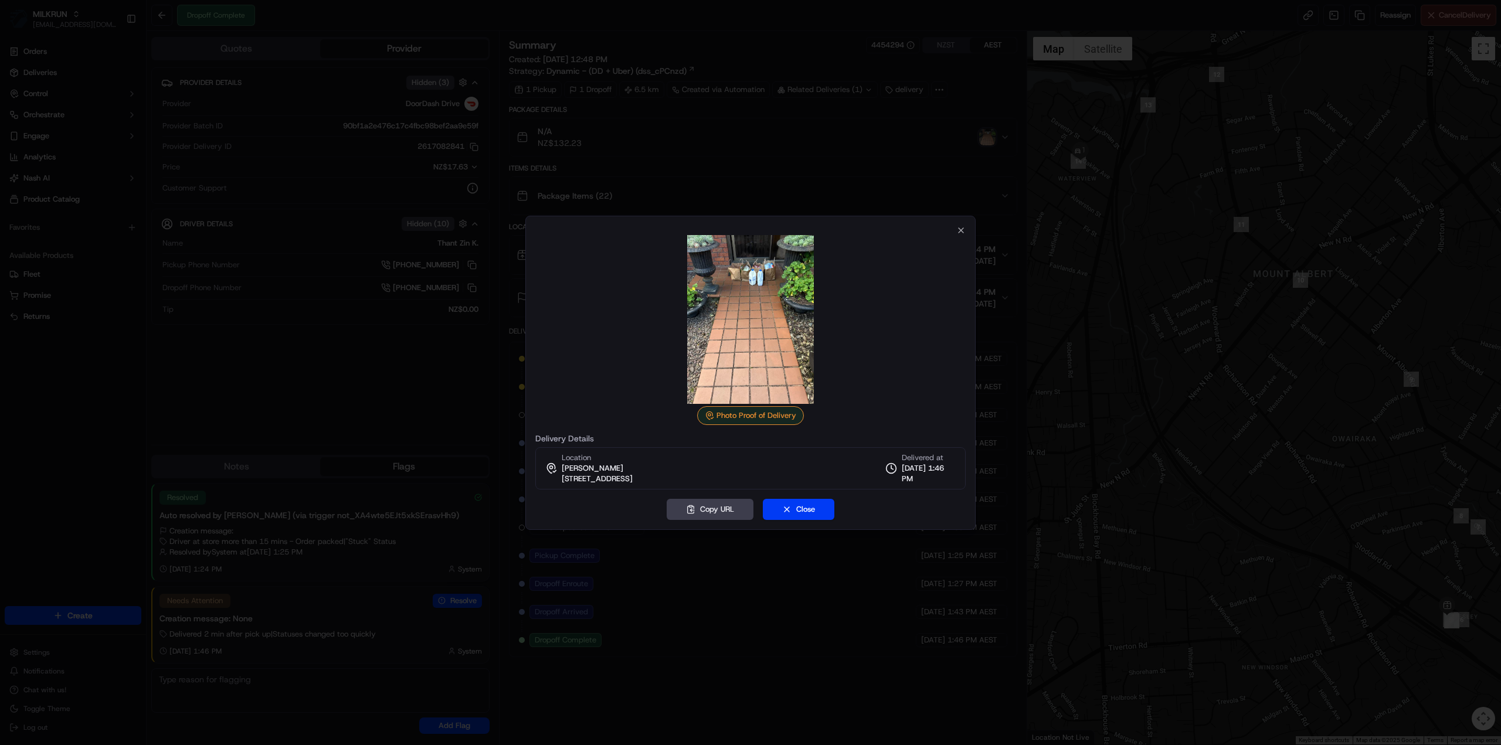
click at [770, 279] on img at bounding box center [750, 319] width 169 height 169
click at [763, 284] on img at bounding box center [750, 319] width 169 height 169
click at [957, 229] on icon "button" at bounding box center [960, 230] width 9 height 9
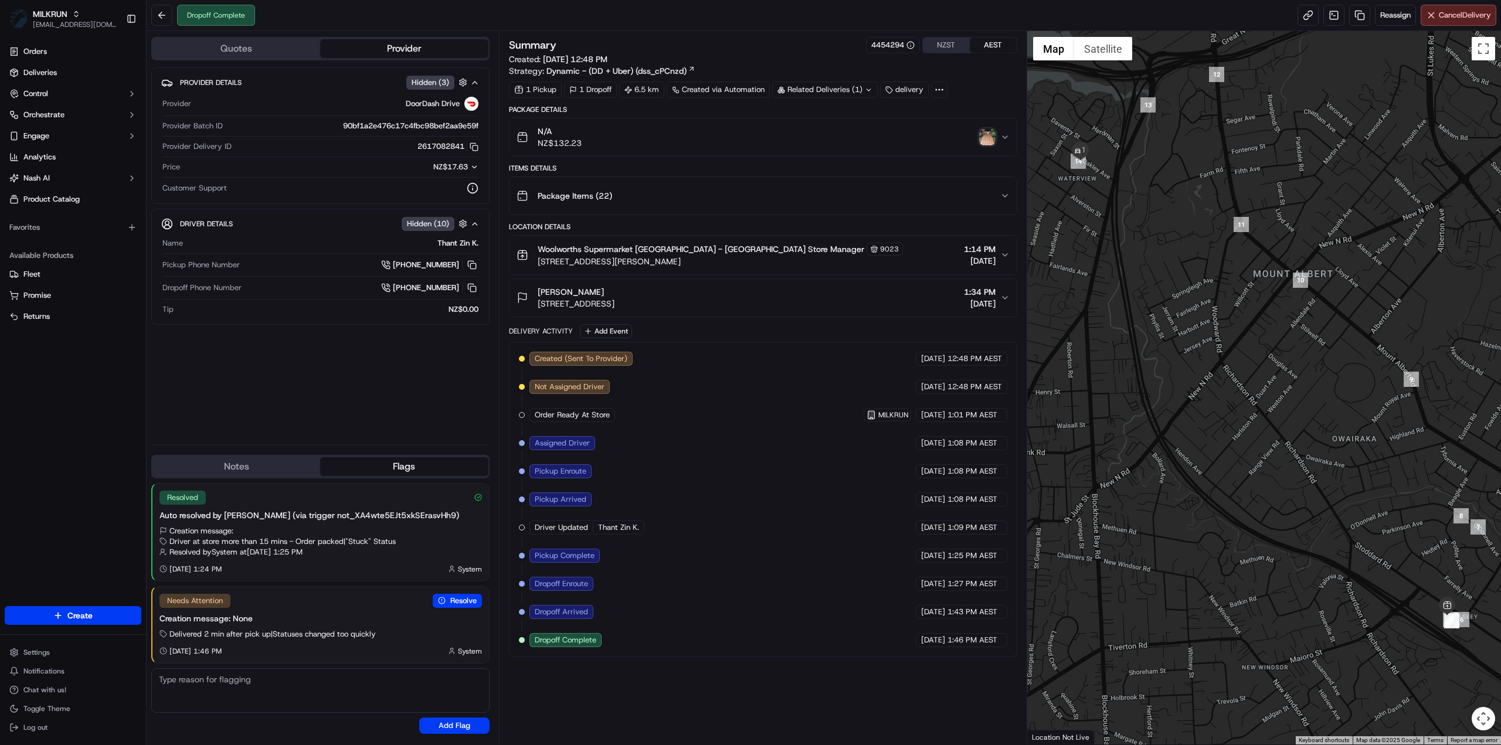
click at [848, 94] on div "Related Deliveries (1)" at bounding box center [825, 89] width 106 height 16
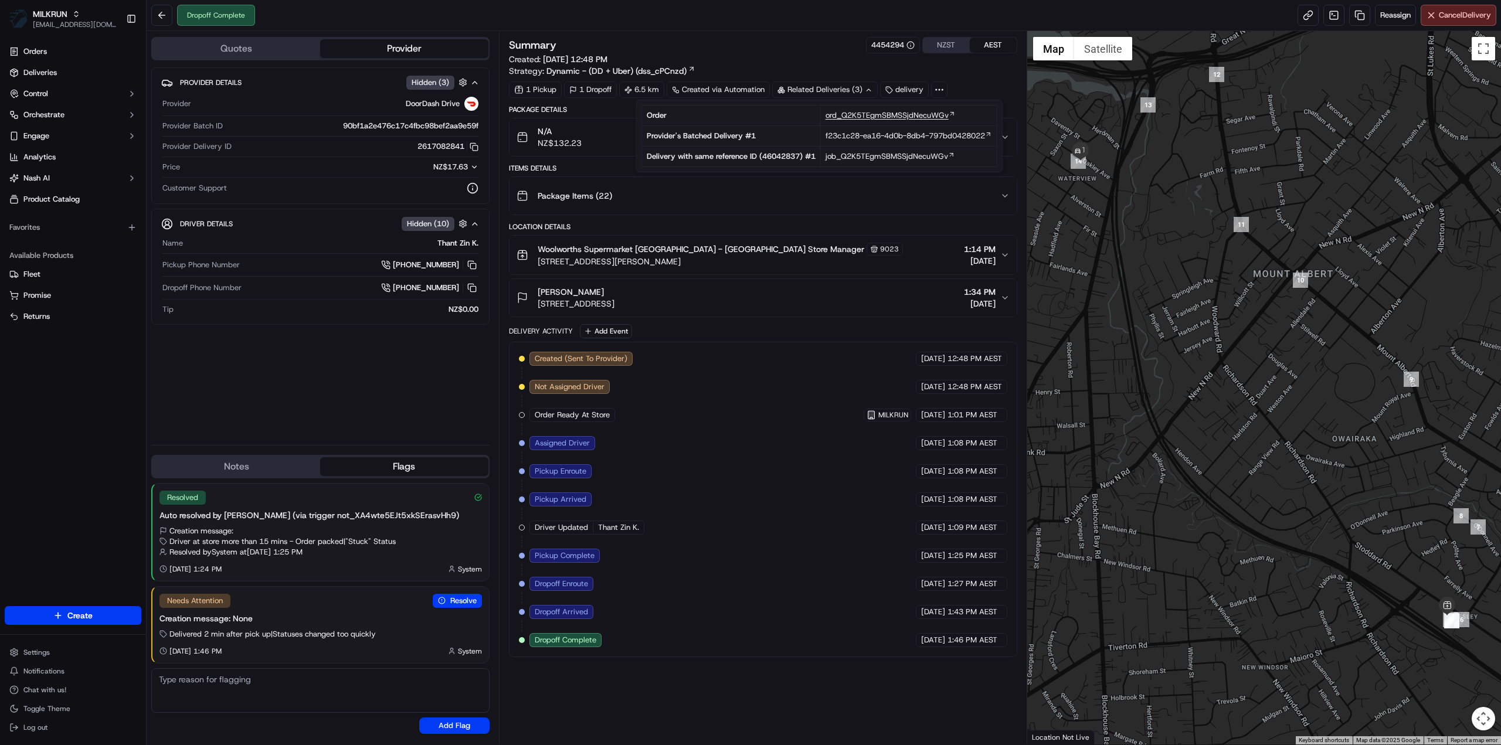
click at [866, 118] on span "ord_Q2K5TEgmSBMSSjdNecuWGv" at bounding box center [887, 115] width 123 height 11
drag, startPoint x: 799, startPoint y: 206, endPoint x: 803, endPoint y: 213, distance: 7.9
click at [801, 212] on button "Package Items ( 22 )" at bounding box center [762, 196] width 507 height 38
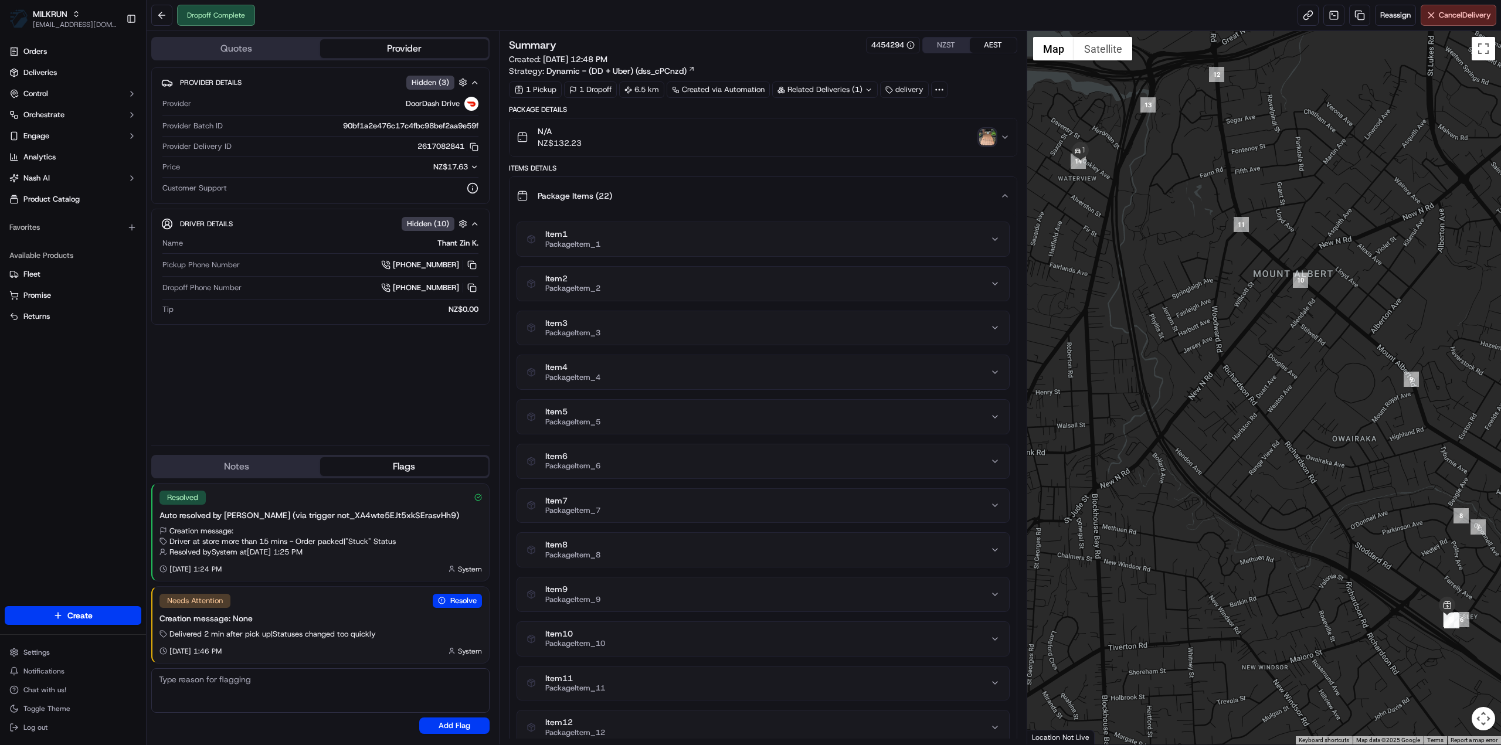
click at [992, 134] on img "button" at bounding box center [987, 137] width 16 height 16
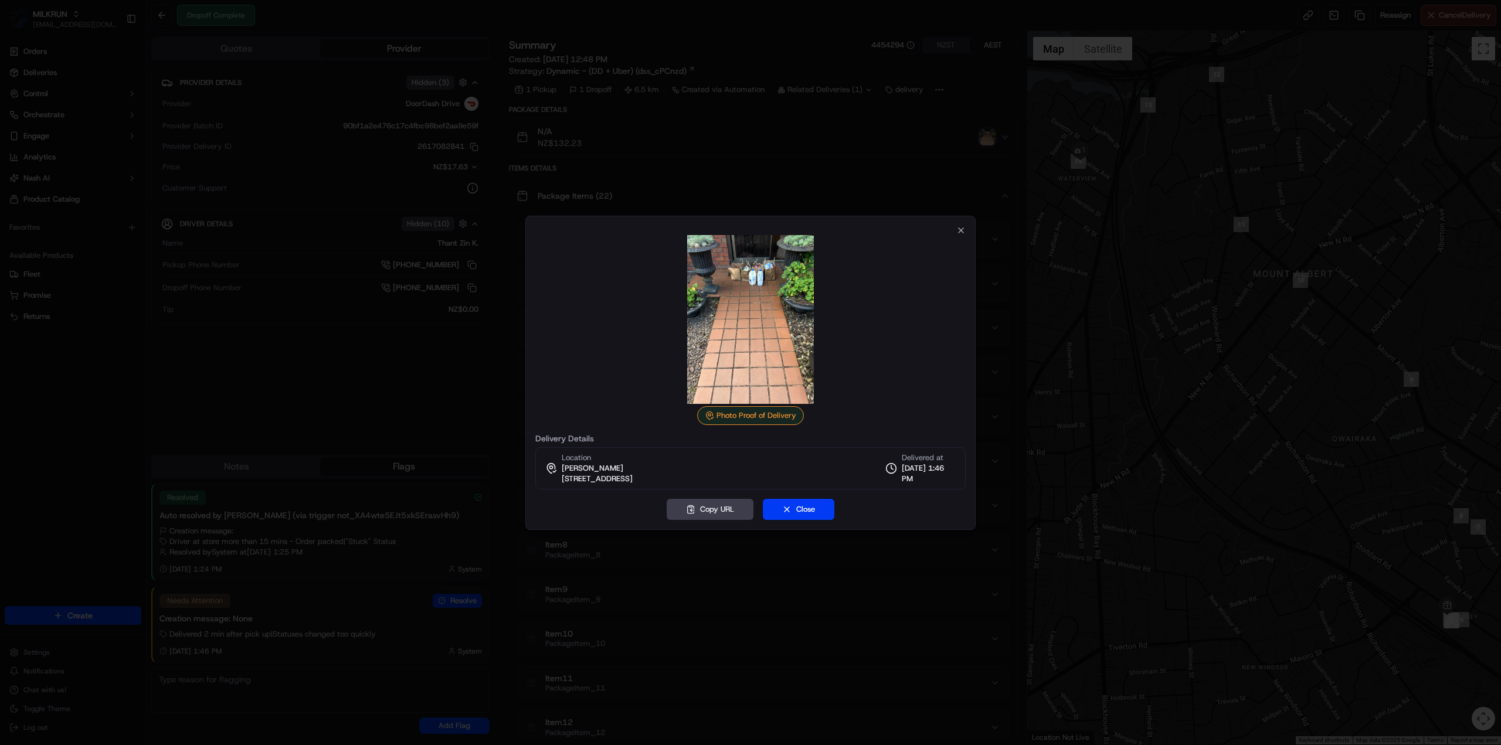
click at [737, 298] on img at bounding box center [750, 319] width 169 height 169
click at [957, 227] on icon "button" at bounding box center [960, 230] width 9 height 9
